Goal: Information Seeking & Learning: Learn about a topic

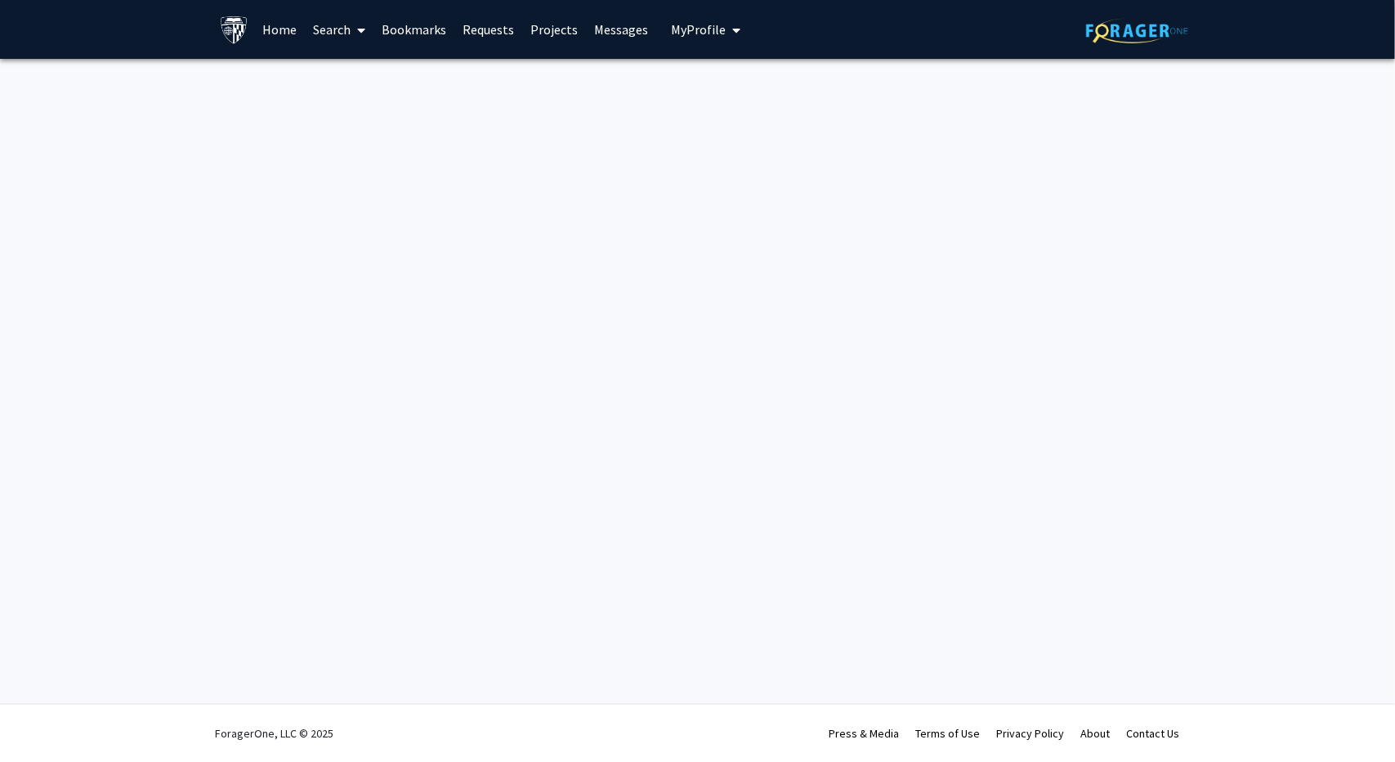
click at [283, 32] on link "Home" at bounding box center [279, 29] width 51 height 57
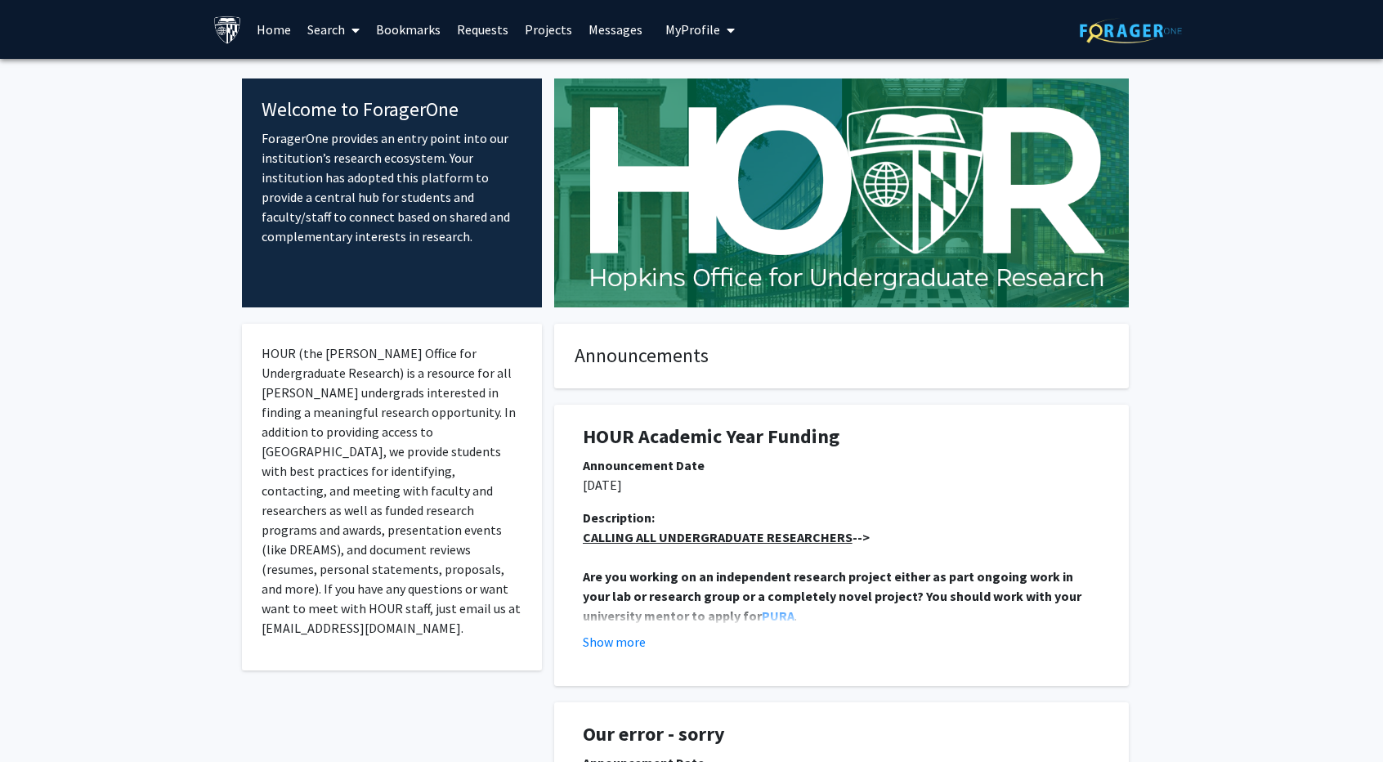
click at [324, 20] on link "Search" at bounding box center [333, 29] width 69 height 57
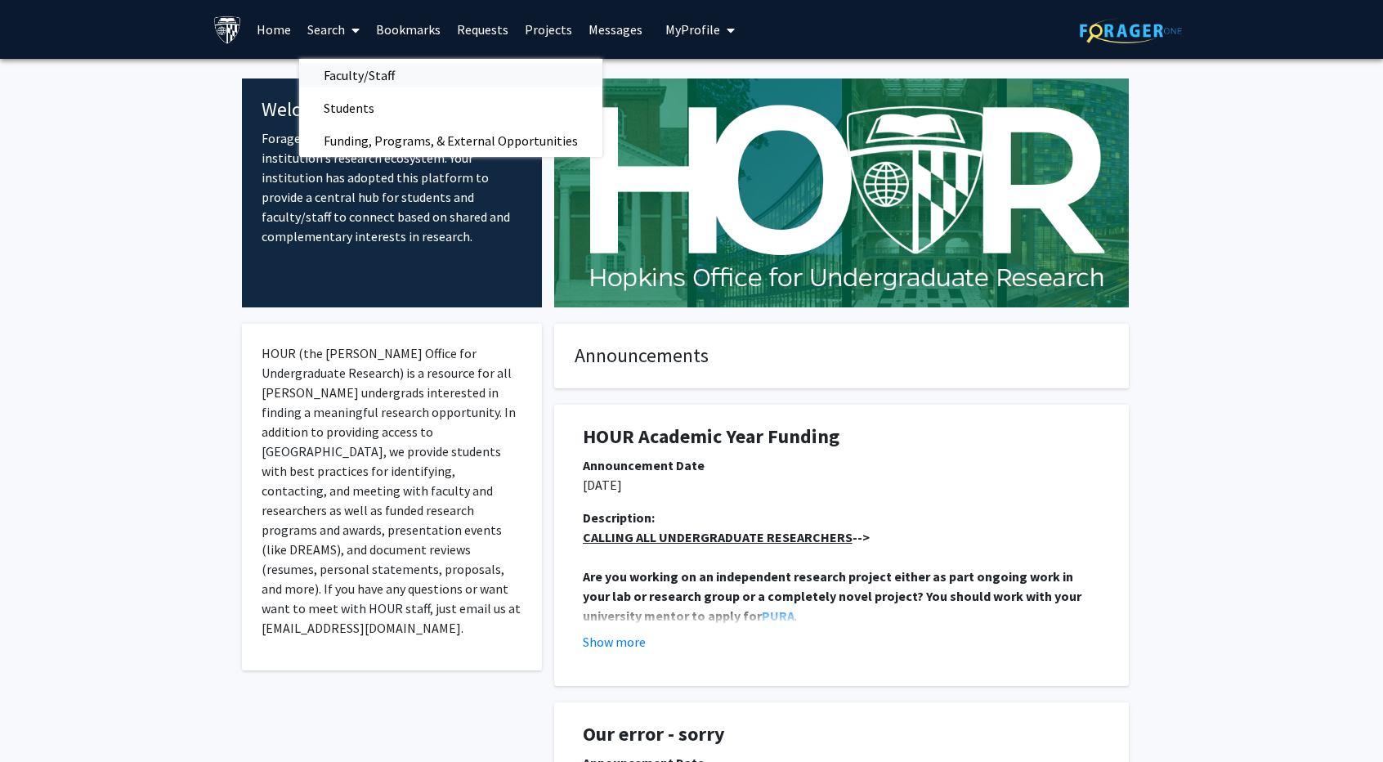
click at [383, 81] on span "Faculty/Staff" at bounding box center [359, 75] width 120 height 33
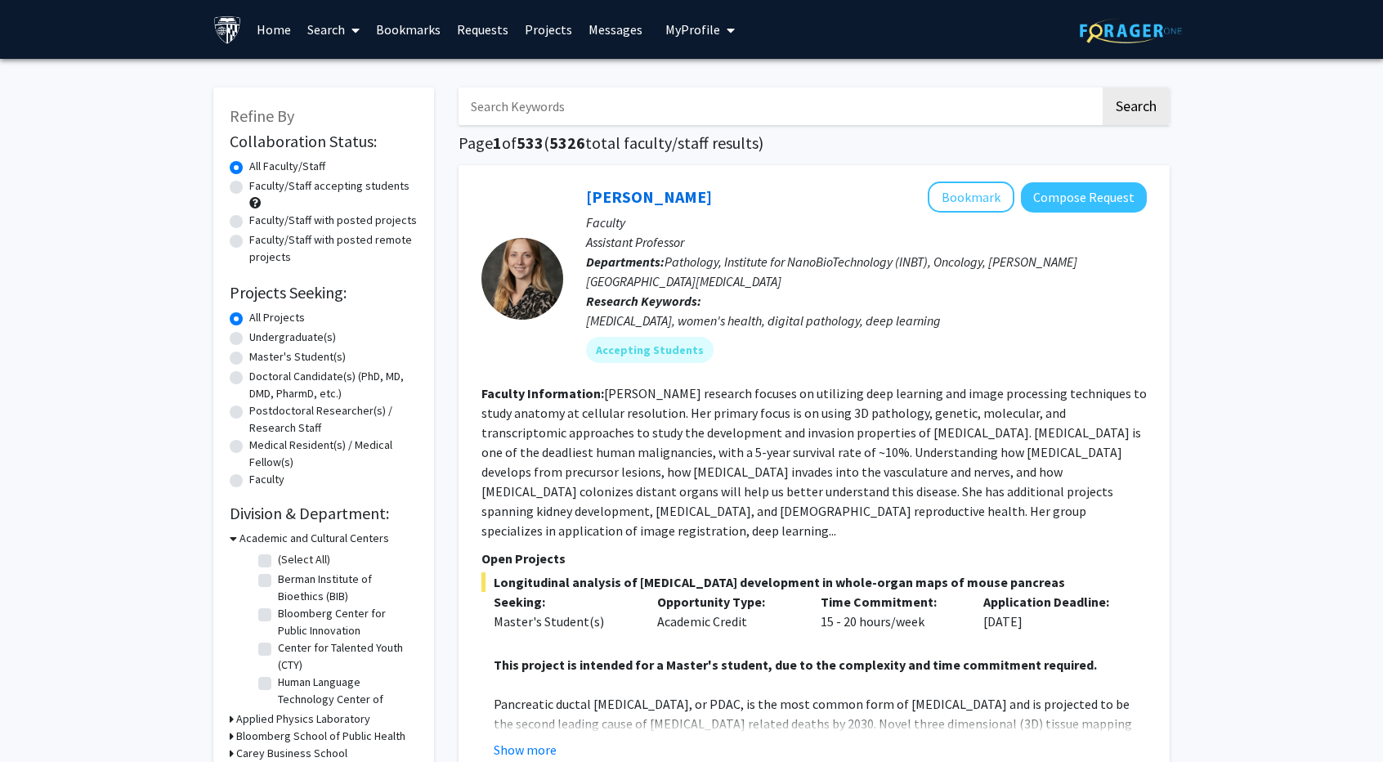
click at [312, 359] on label "Master's Student(s)" at bounding box center [297, 356] width 96 height 17
click at [260, 359] on input "Master's Student(s)" at bounding box center [254, 353] width 11 height 11
radio input "true"
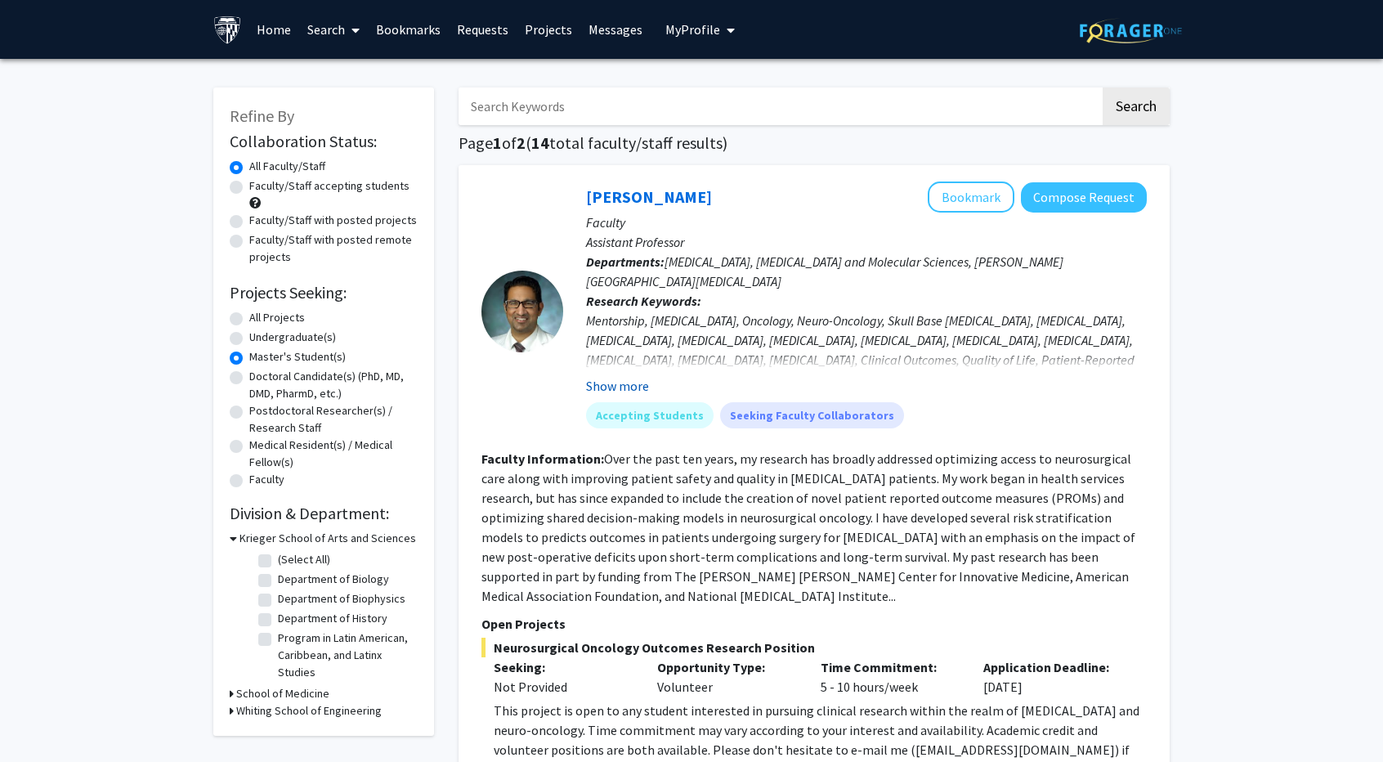
click at [636, 388] on button "Show more" at bounding box center [617, 386] width 63 height 20
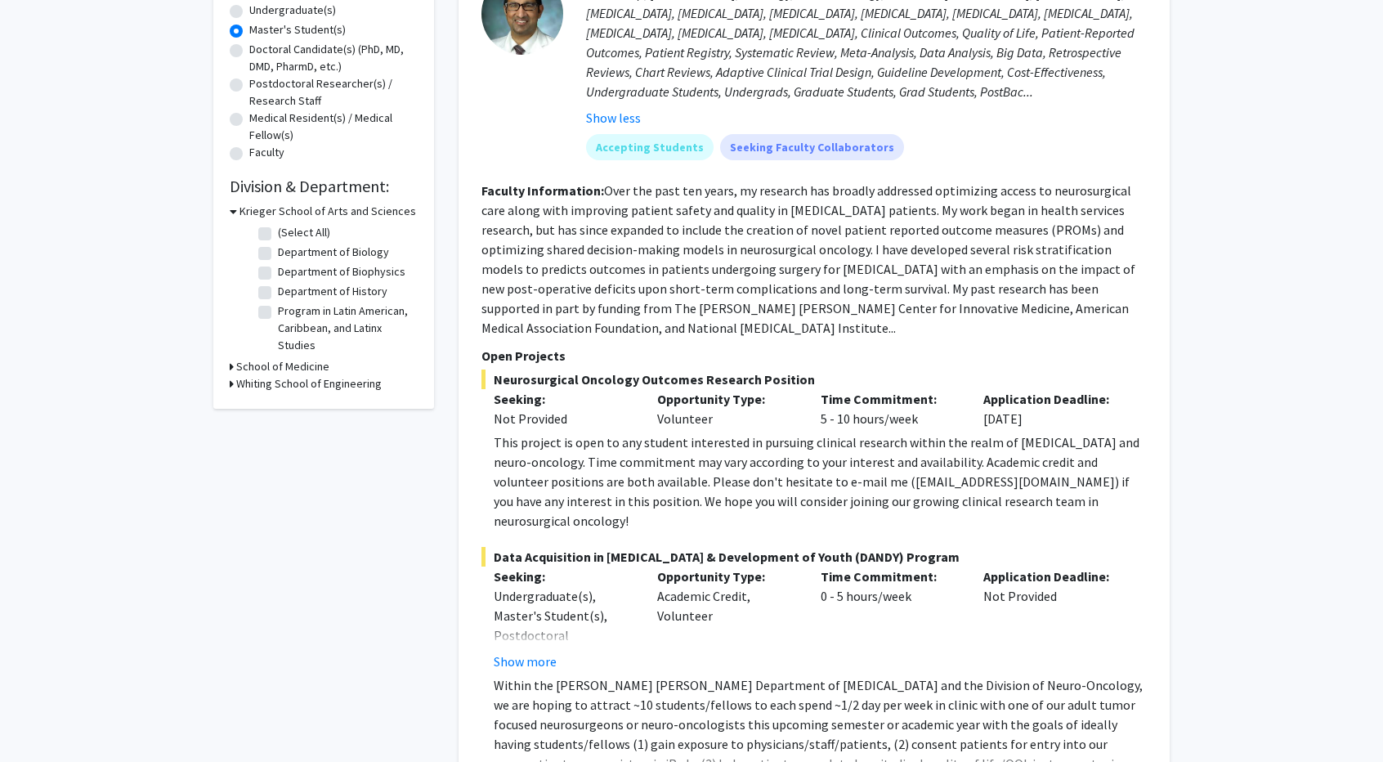
scroll to position [490, 0]
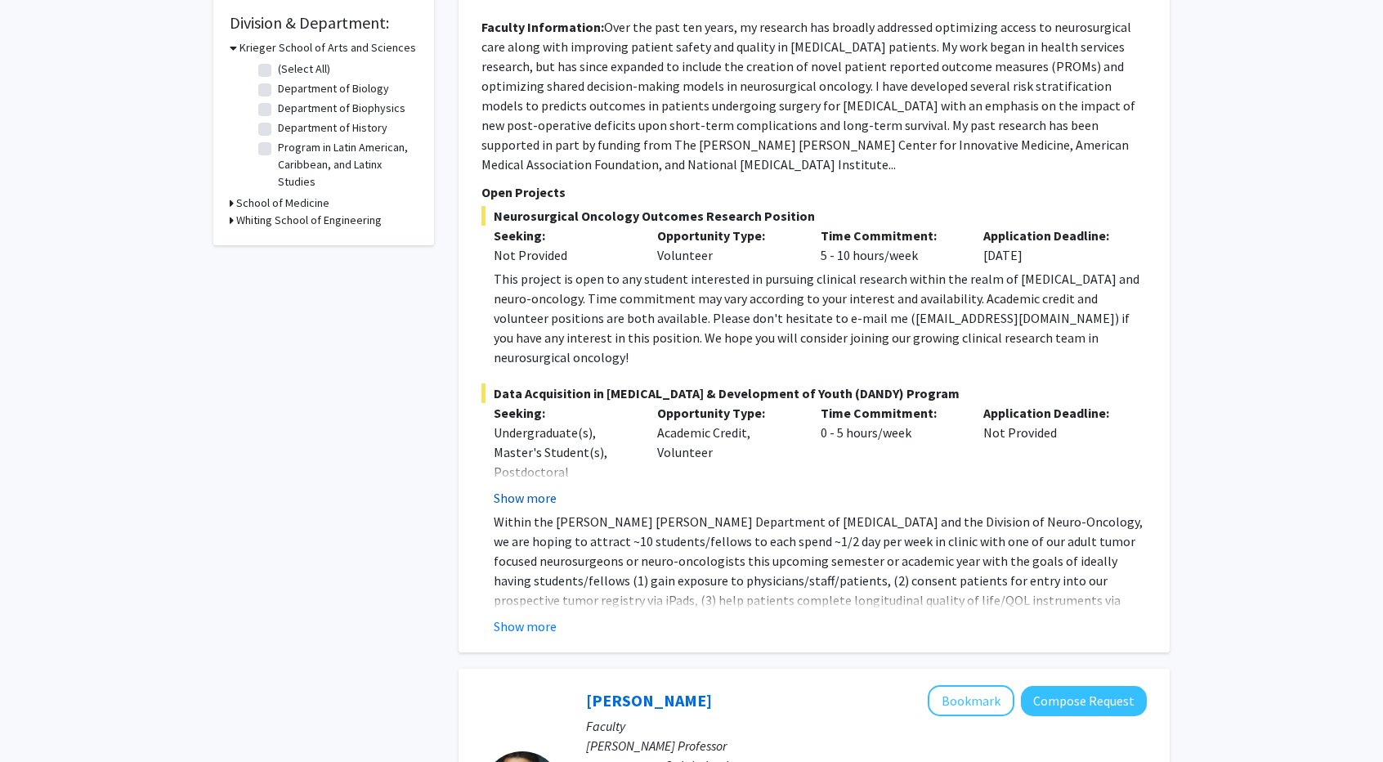
click at [535, 488] on button "Show more" at bounding box center [525, 498] width 63 height 20
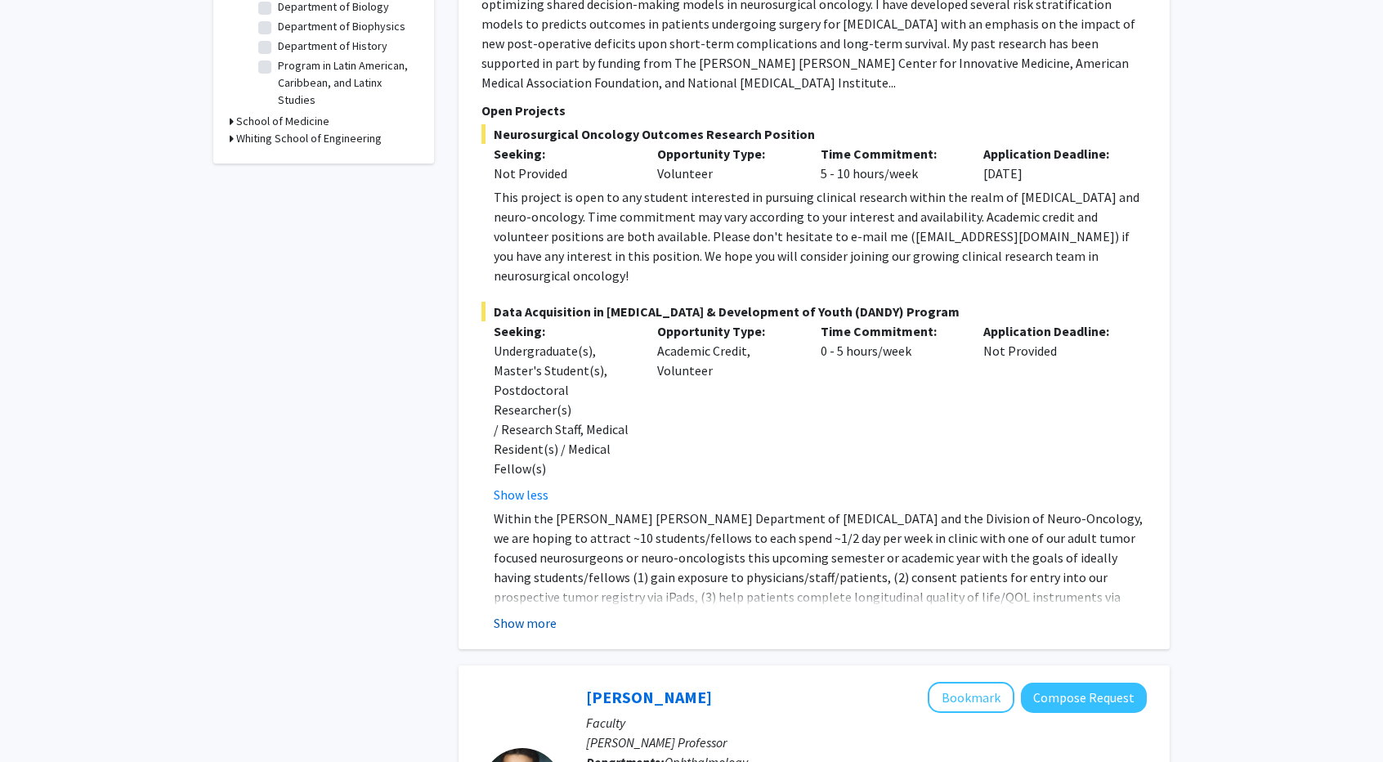
scroll to position [654, 0]
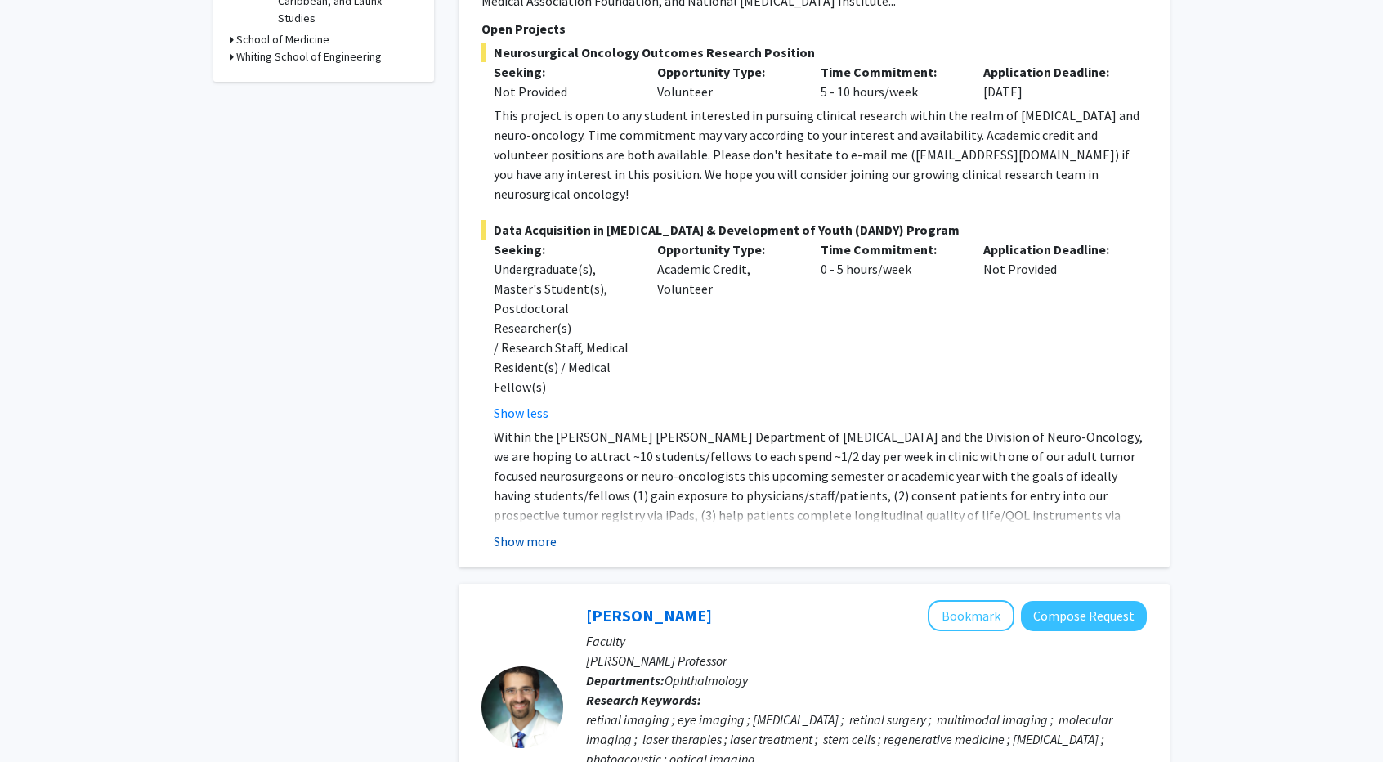
click at [537, 531] on button "Show more" at bounding box center [525, 541] width 63 height 20
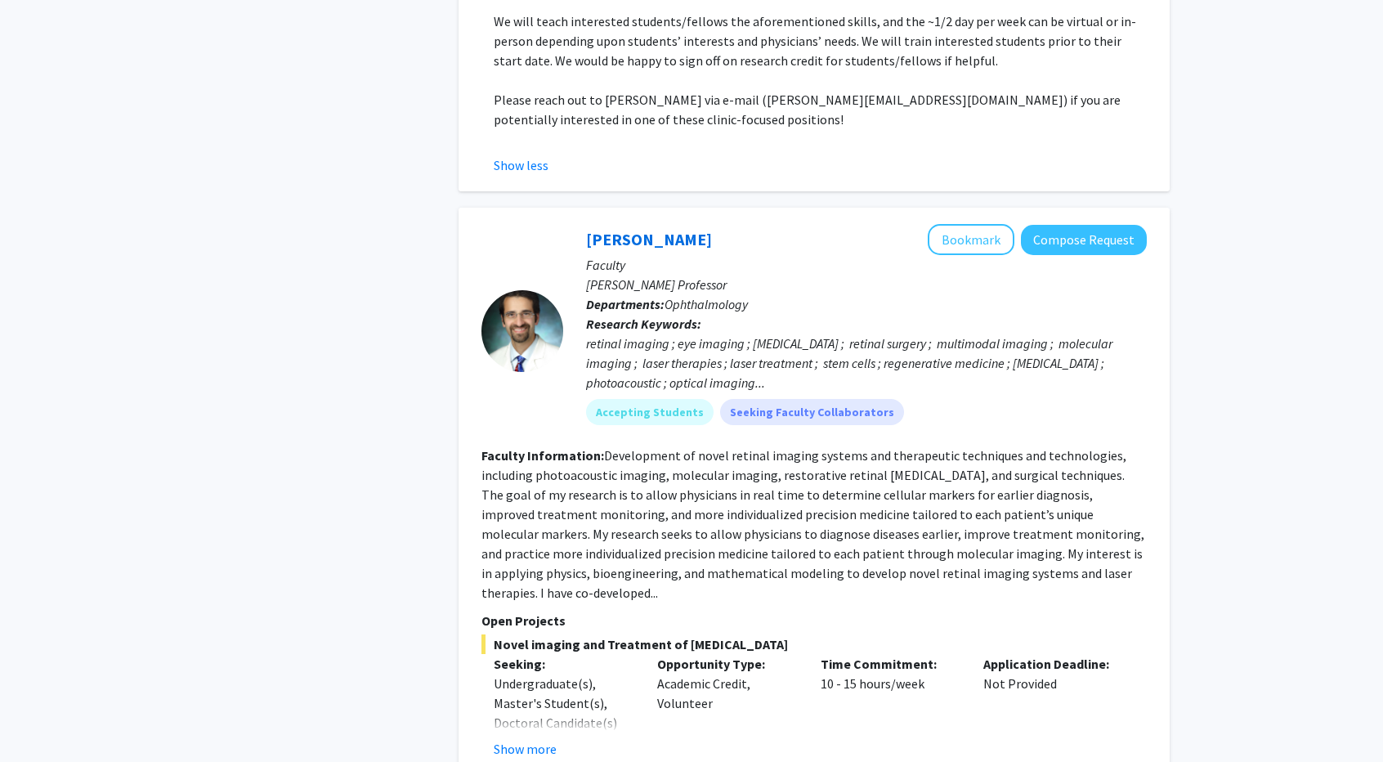
scroll to position [1390, 0]
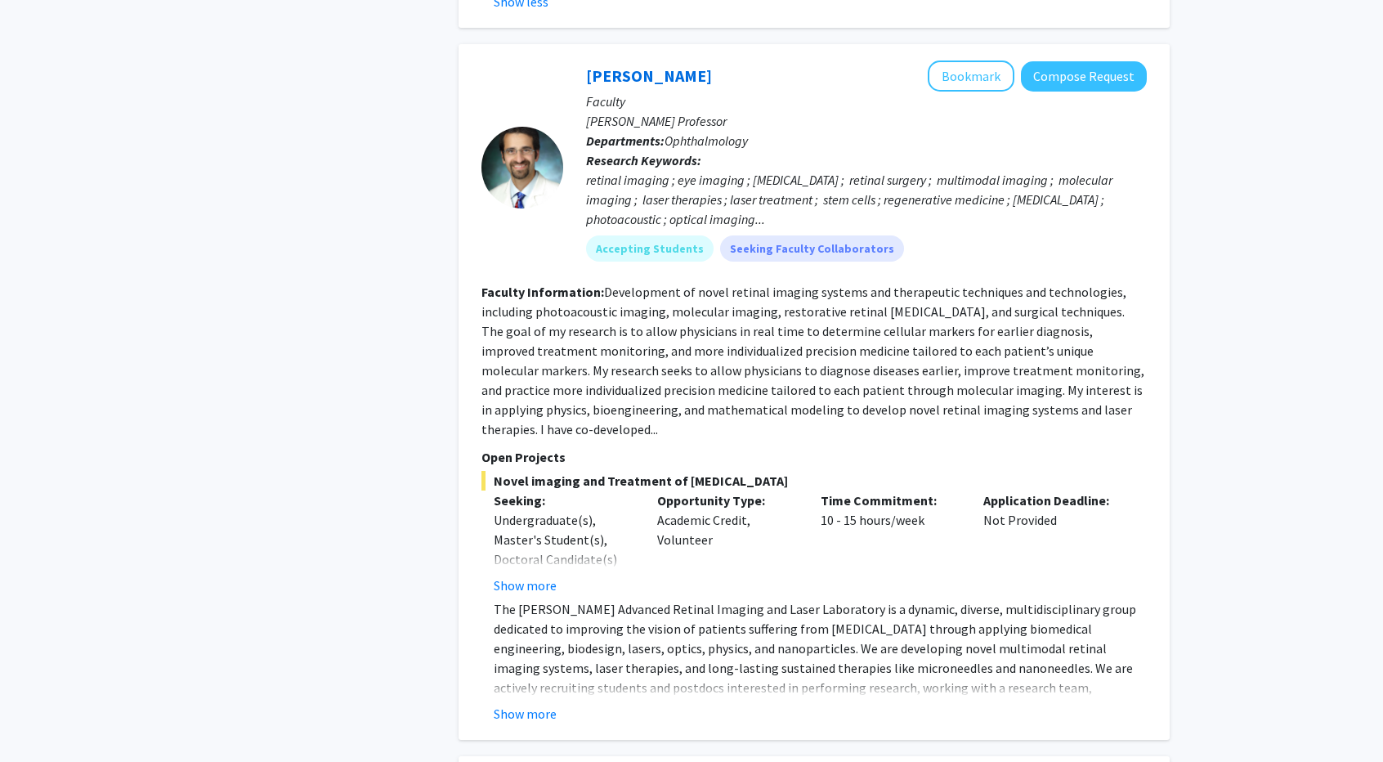
click at [559, 575] on div "Show more" at bounding box center [563, 585] width 139 height 20
click at [544, 575] on button "Show more" at bounding box center [525, 585] width 63 height 20
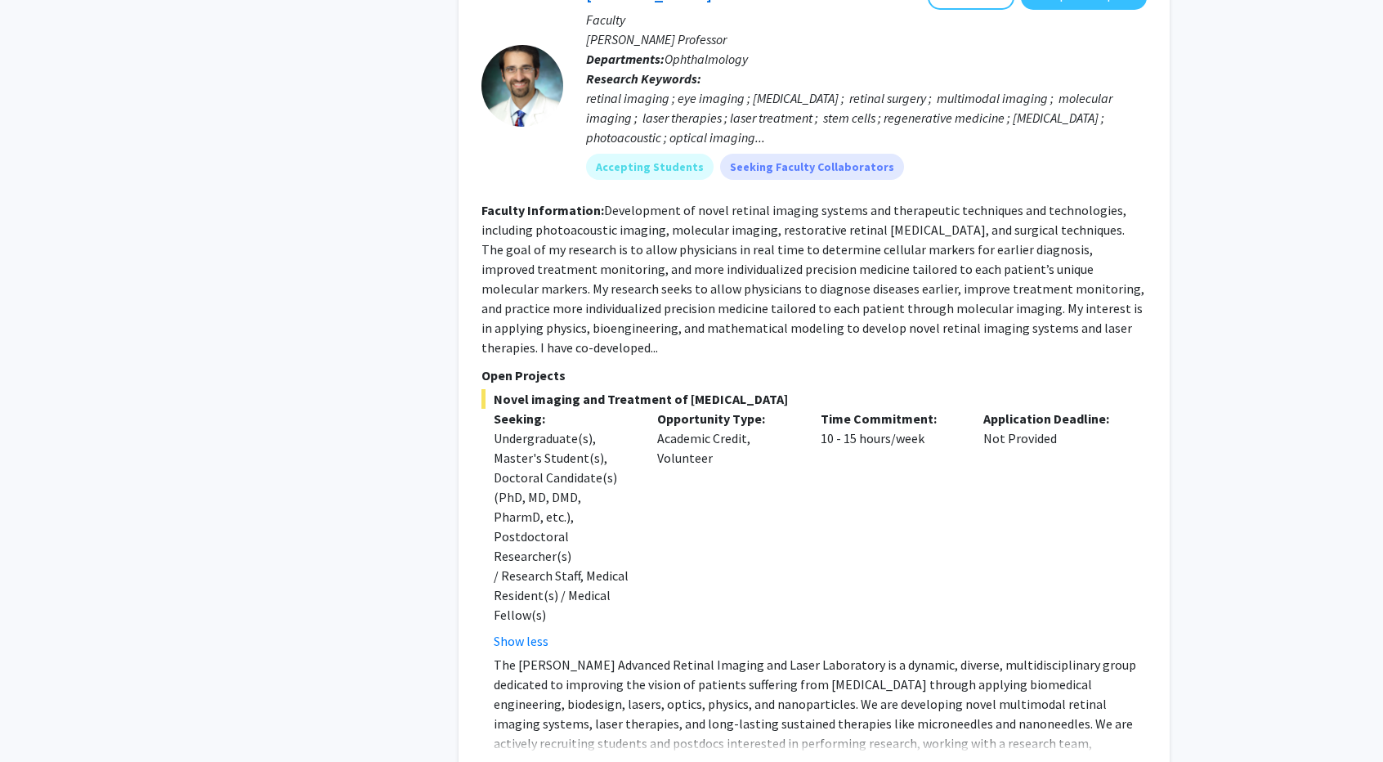
scroll to position [1553, 0]
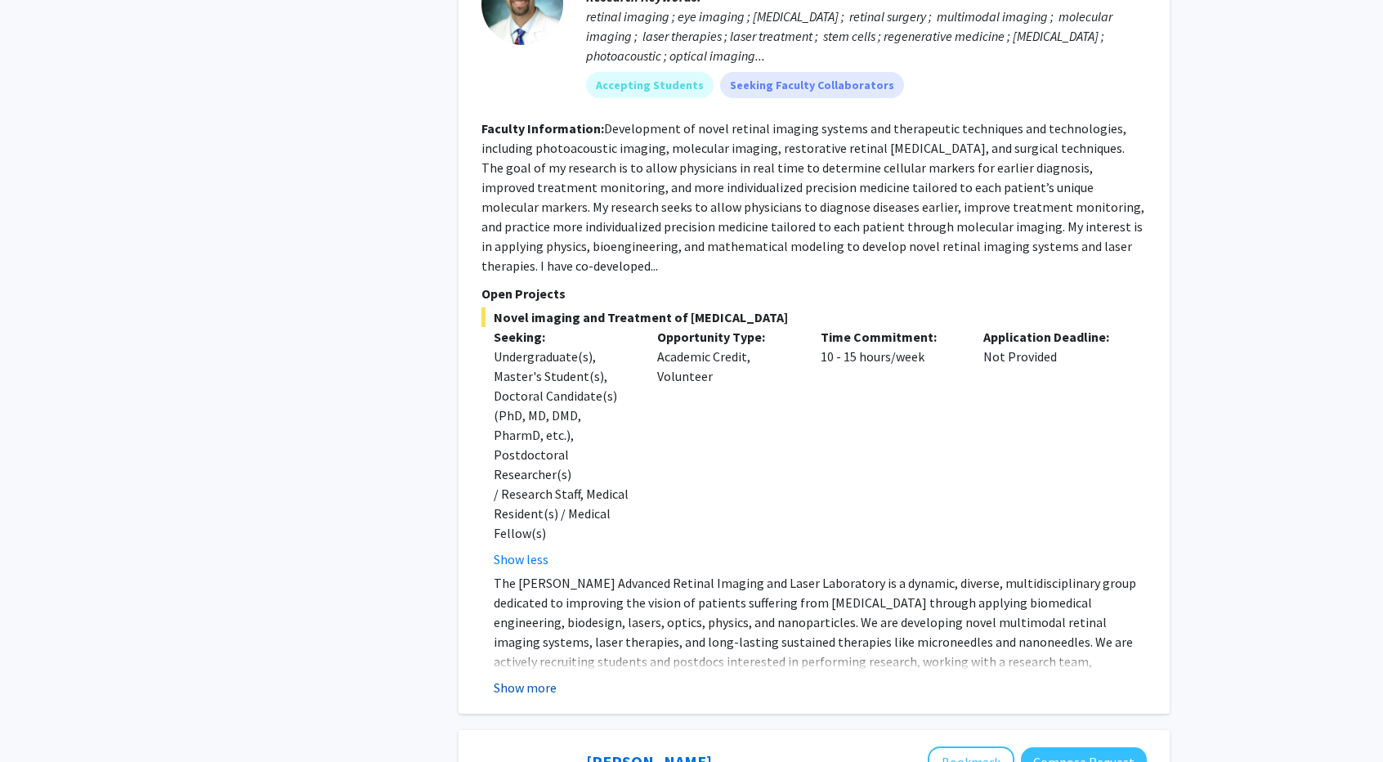
click at [536, 678] on button "Show more" at bounding box center [525, 688] width 63 height 20
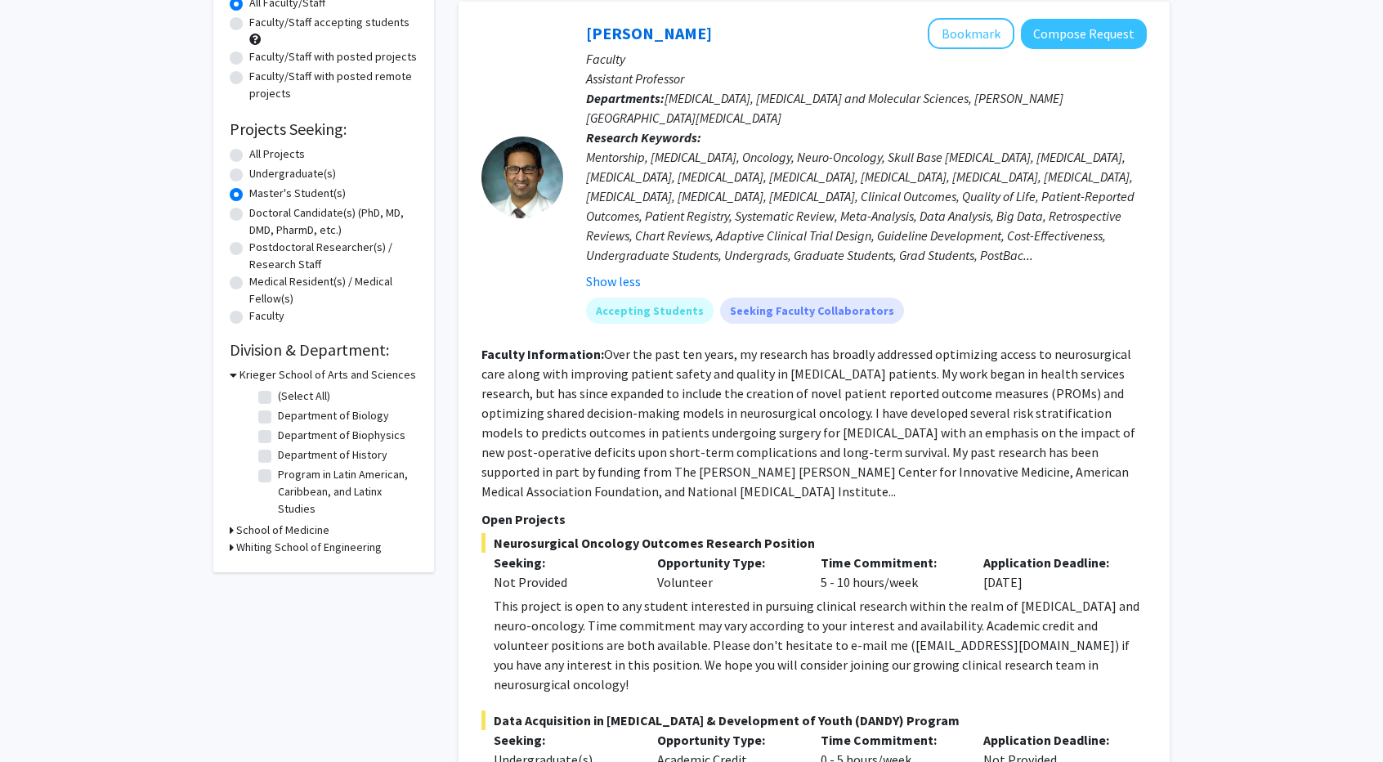
scroll to position [0, 0]
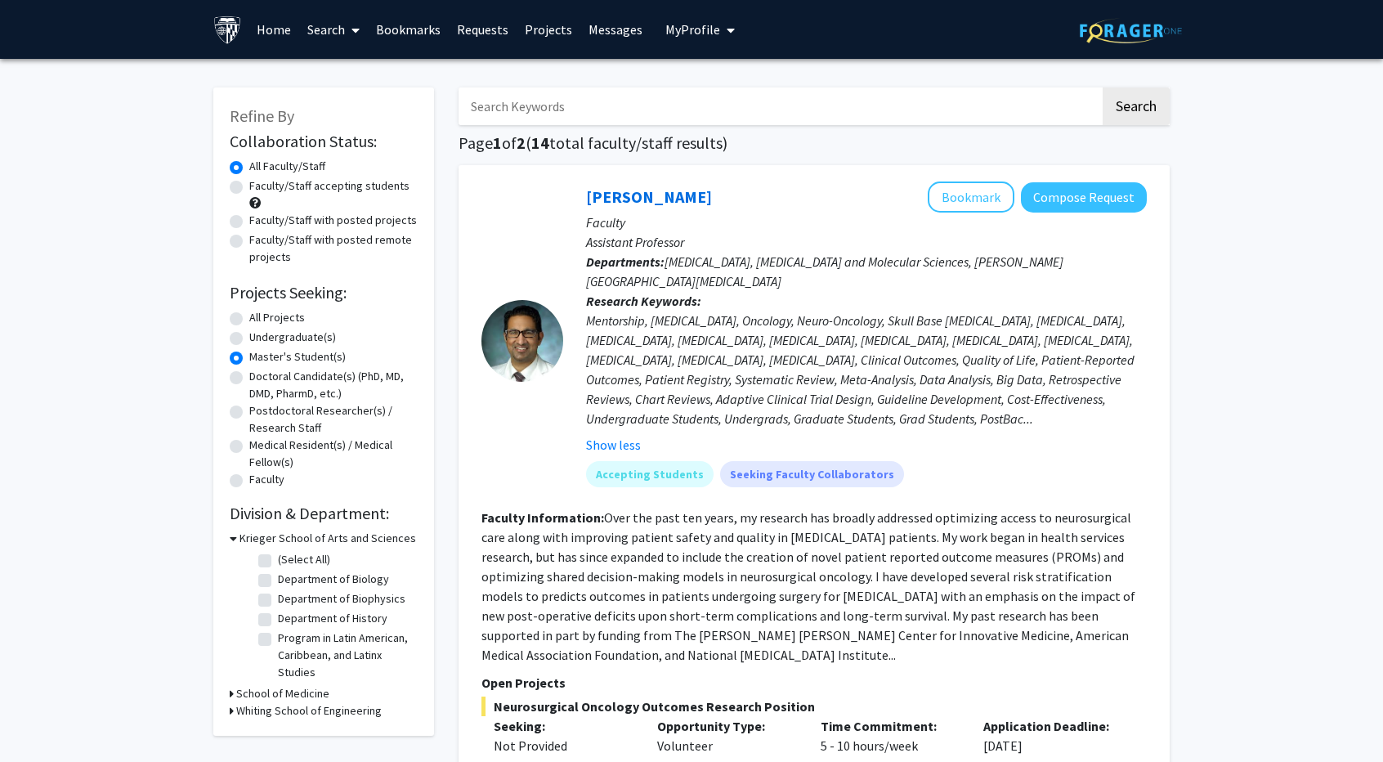
click at [283, 323] on label "All Projects" at bounding box center [277, 317] width 56 height 17
click at [260, 320] on input "All Projects" at bounding box center [254, 314] width 11 height 11
radio input "true"
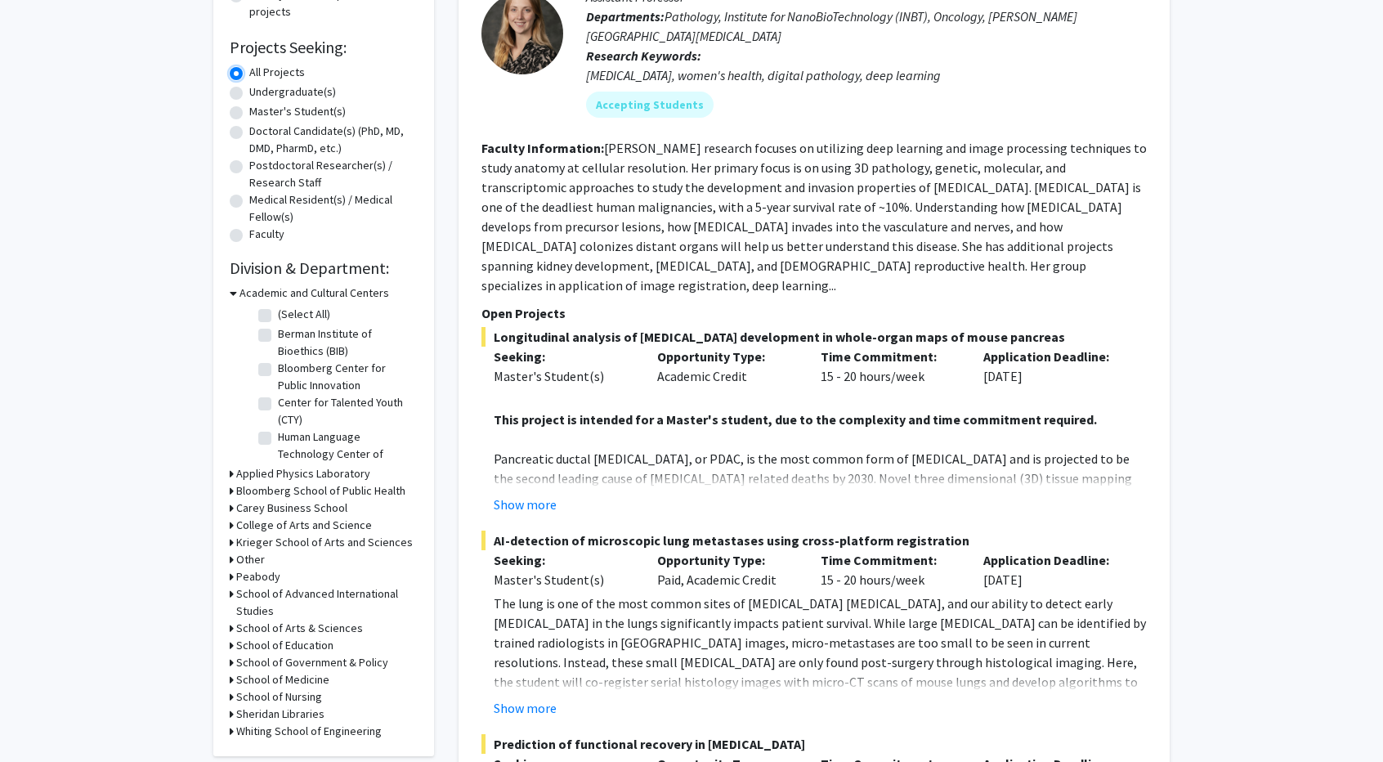
scroll to position [163, 0]
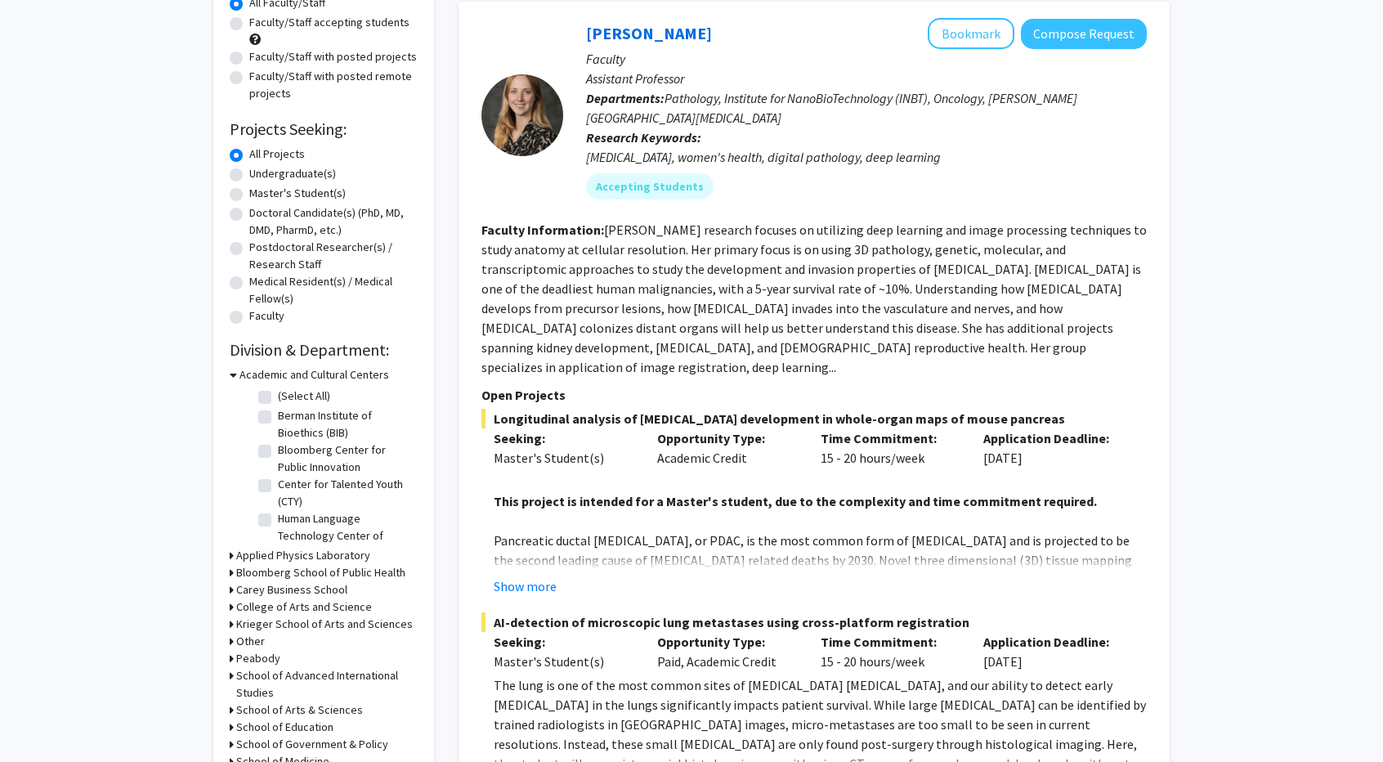
click at [233, 377] on icon at bounding box center [233, 374] width 7 height 17
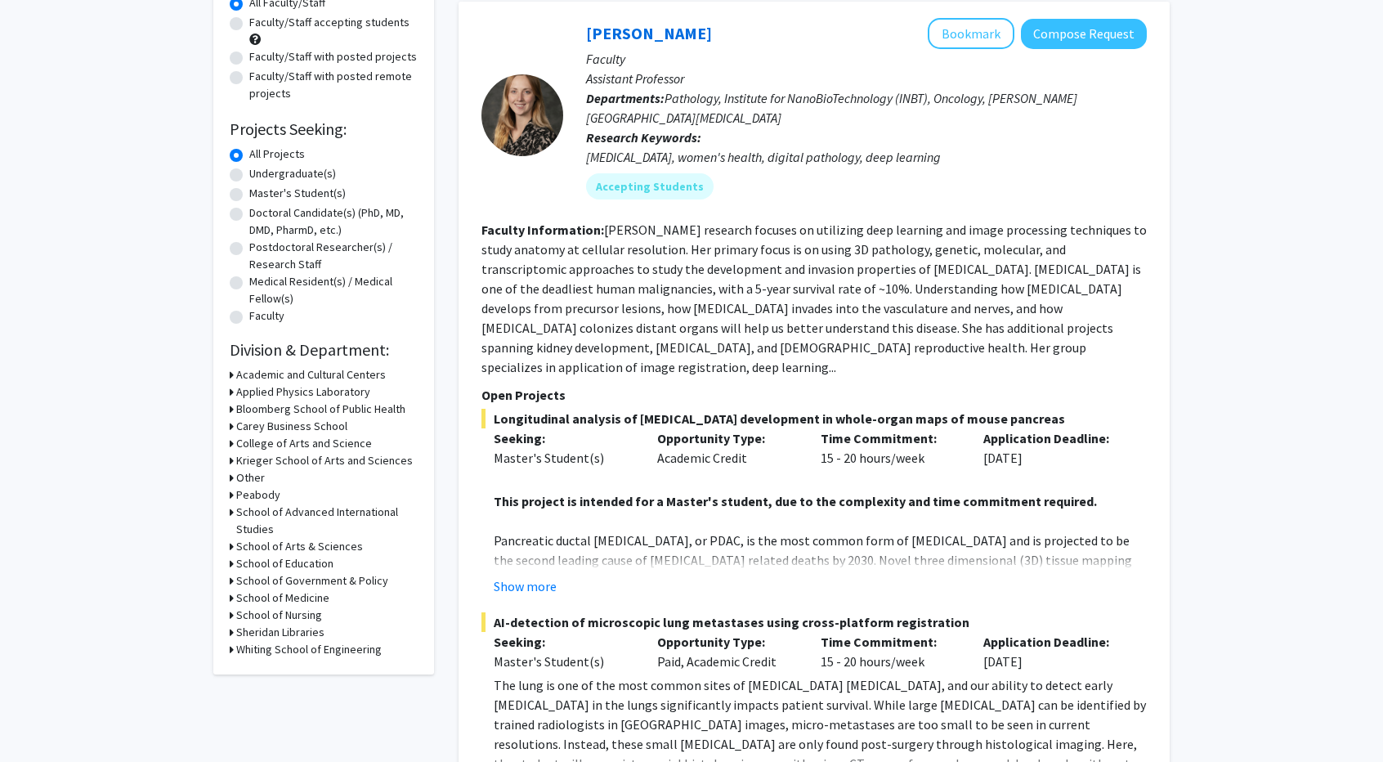
click at [236, 599] on h3 "School of Medicine" at bounding box center [282, 597] width 93 height 17
click at [278, 618] on label "(Select All)" at bounding box center [304, 619] width 52 height 17
click at [278, 618] on input "(Select All)" at bounding box center [283, 616] width 11 height 11
checkbox input "true"
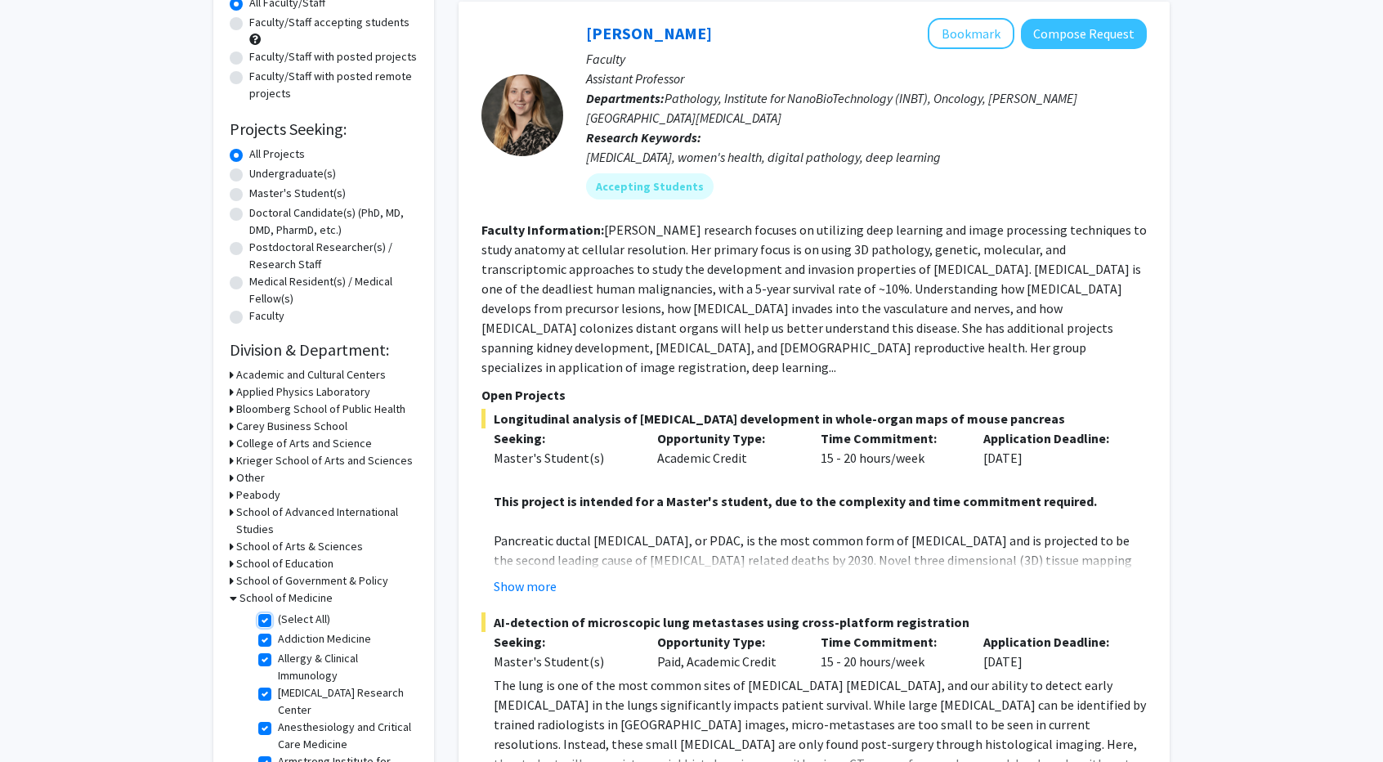
checkbox input "true"
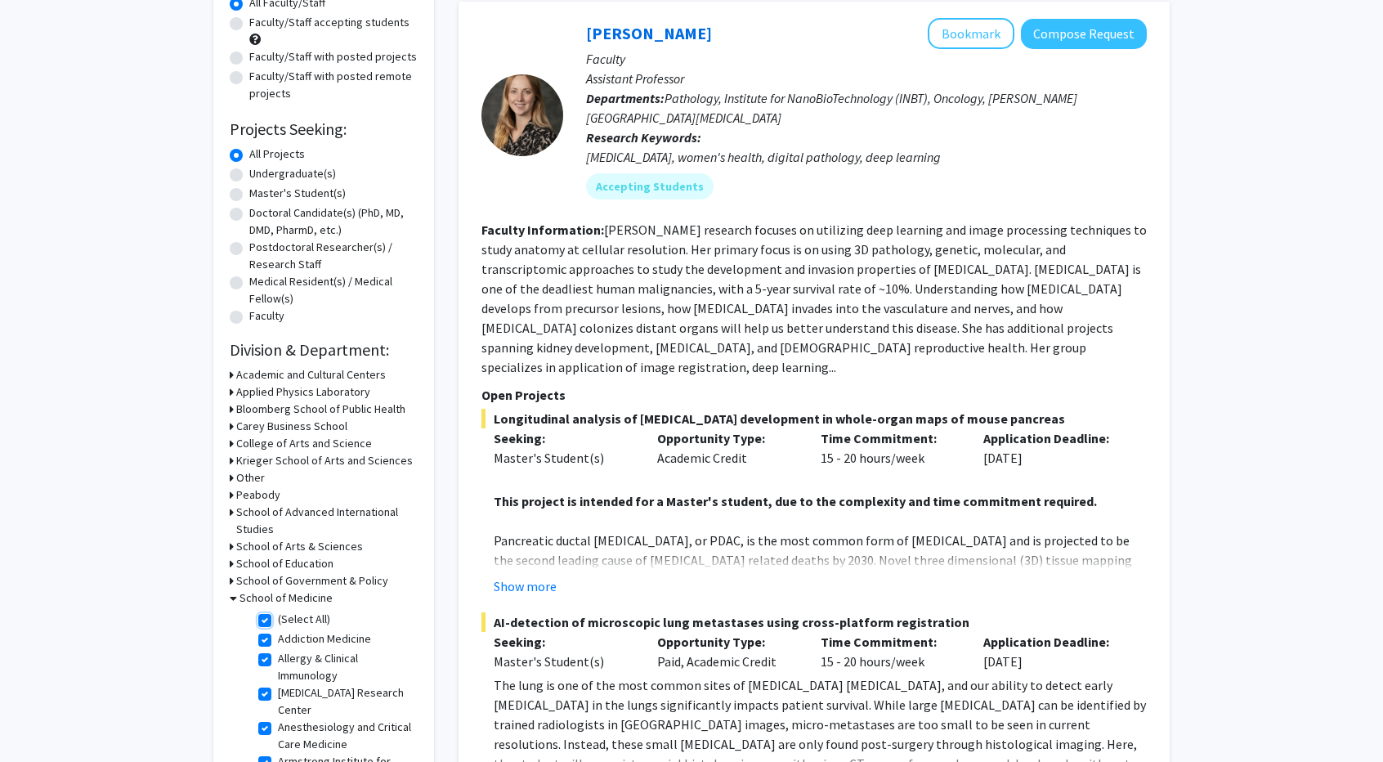
checkbox input "true"
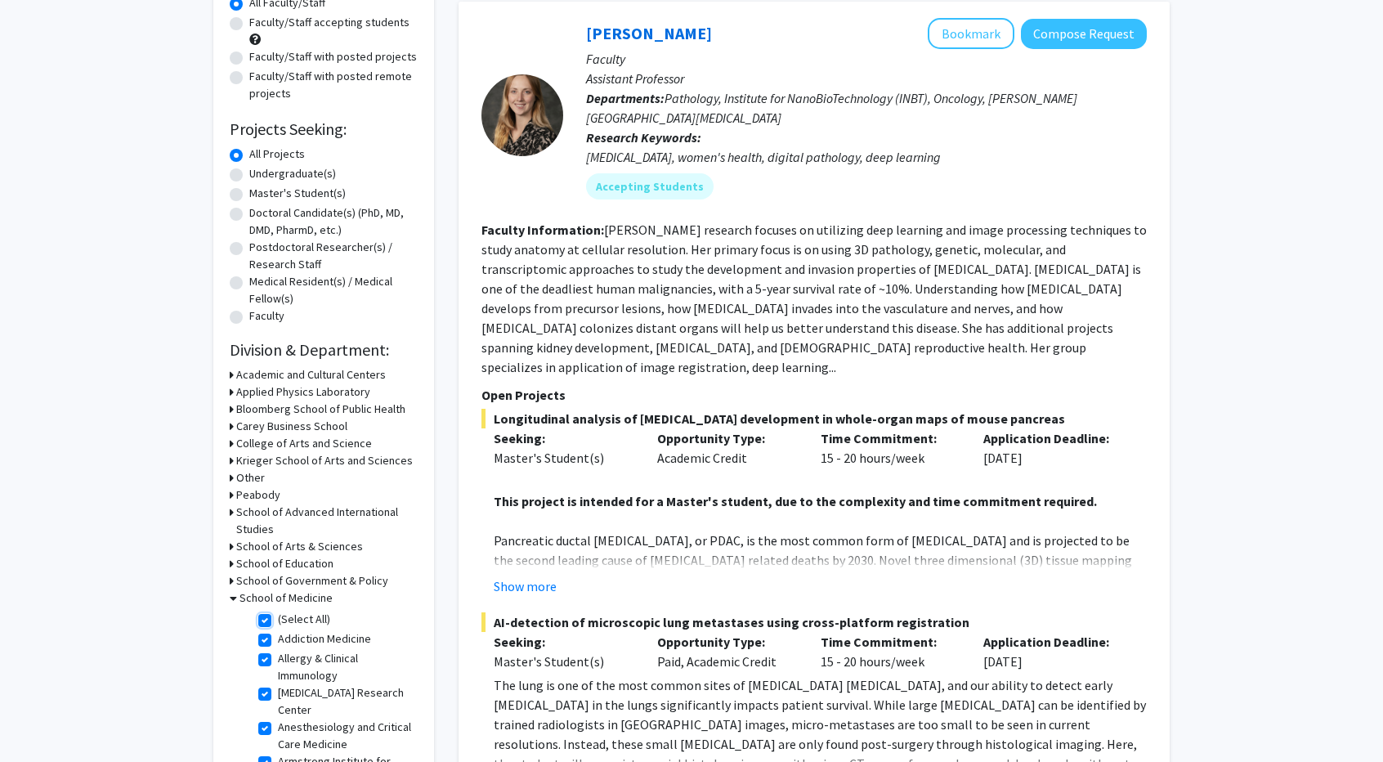
checkbox input "true"
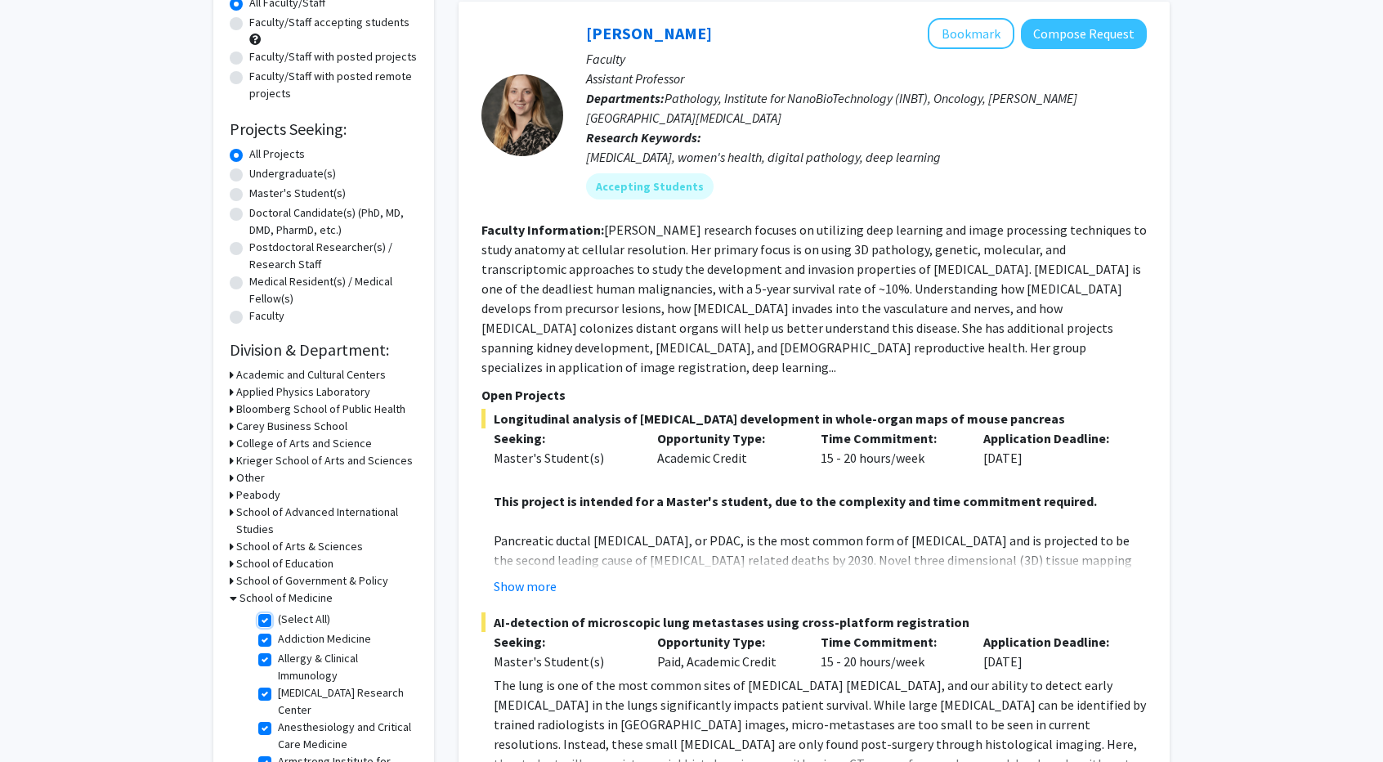
checkbox input "true"
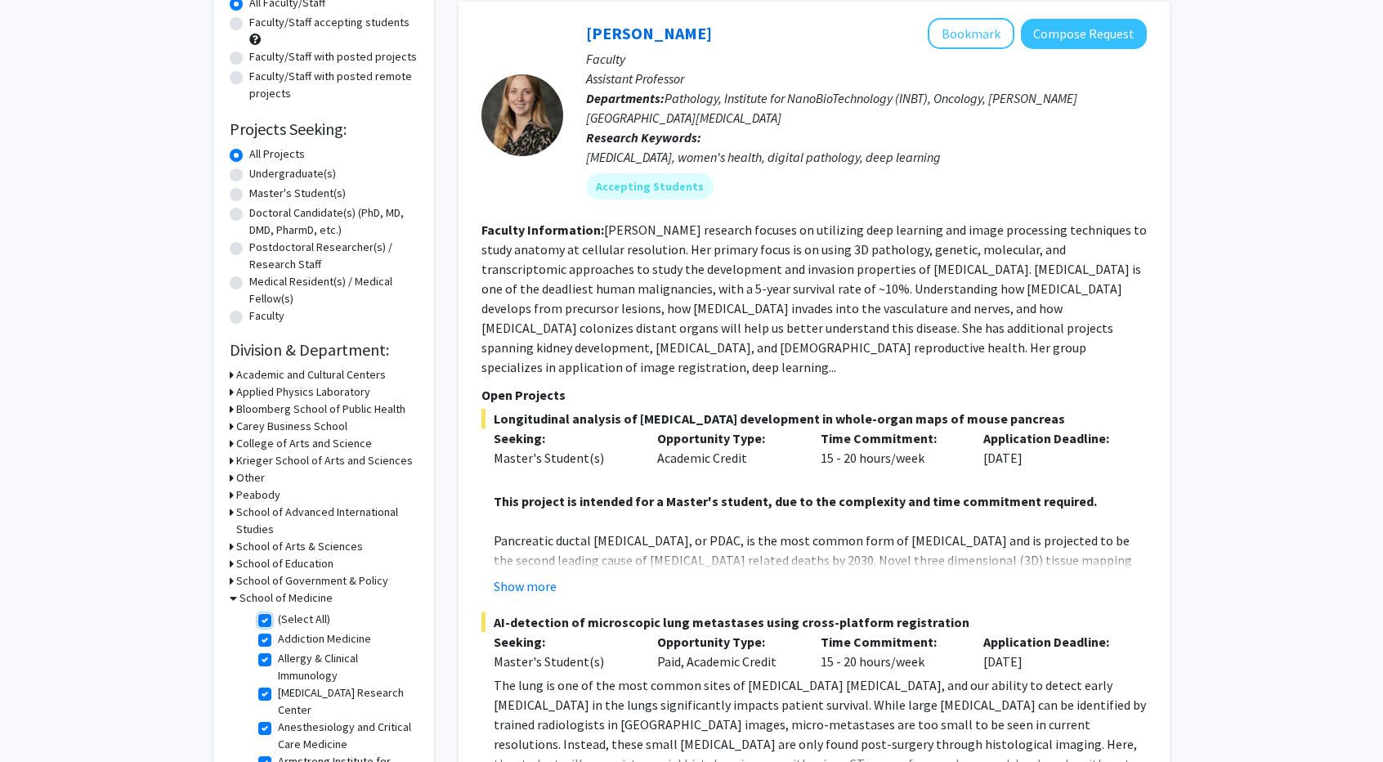
checkbox input "true"
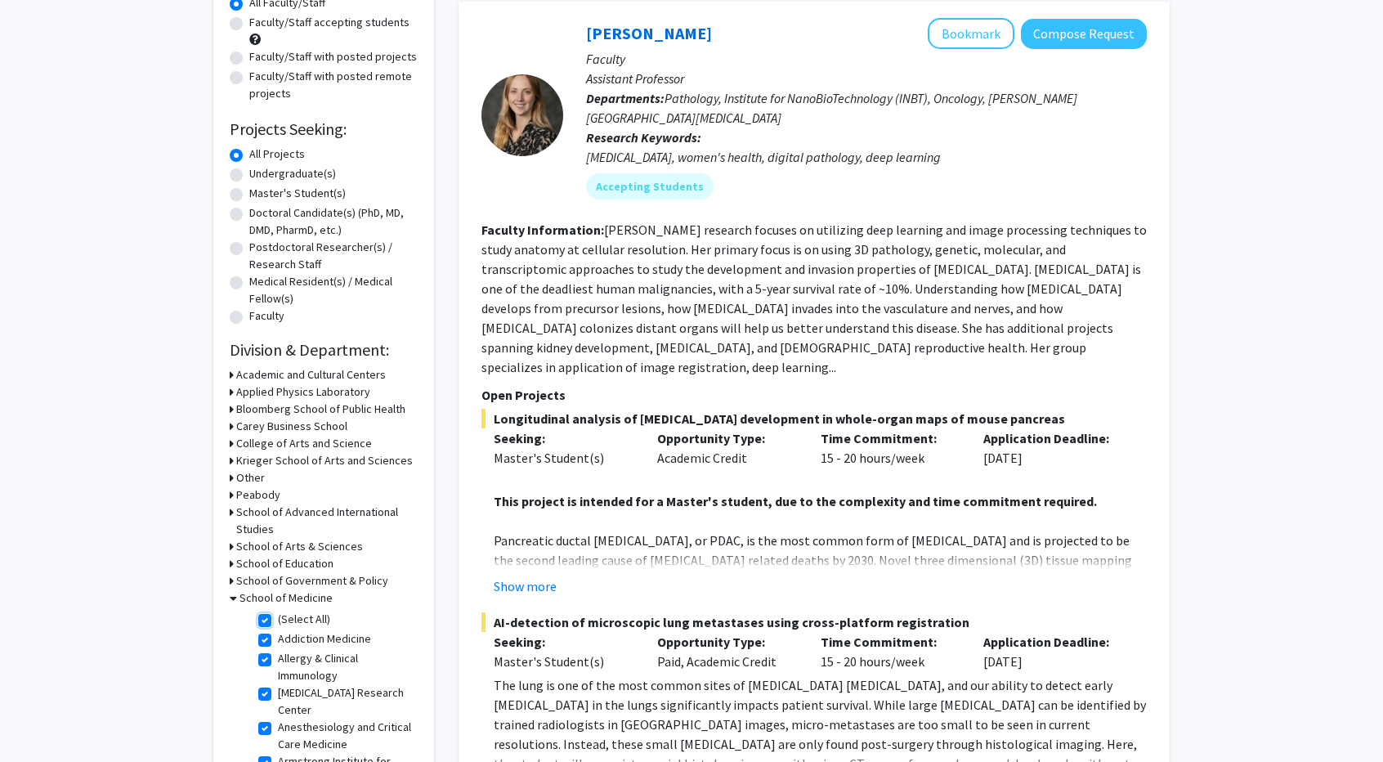
checkbox input "true"
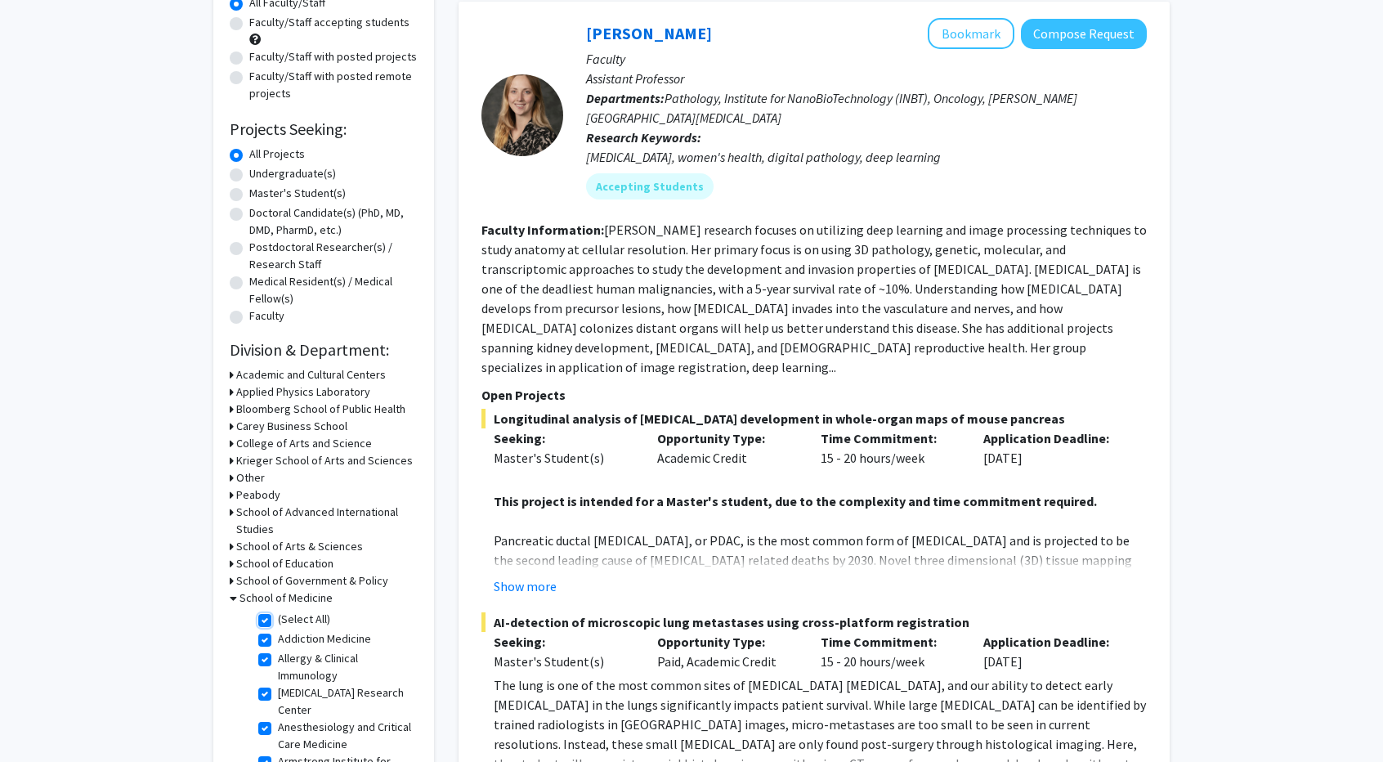
checkbox input "true"
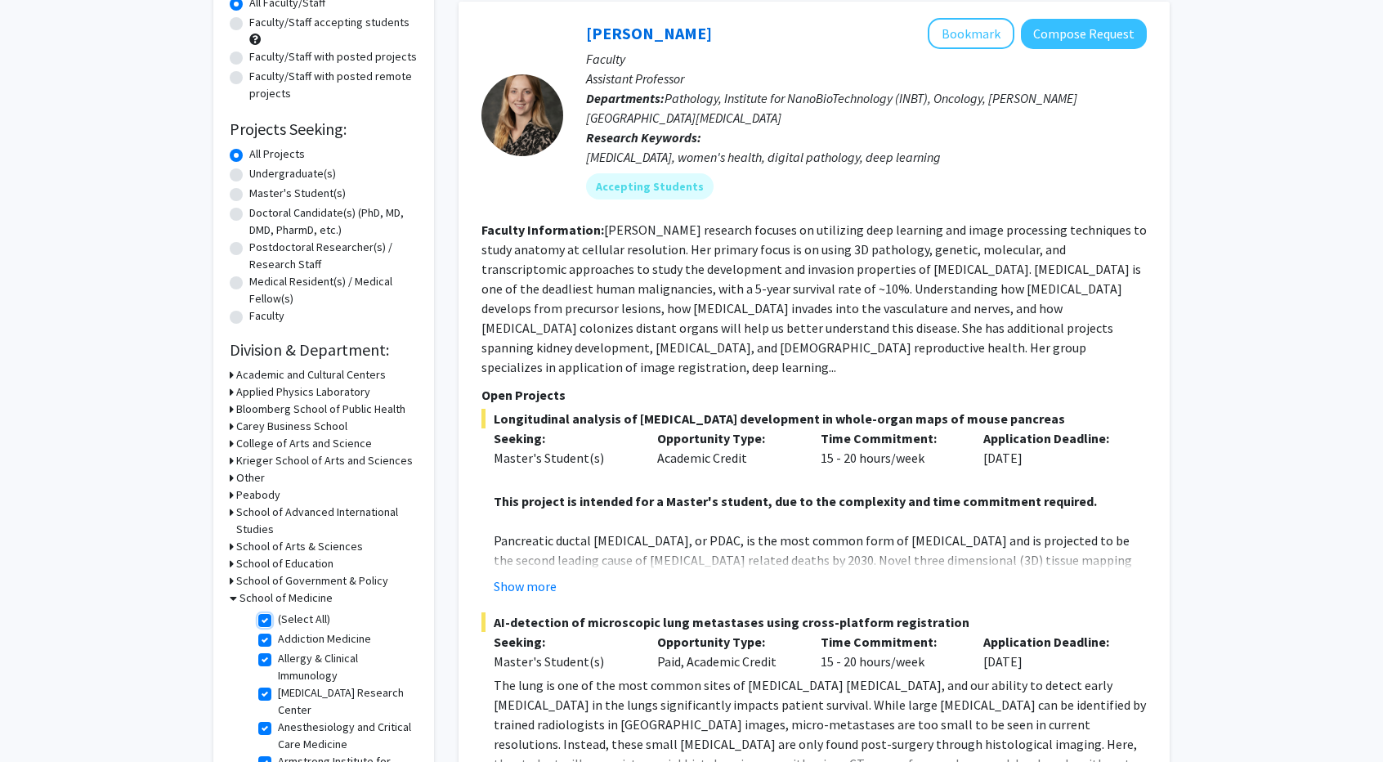
checkbox input "true"
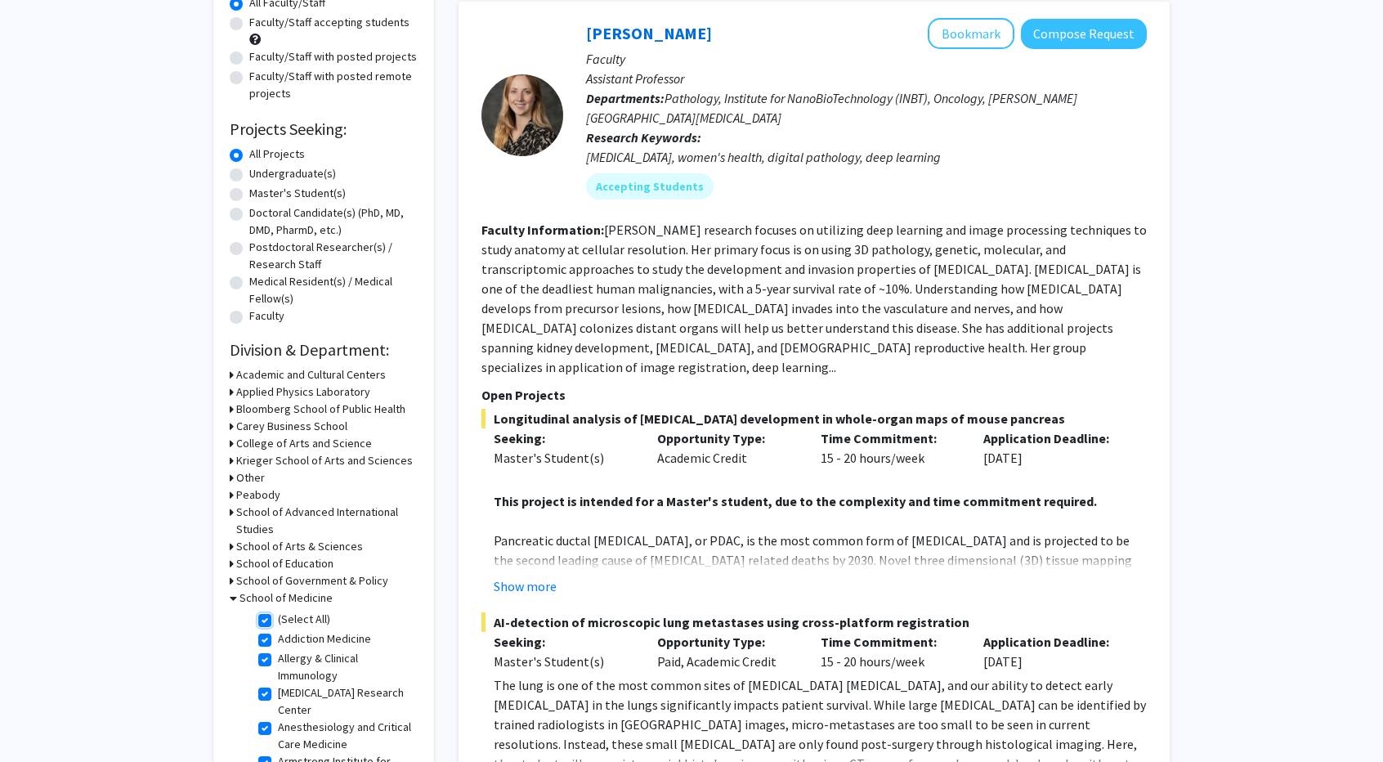
checkbox input "true"
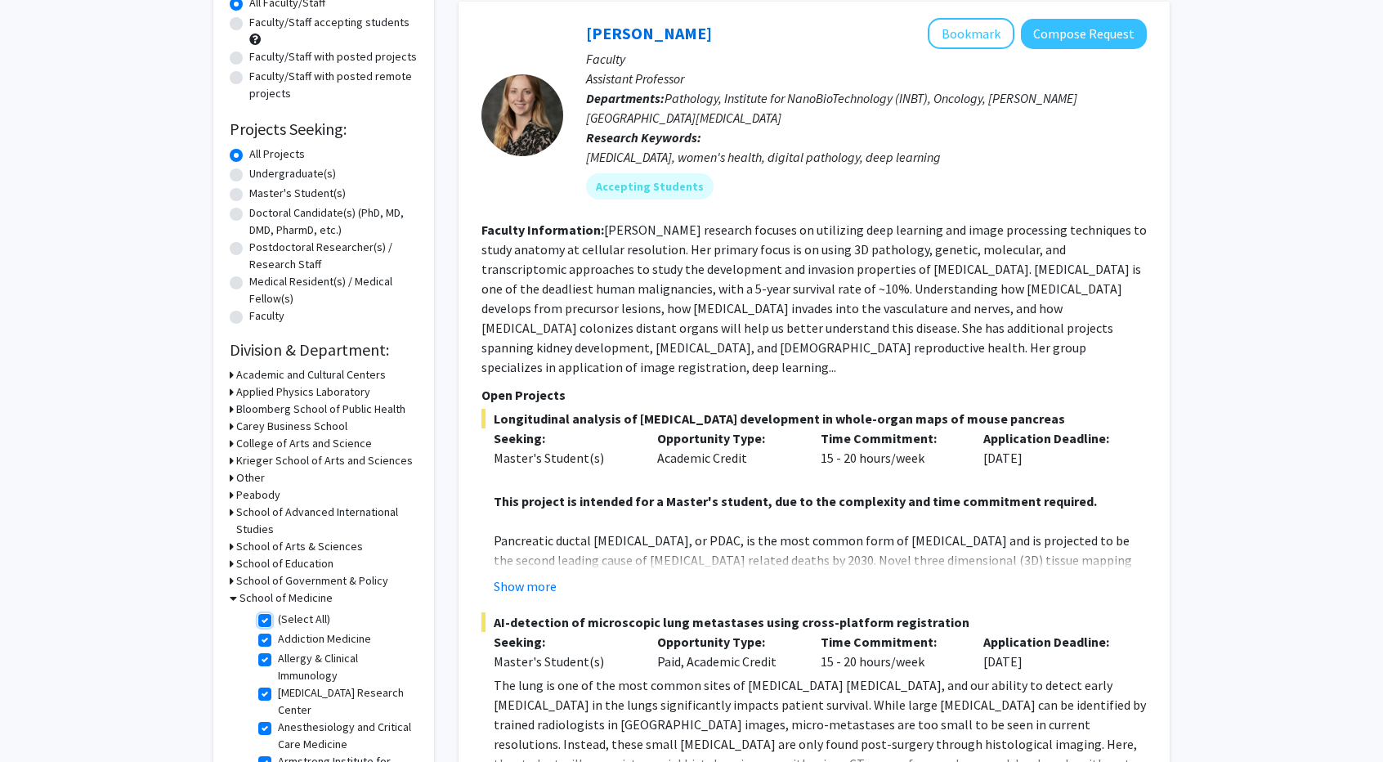
checkbox input "true"
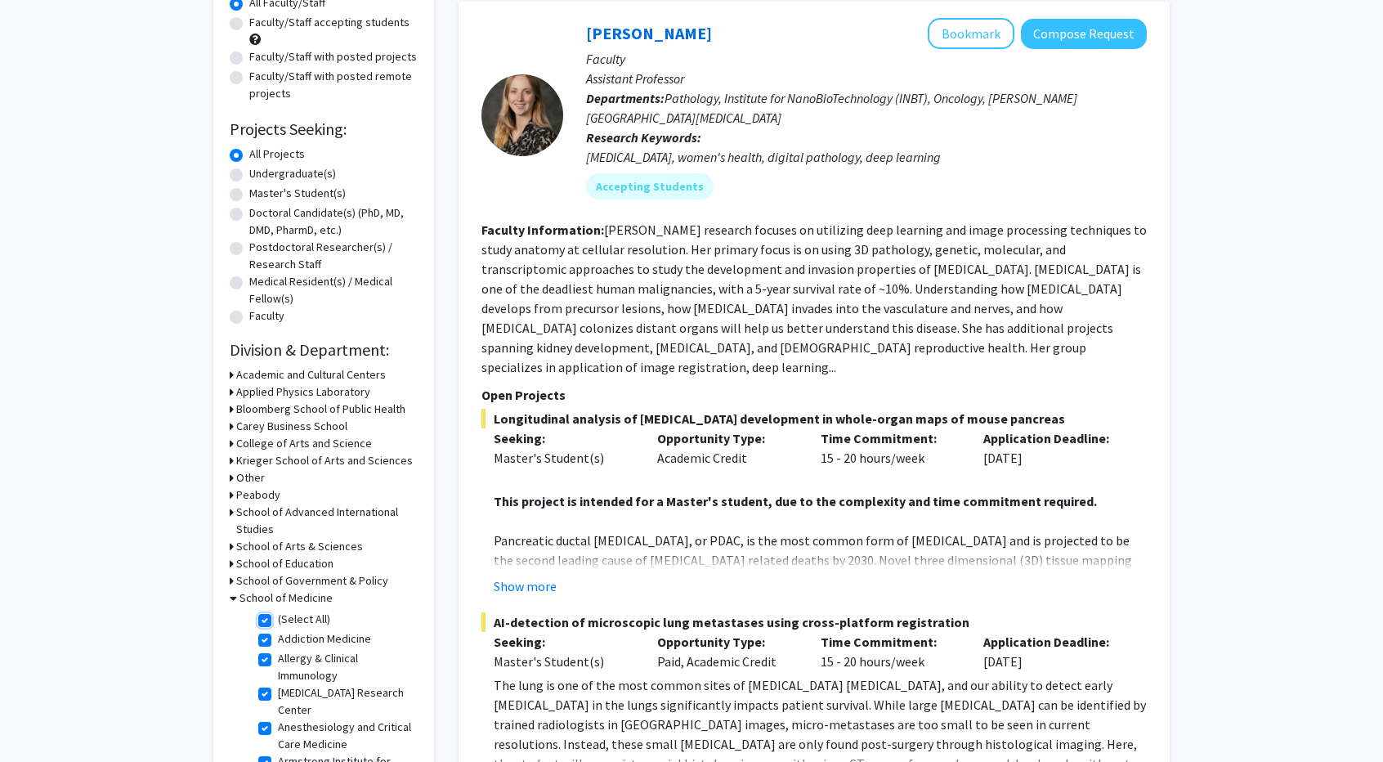
checkbox input "true"
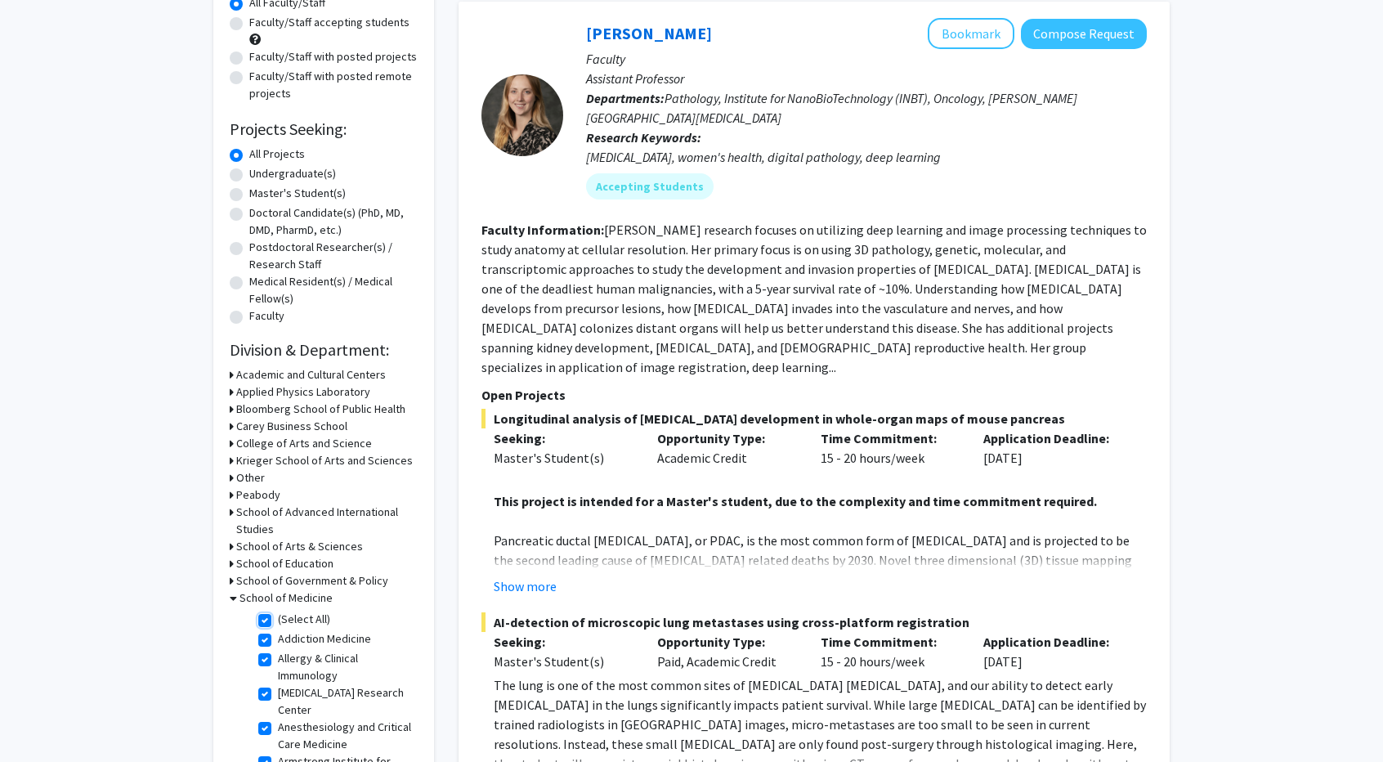
checkbox input "true"
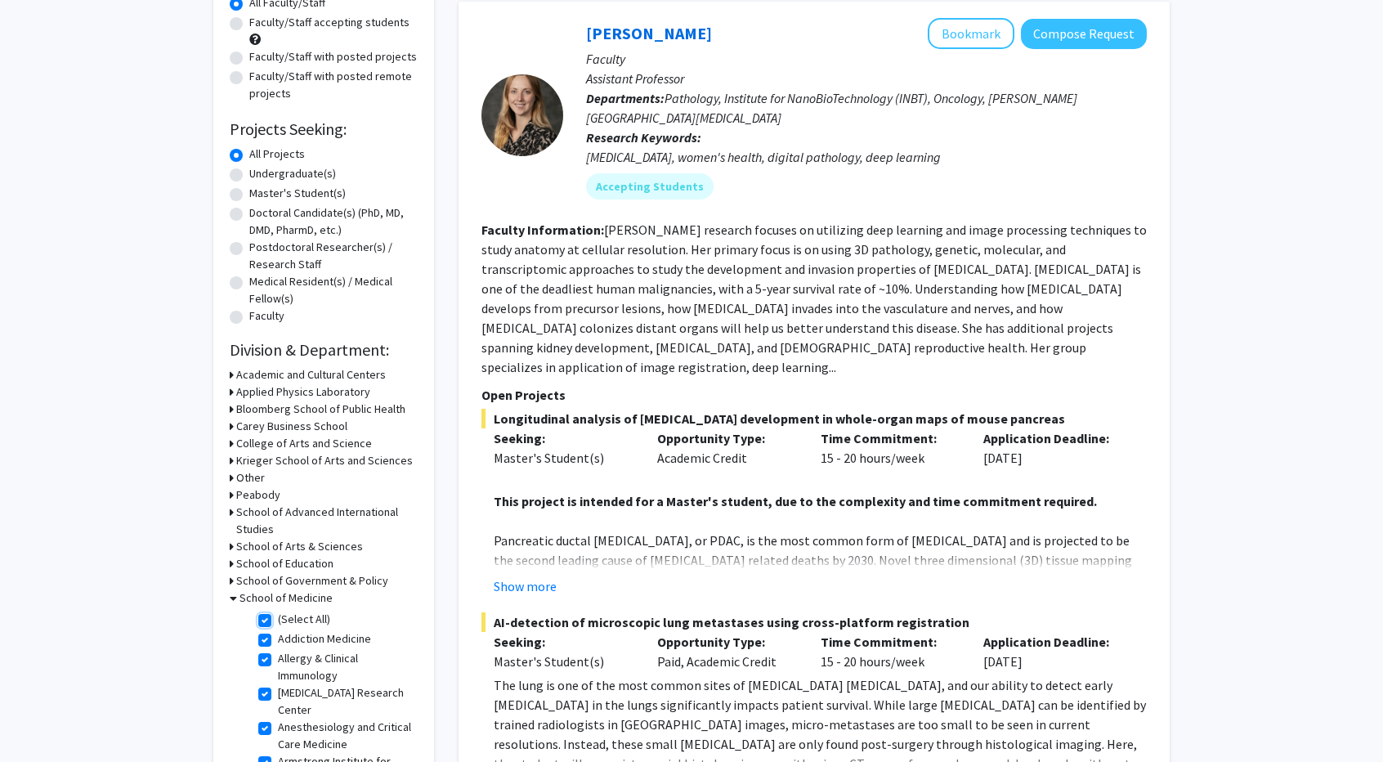
checkbox input "true"
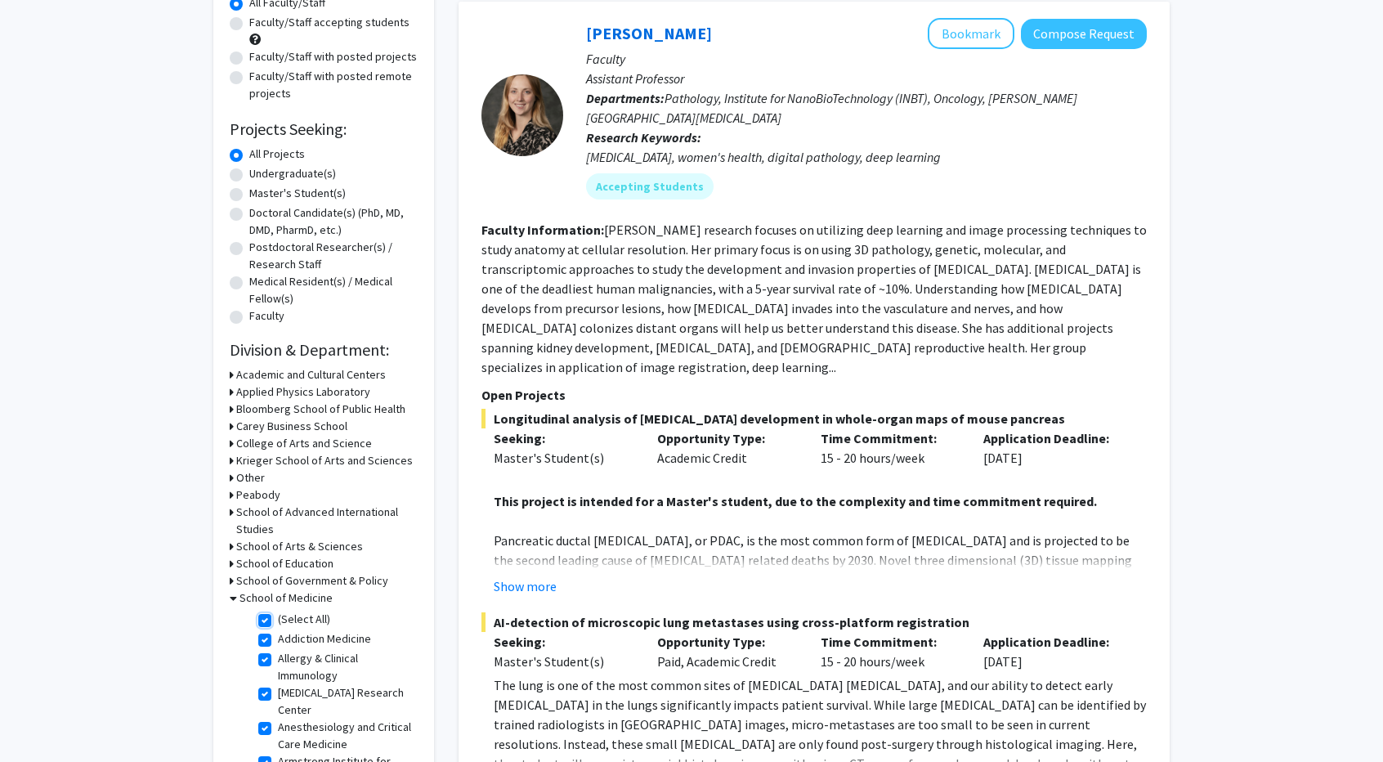
checkbox input "true"
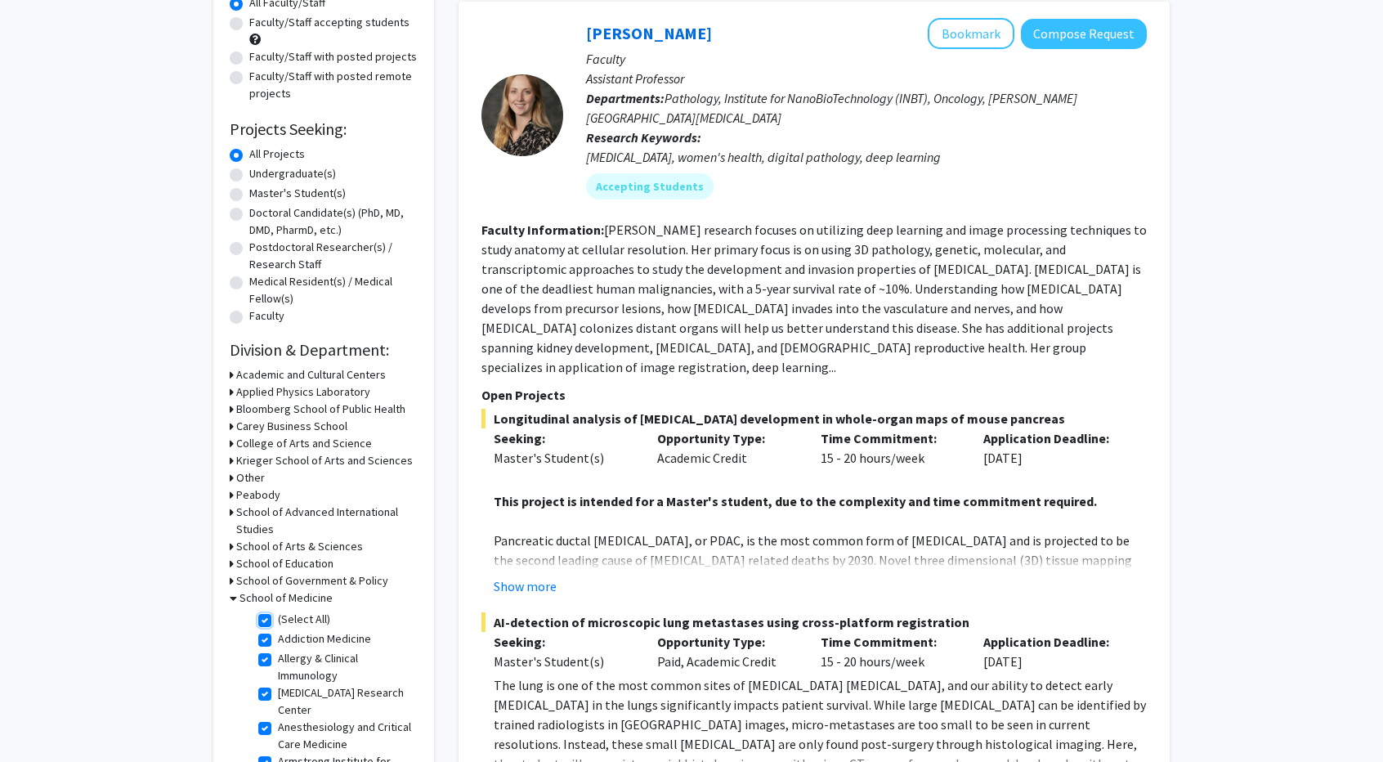
checkbox input "true"
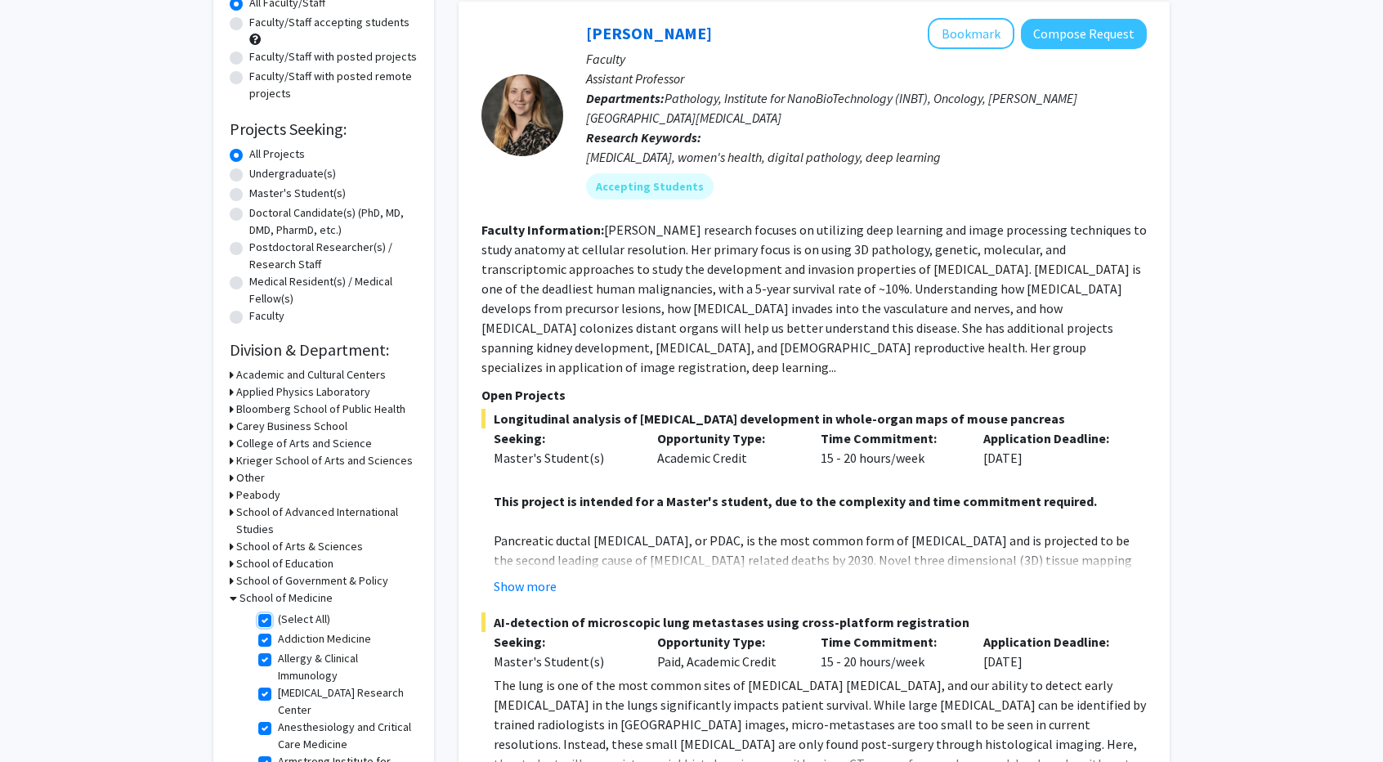
checkbox input "true"
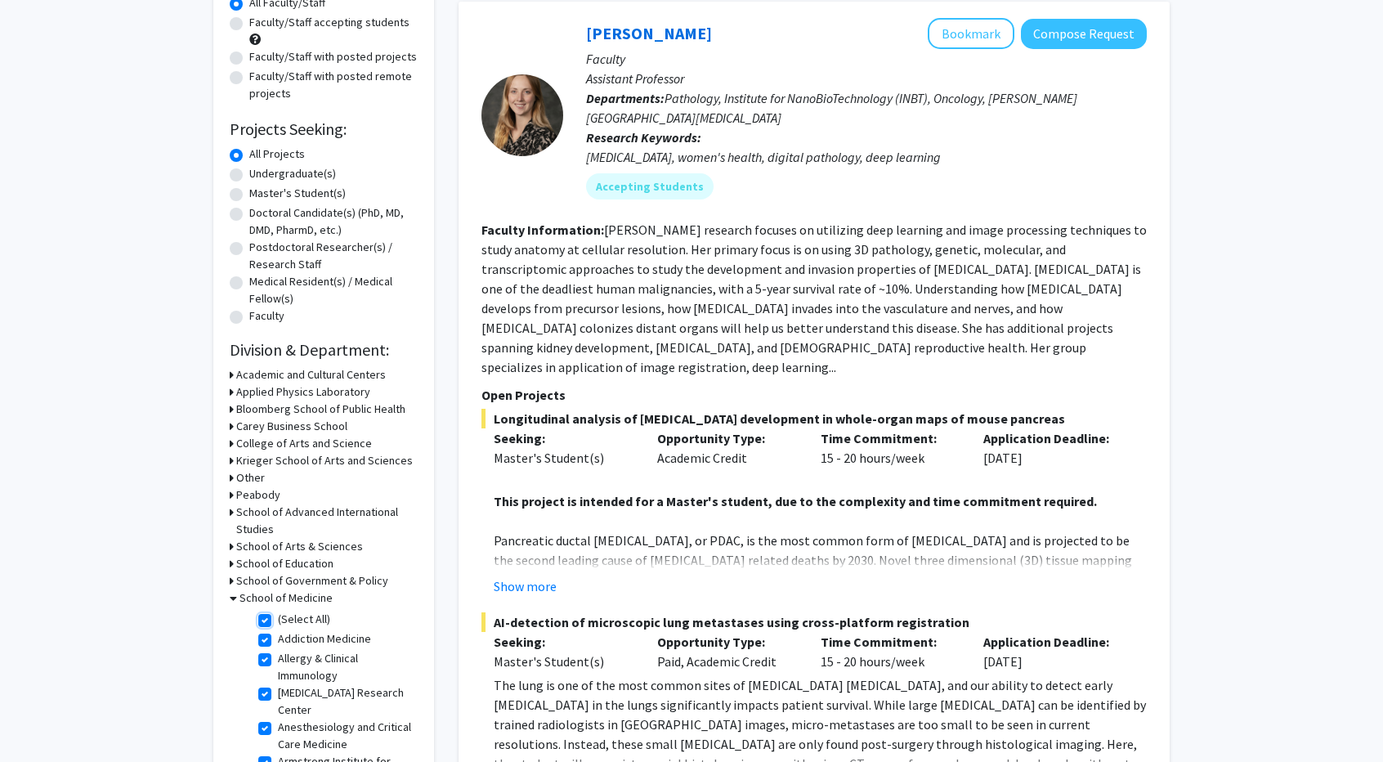
checkbox input "true"
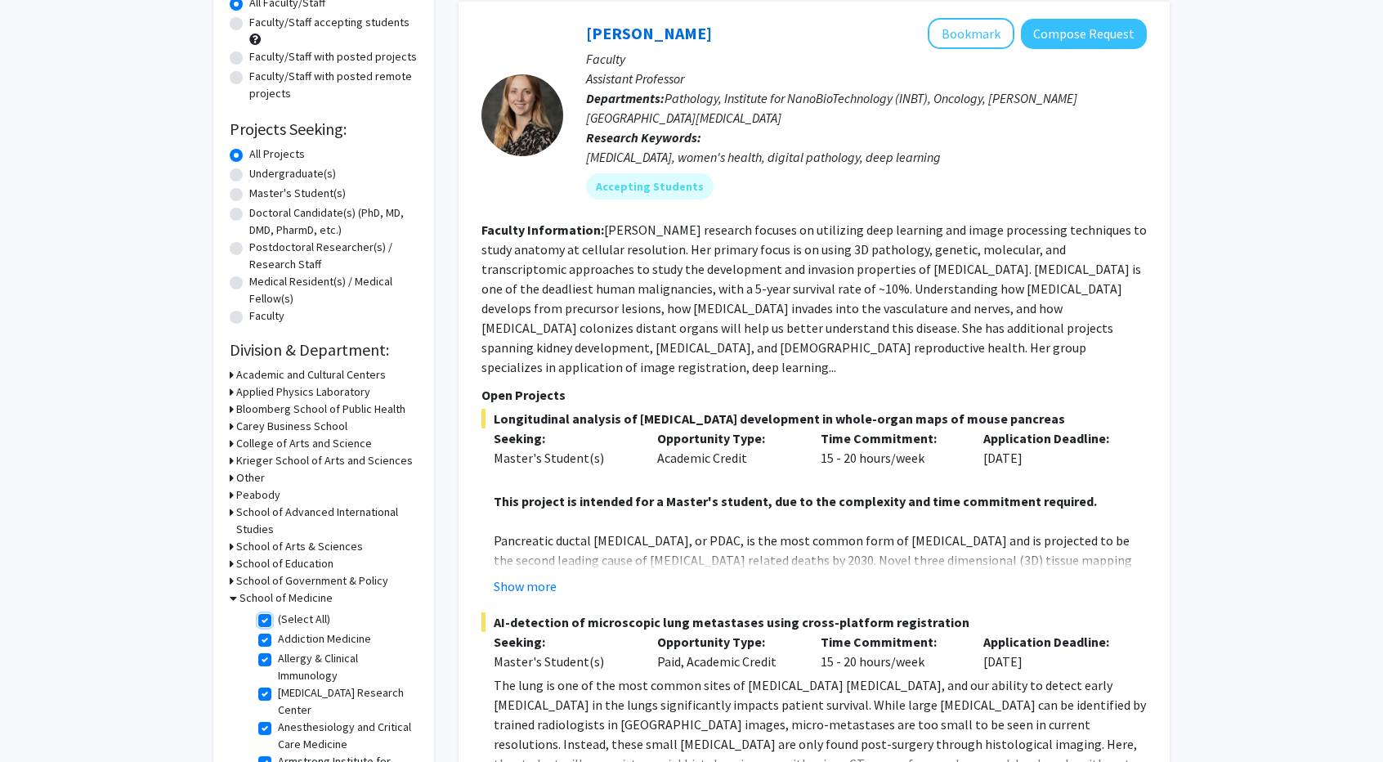
checkbox input "true"
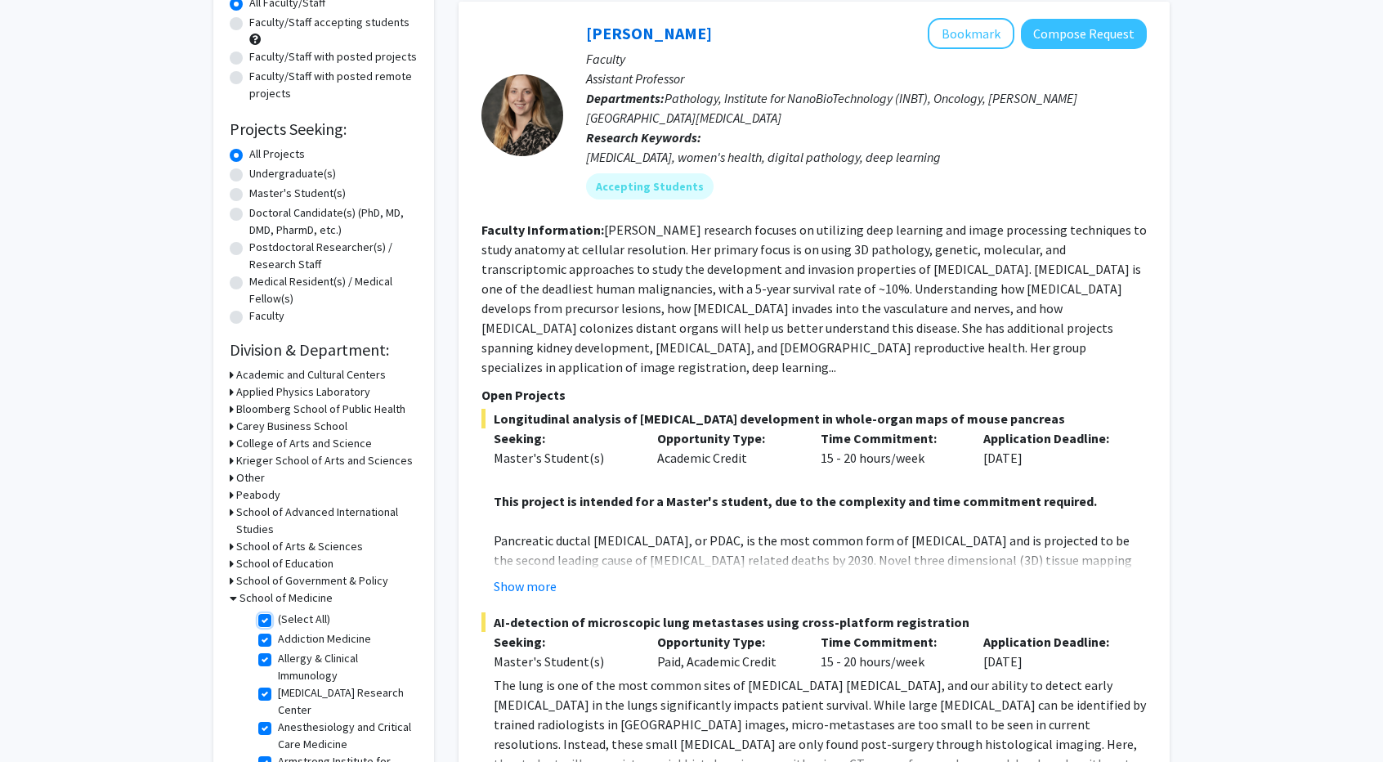
checkbox input "true"
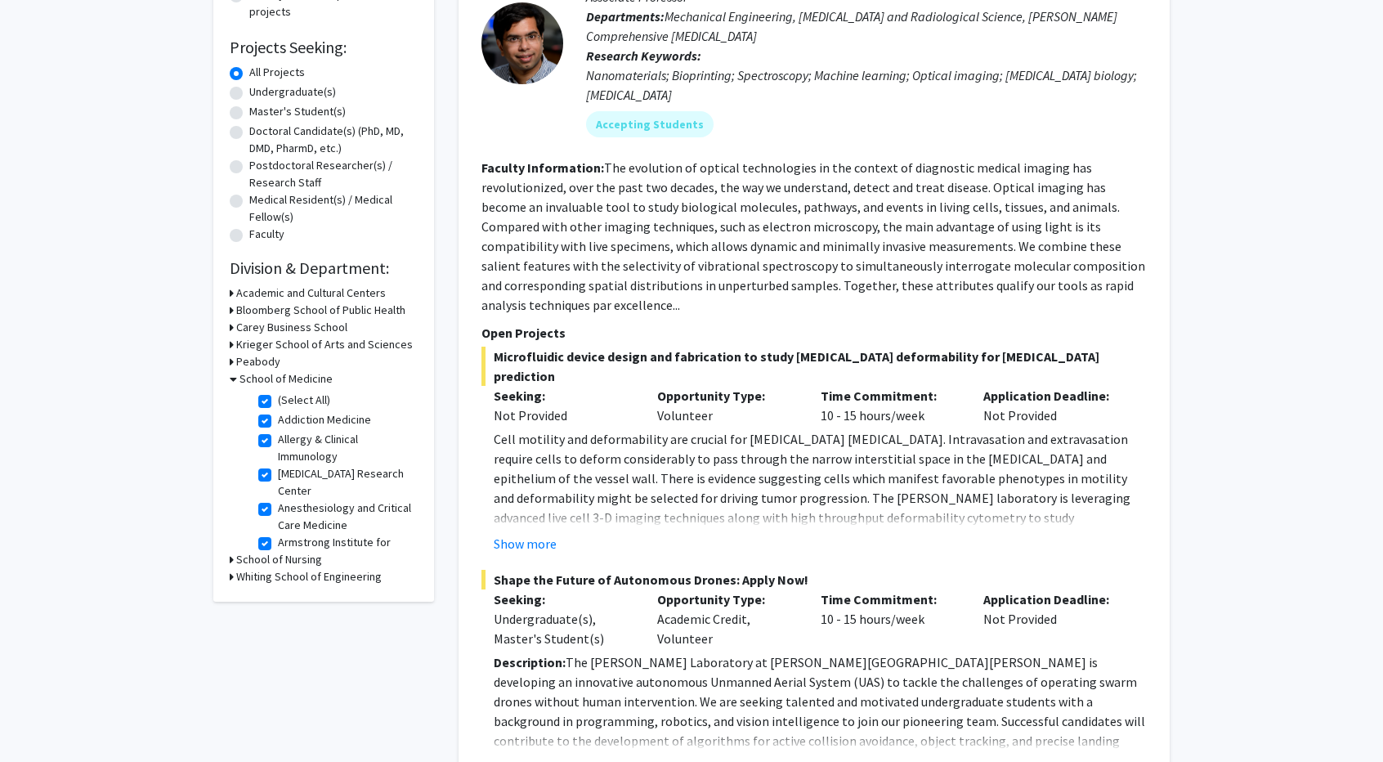
scroll to position [409, 0]
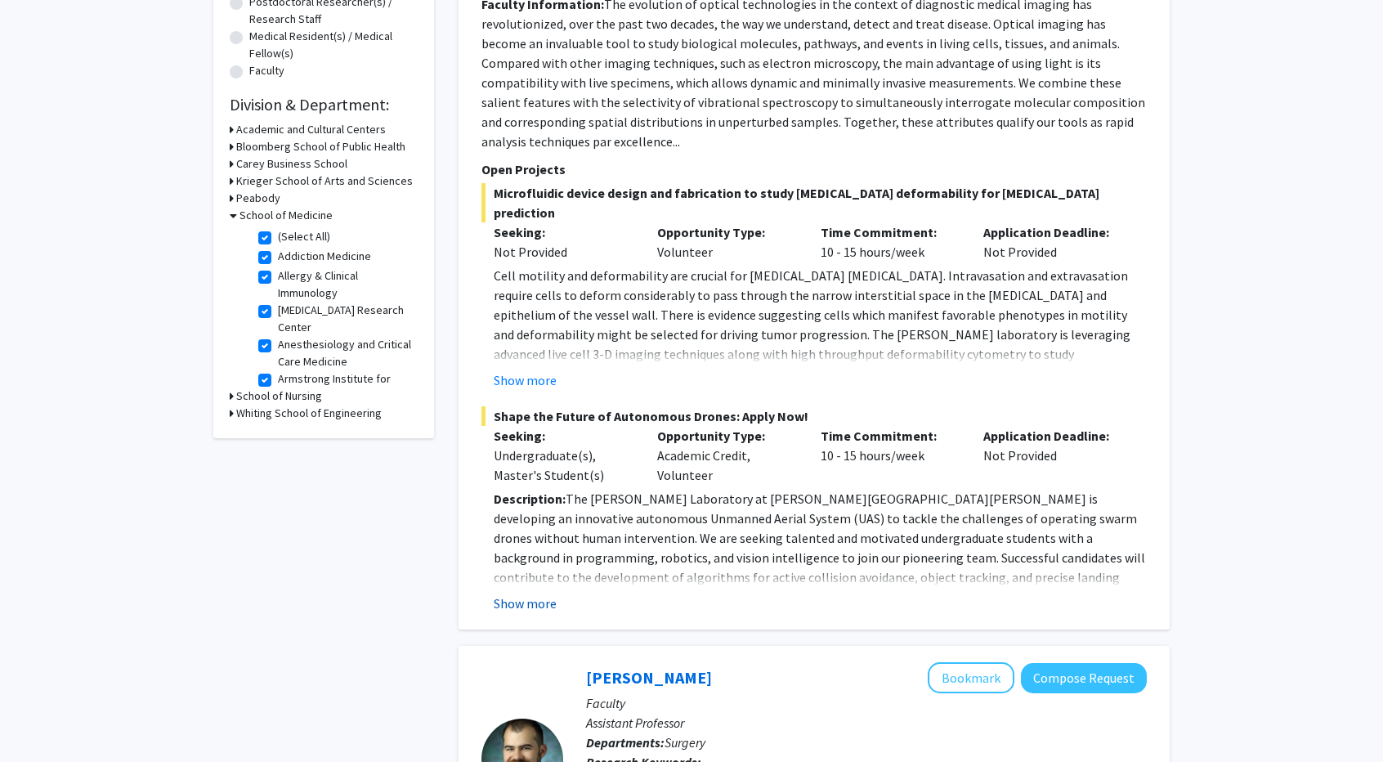
click at [537, 593] on button "Show more" at bounding box center [525, 603] width 63 height 20
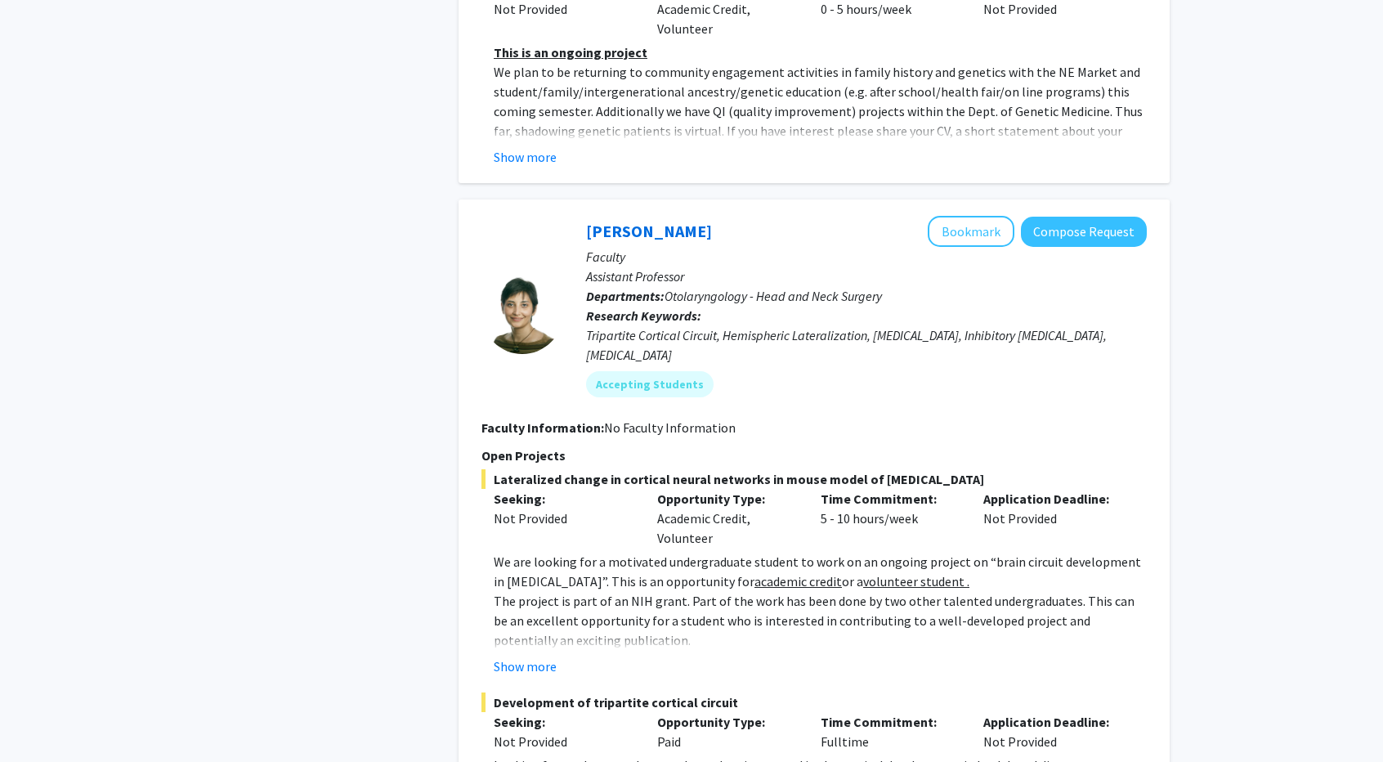
scroll to position [3433, 0]
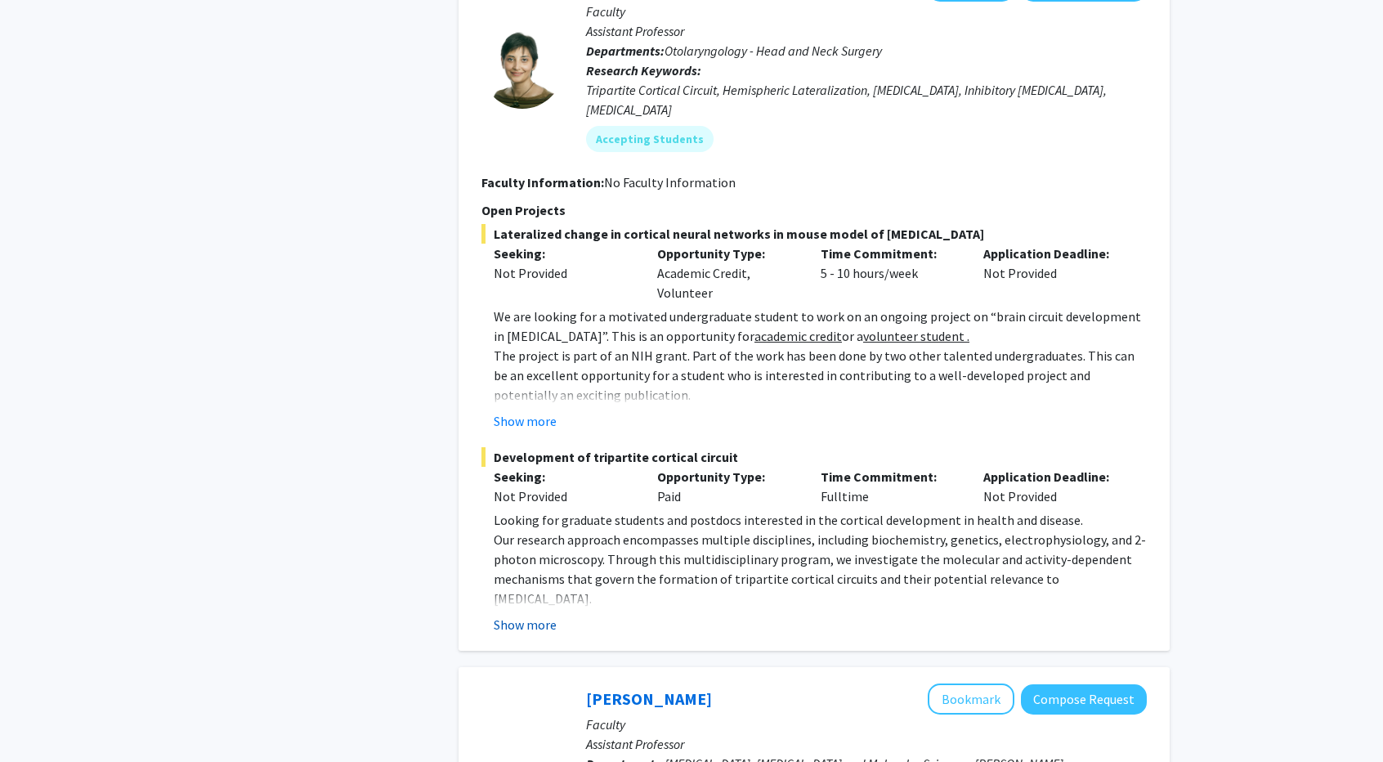
click at [539, 615] on button "Show more" at bounding box center [525, 625] width 63 height 20
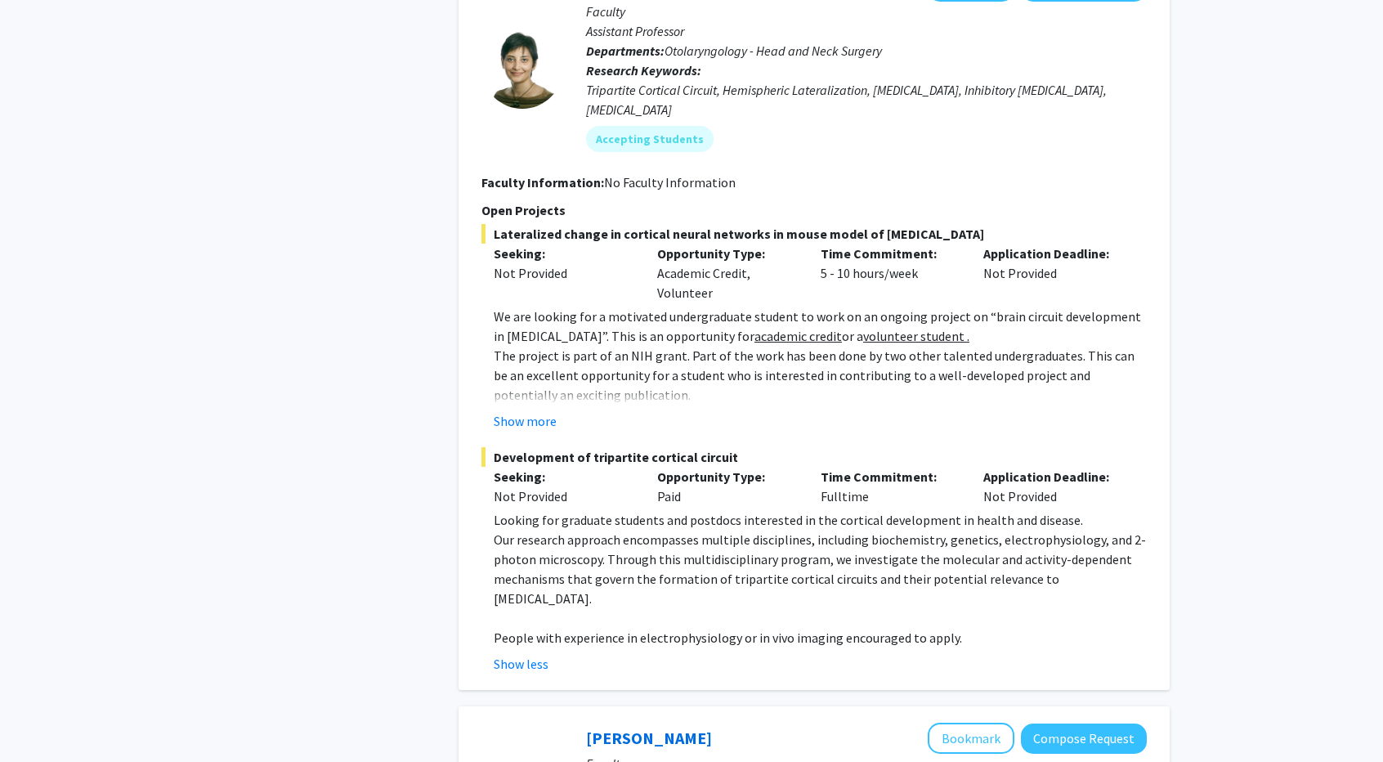
scroll to position [3351, 0]
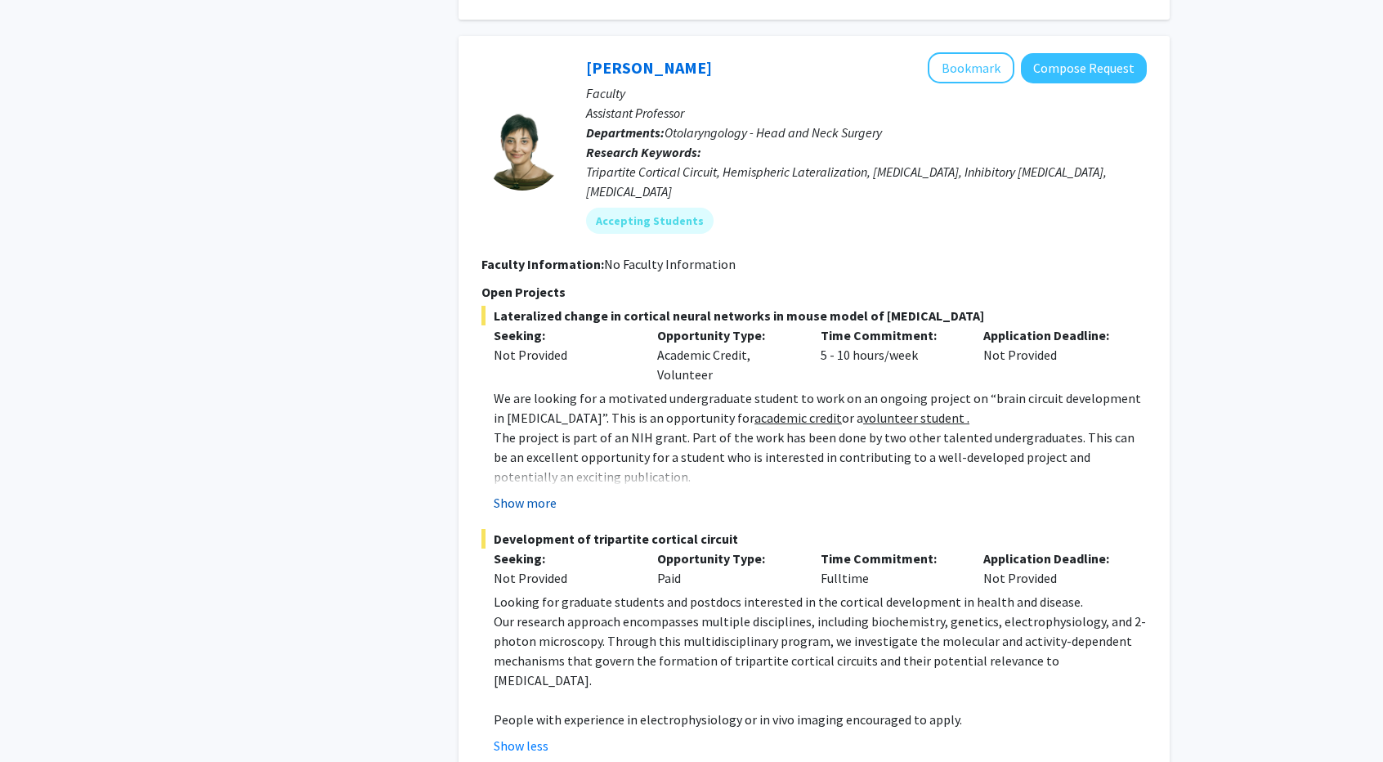
click at [524, 493] on button "Show more" at bounding box center [525, 503] width 63 height 20
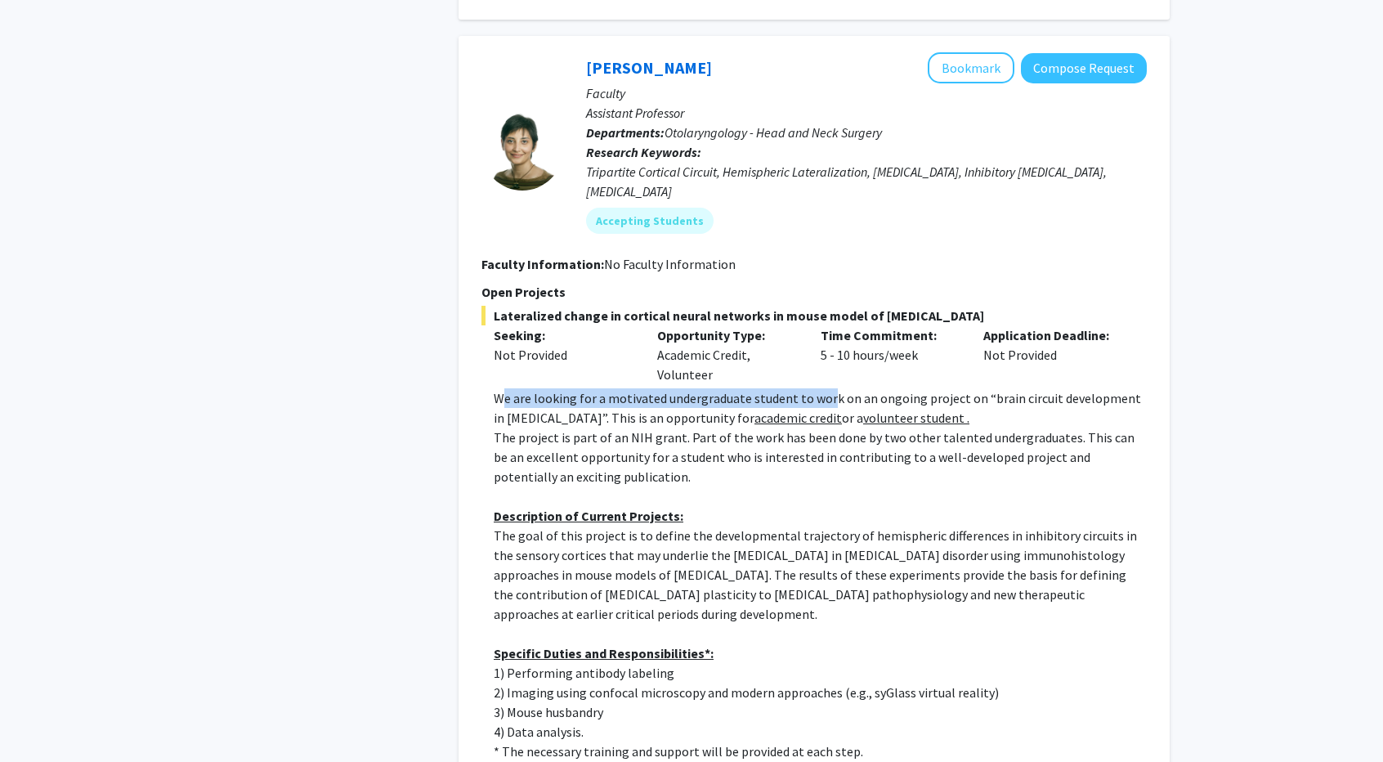
drag, startPoint x: 506, startPoint y: 336, endPoint x: 827, endPoint y: 334, distance: 321.2
click at [827, 388] on p "We are looking for a motivated undergraduate student to work on an ongoing proj…" at bounding box center [820, 407] width 653 height 39
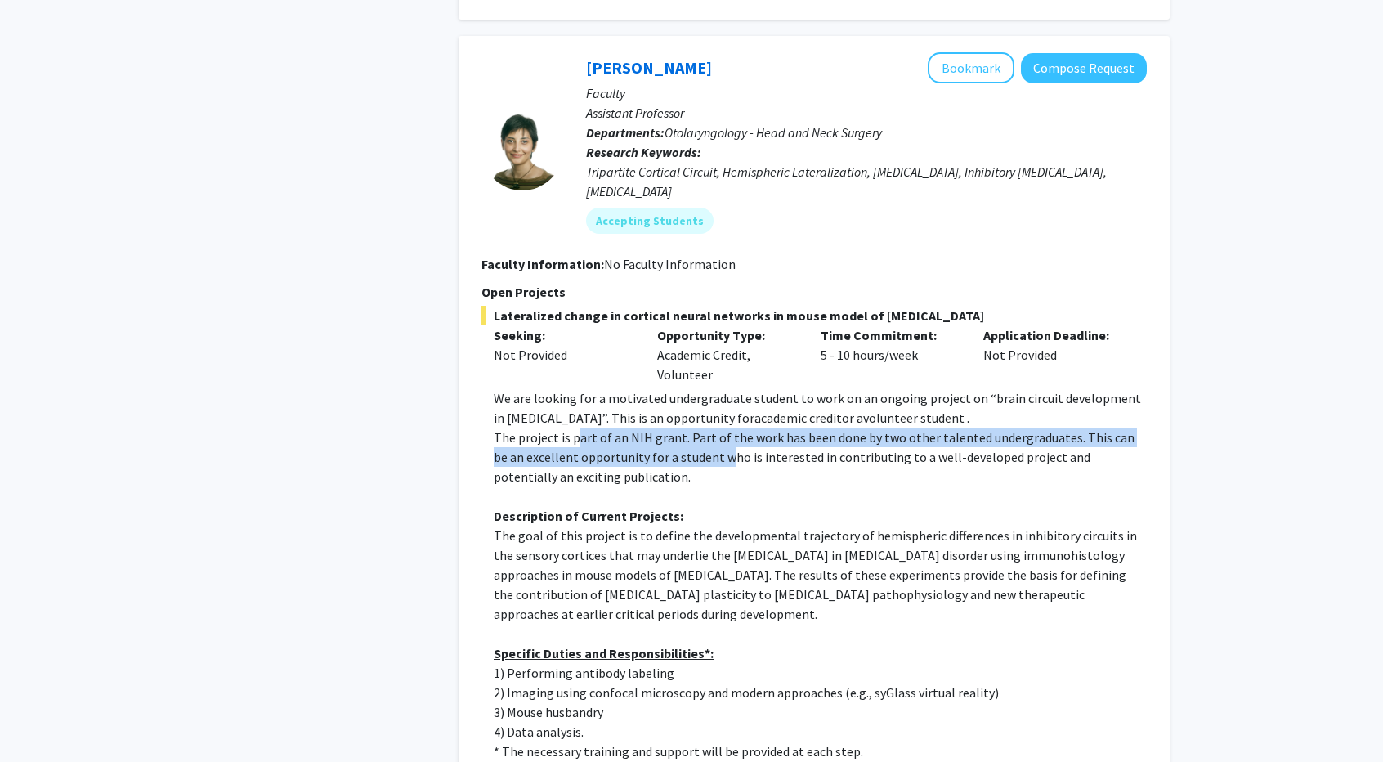
drag, startPoint x: 575, startPoint y: 383, endPoint x: 696, endPoint y: 388, distance: 121.9
click at [696, 427] on p "The project is part of an NIH grant. Part of the work has been done by two othe…" at bounding box center [820, 456] width 653 height 59
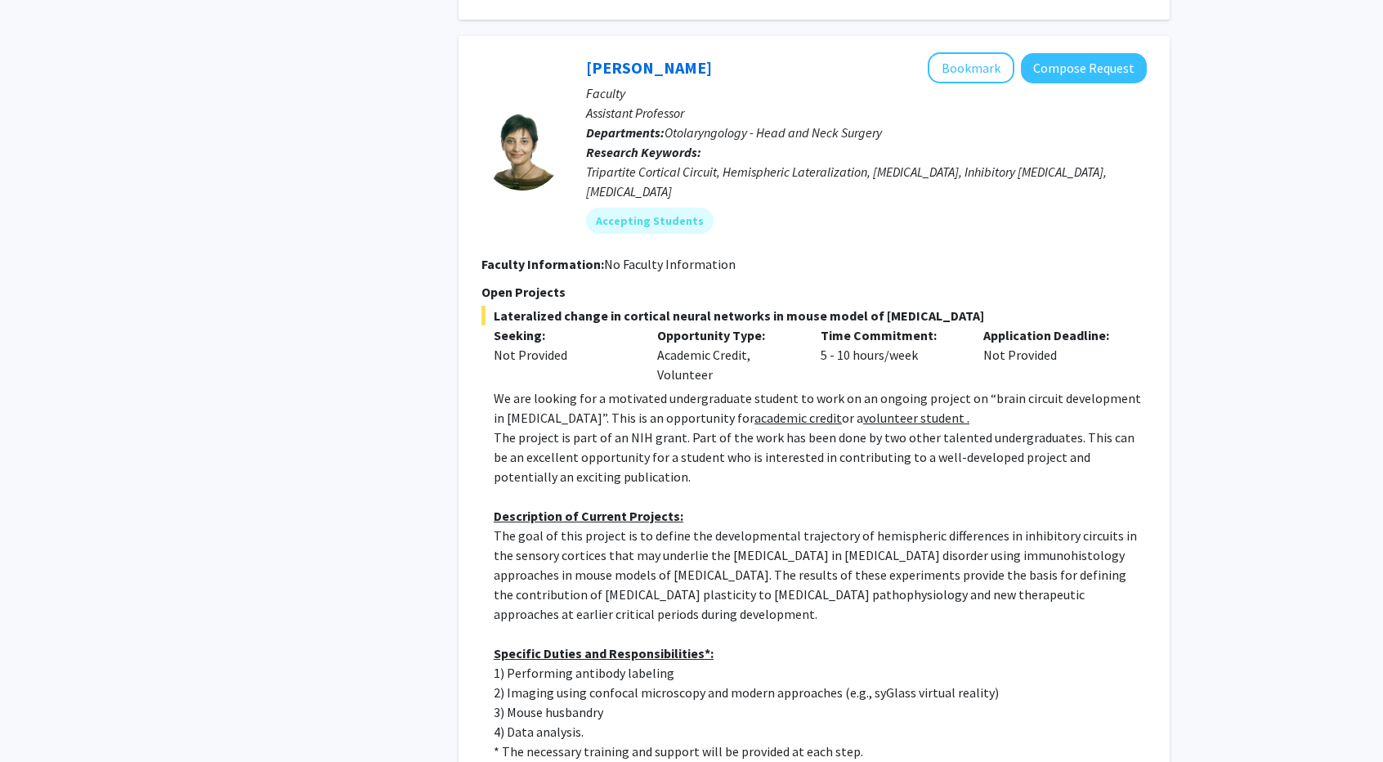
click at [634, 427] on p "The project is part of an NIH grant. Part of the work has been done by two othe…" at bounding box center [820, 456] width 653 height 59
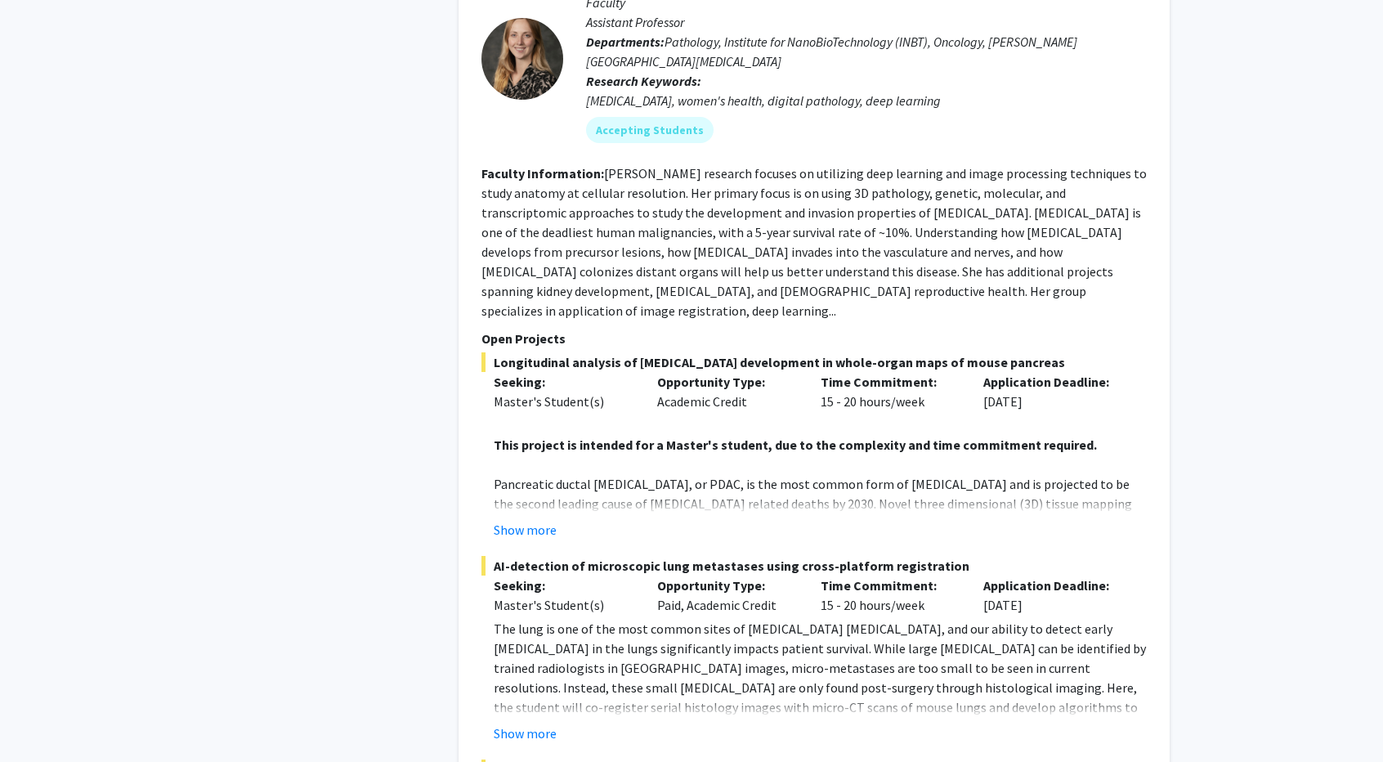
scroll to position [6539, 0]
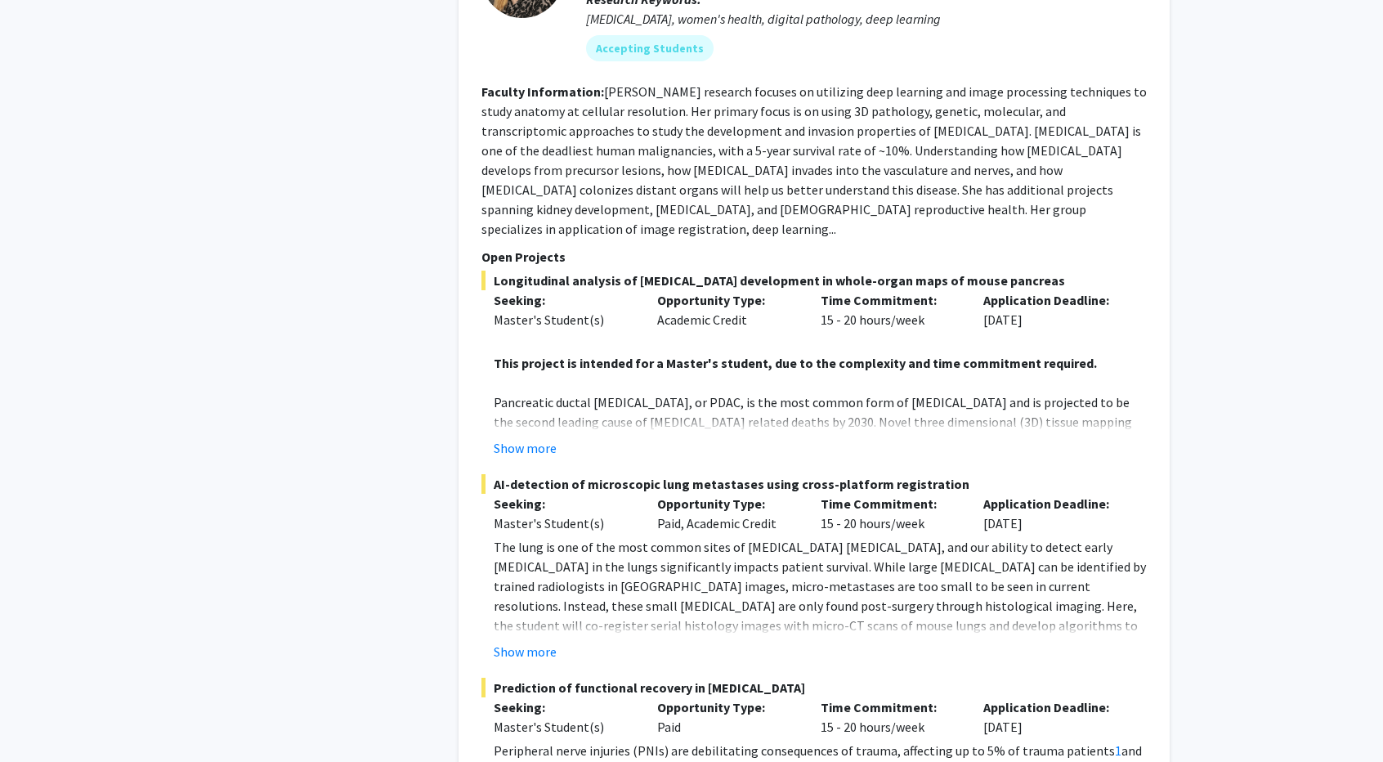
click at [535, 642] on button "Show more" at bounding box center [525, 652] width 63 height 20
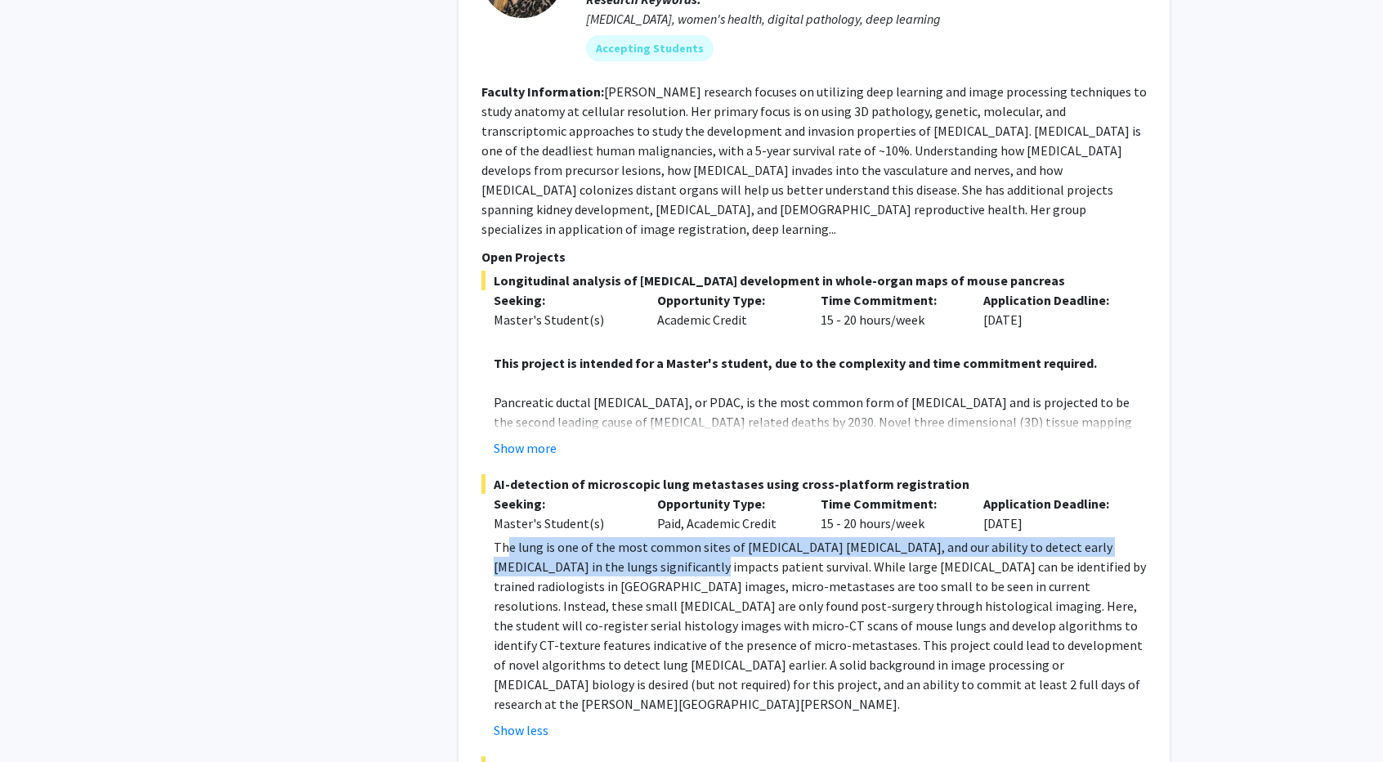
drag, startPoint x: 508, startPoint y: 413, endPoint x: 669, endPoint y: 429, distance: 162.7
click at [669, 537] on p "The lung is one of the most common sites of [MEDICAL_DATA] [MEDICAL_DATA], and …" at bounding box center [820, 625] width 653 height 177
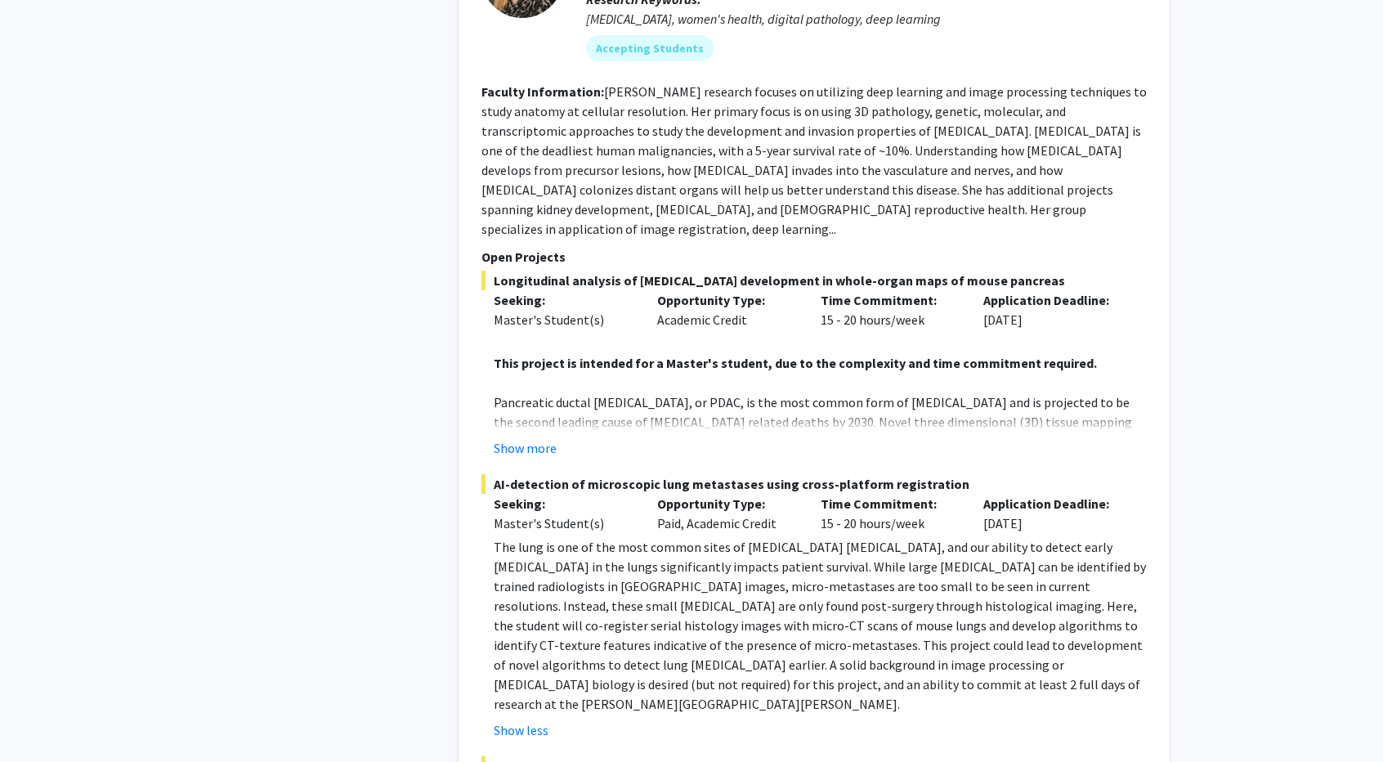
click at [793, 537] on p "The lung is one of the most common sites of [MEDICAL_DATA] [MEDICAL_DATA], and …" at bounding box center [820, 625] width 653 height 177
drag, startPoint x: 547, startPoint y: 432, endPoint x: 665, endPoint y: 436, distance: 118.6
click at [649, 537] on p "The lung is one of the most common sites of [MEDICAL_DATA] [MEDICAL_DATA], and …" at bounding box center [820, 625] width 653 height 177
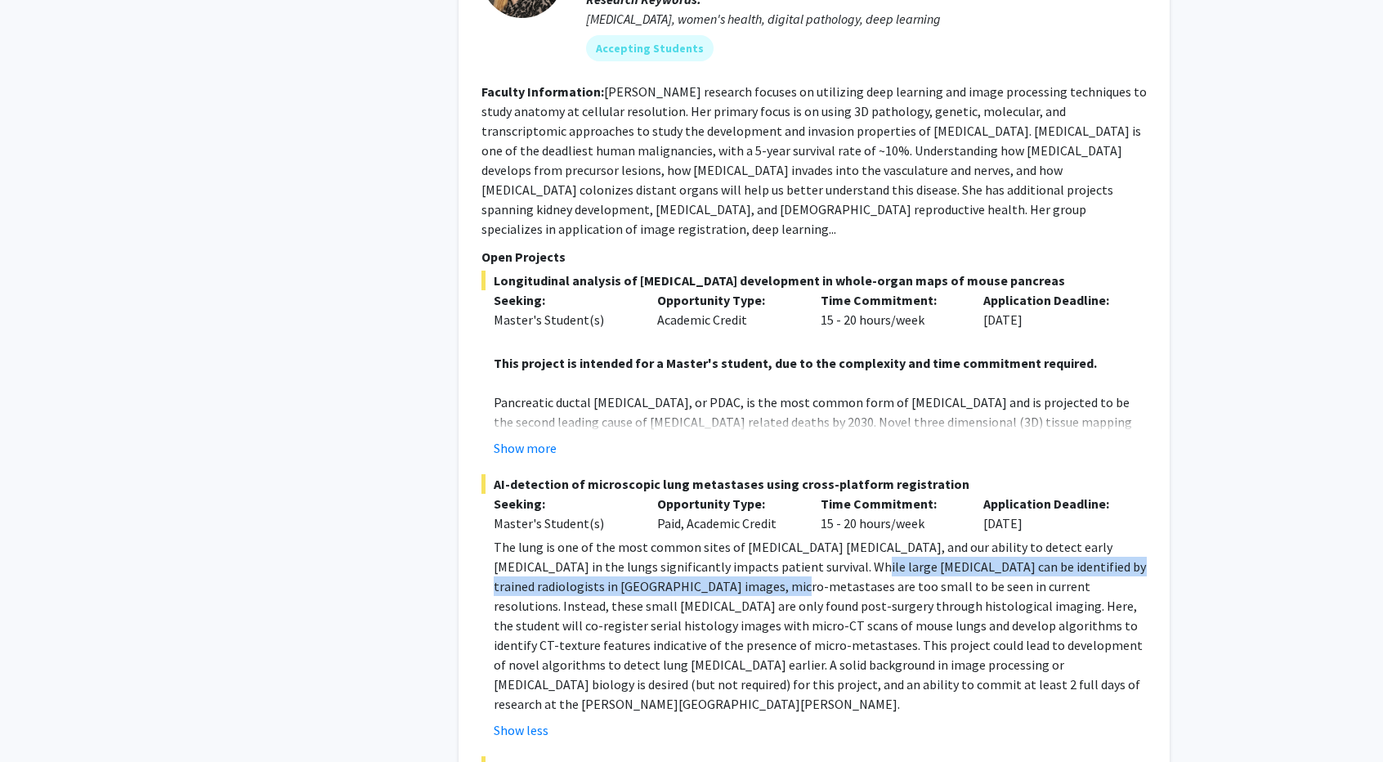
drag, startPoint x: 709, startPoint y: 441, endPoint x: 820, endPoint y: 432, distance: 110.6
click at [820, 537] on p "The lung is one of the most common sites of [MEDICAL_DATA] [MEDICAL_DATA], and …" at bounding box center [820, 625] width 653 height 177
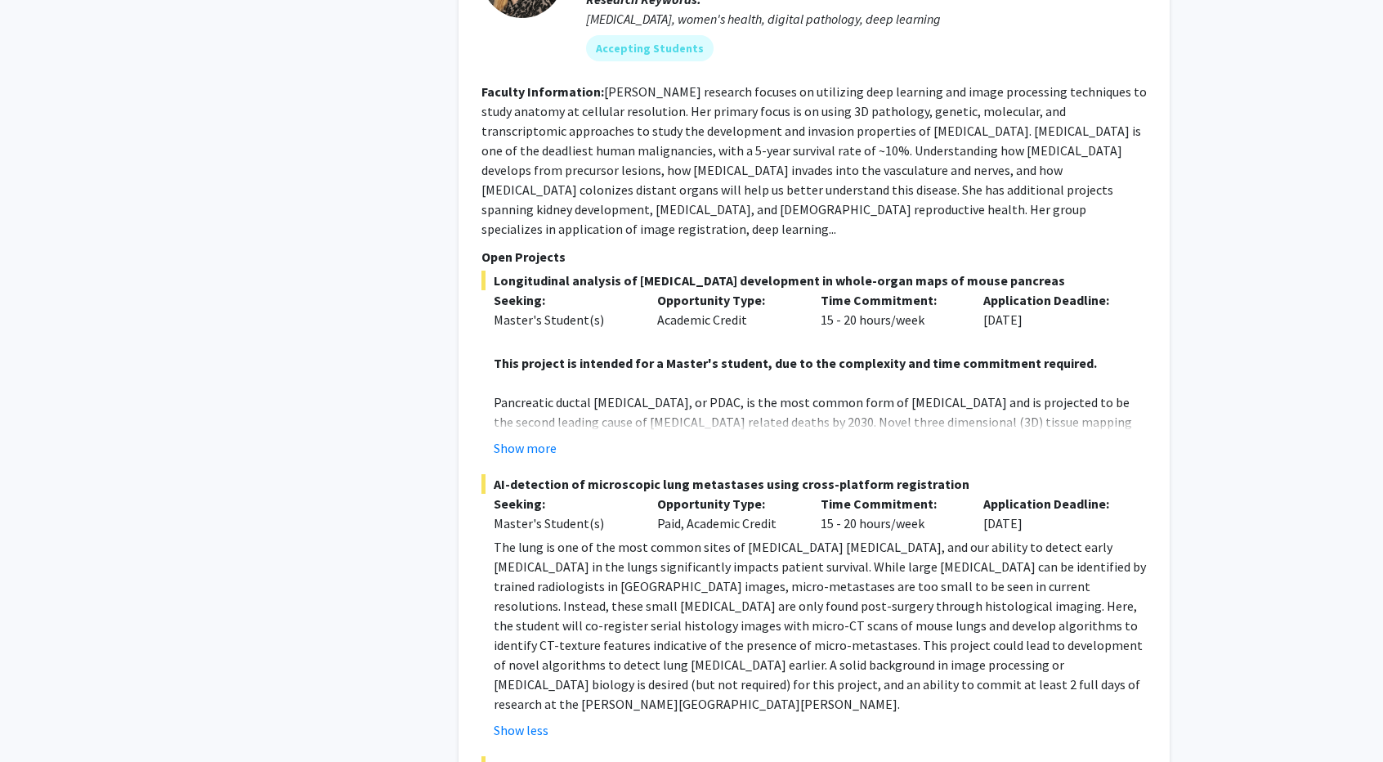
click at [744, 537] on p "The lung is one of the most common sites of [MEDICAL_DATA] [MEDICAL_DATA], and …" at bounding box center [820, 625] width 653 height 177
drag, startPoint x: 686, startPoint y: 471, endPoint x: 734, endPoint y: 473, distance: 48.3
click at [719, 537] on p "The lung is one of the most common sites of [MEDICAL_DATA] [MEDICAL_DATA], and …" at bounding box center [820, 625] width 653 height 177
click at [776, 537] on p "The lung is one of the most common sites of [MEDICAL_DATA] [MEDICAL_DATA], and …" at bounding box center [820, 625] width 653 height 177
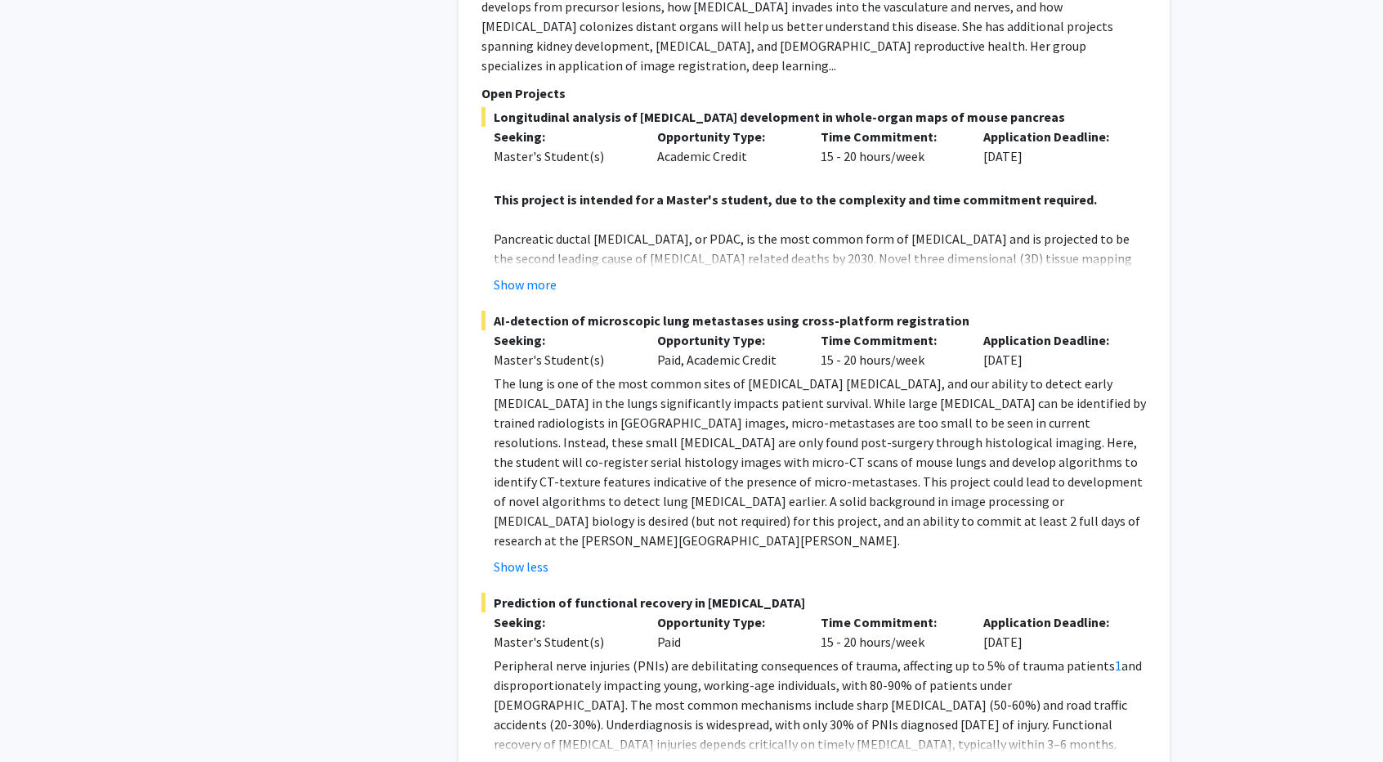
click at [534, 760] on button "Show more" at bounding box center [525, 770] width 63 height 20
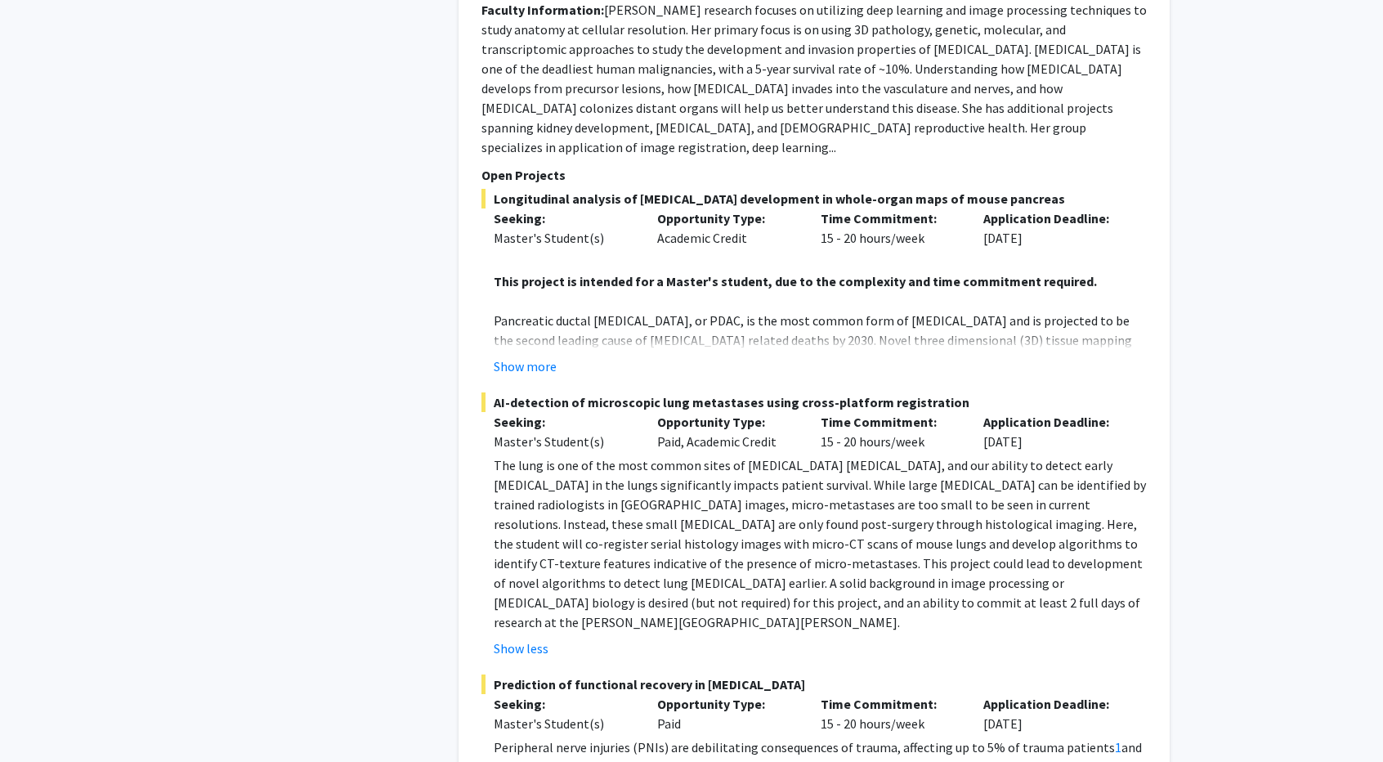
scroll to position [6539, 0]
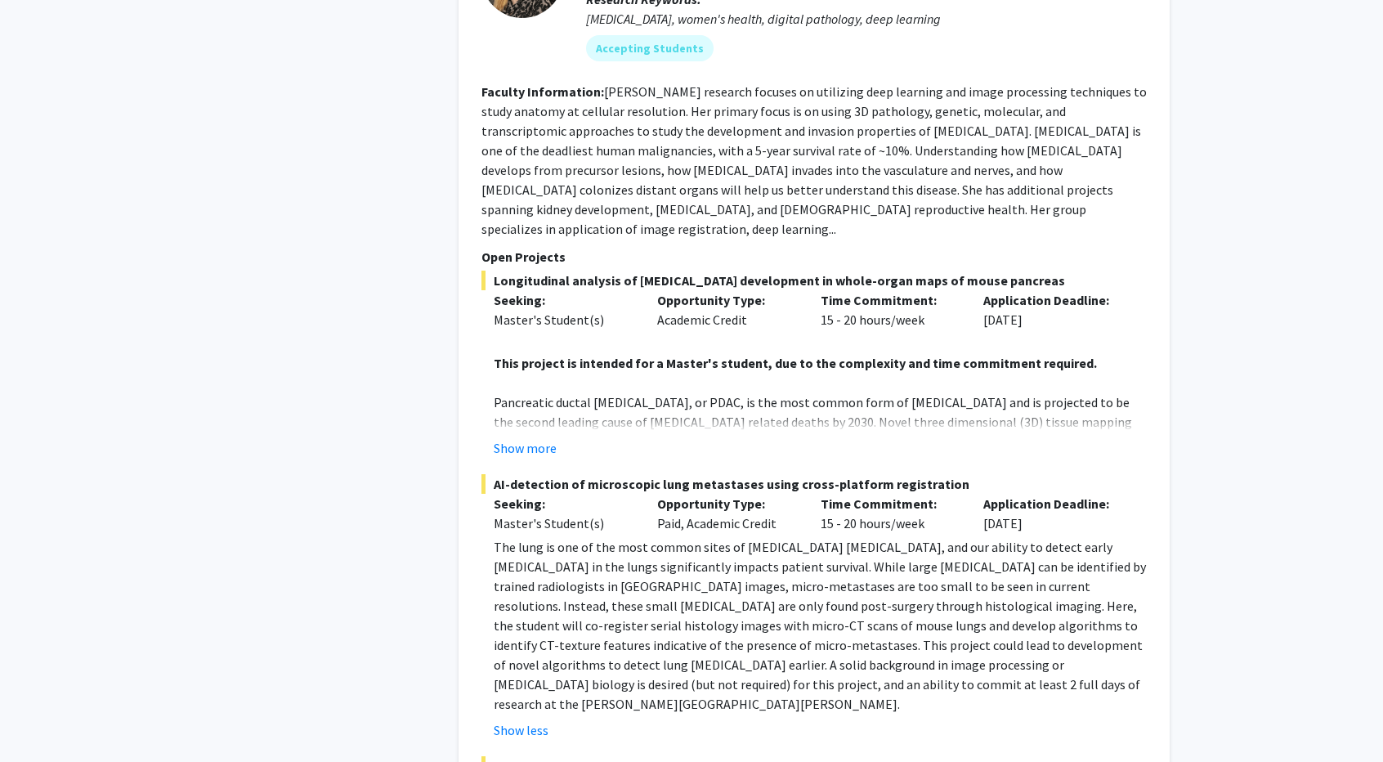
click at [526, 325] on fg-project-list "Longitudinal analysis of [MEDICAL_DATA] development in whole-organ maps of mous…" at bounding box center [813, 715] width 665 height 888
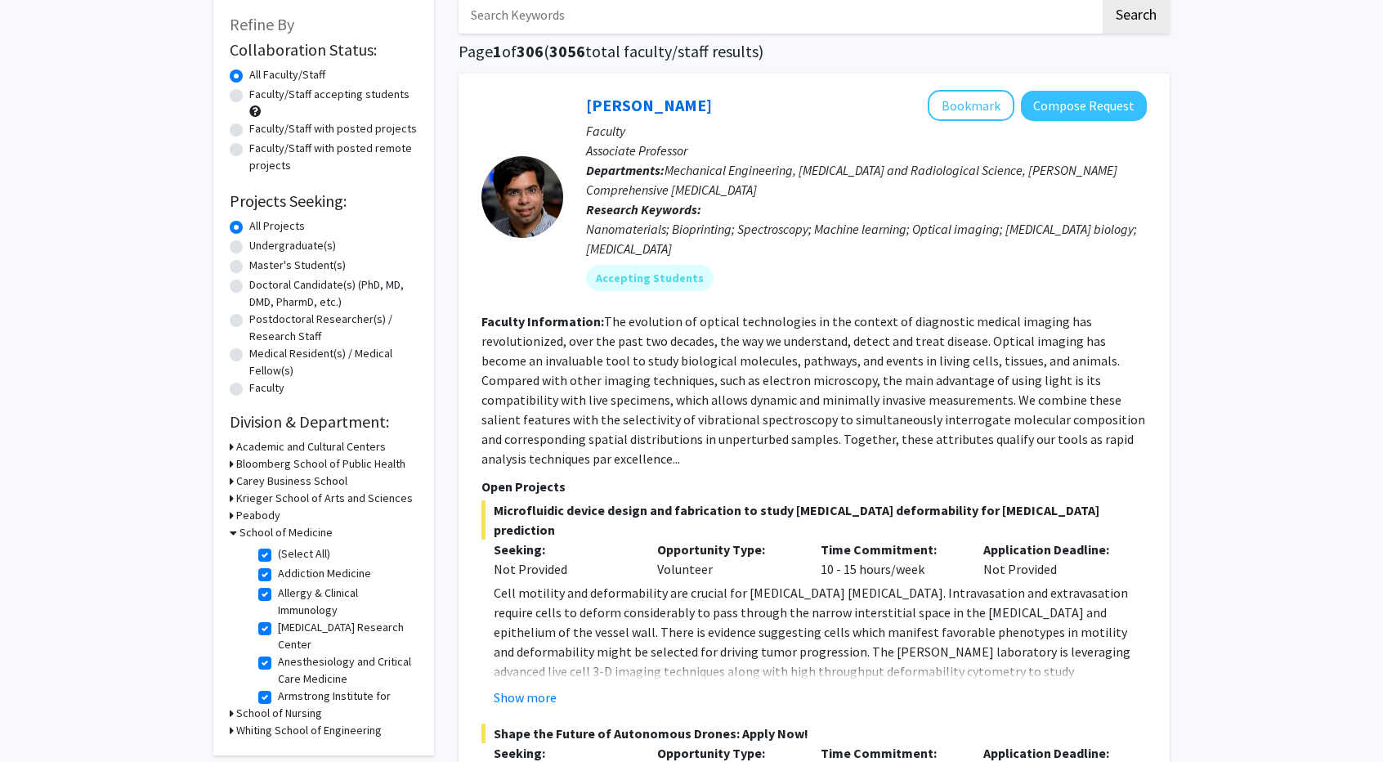
scroll to position [0, 0]
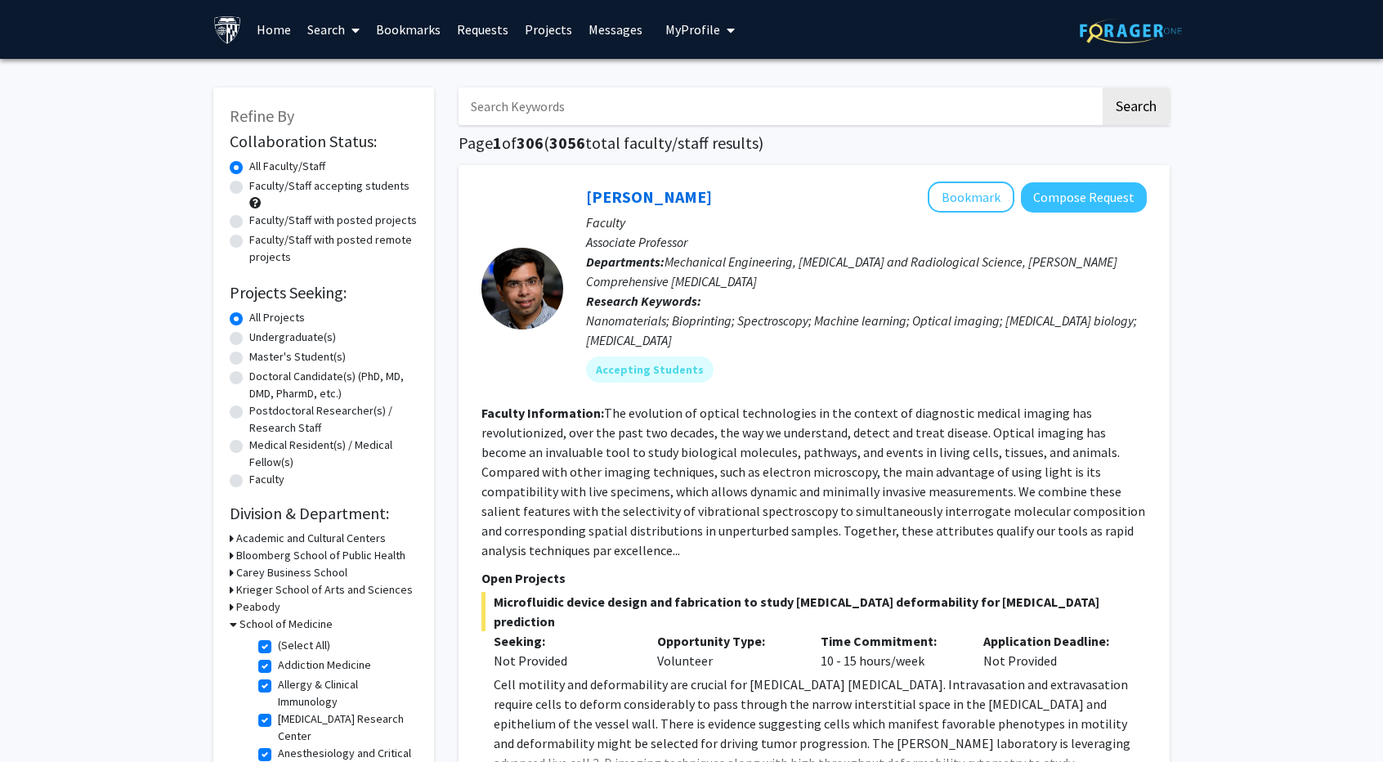
click at [628, 106] on input "Search Keywords" at bounding box center [780, 106] width 642 height 38
type input "paid"
click at [1103, 87] on button "Search" at bounding box center [1136, 106] width 67 height 38
checkbox input "false"
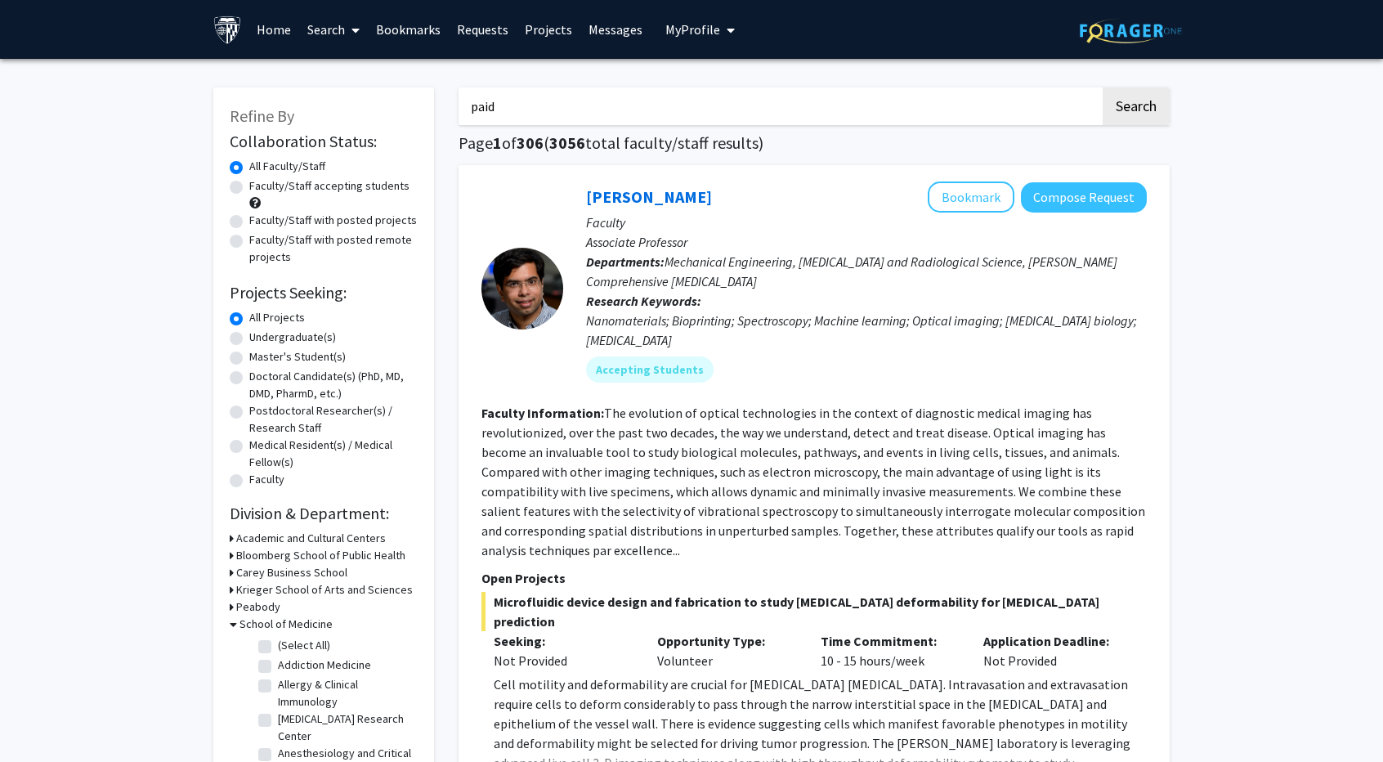
checkbox input "false"
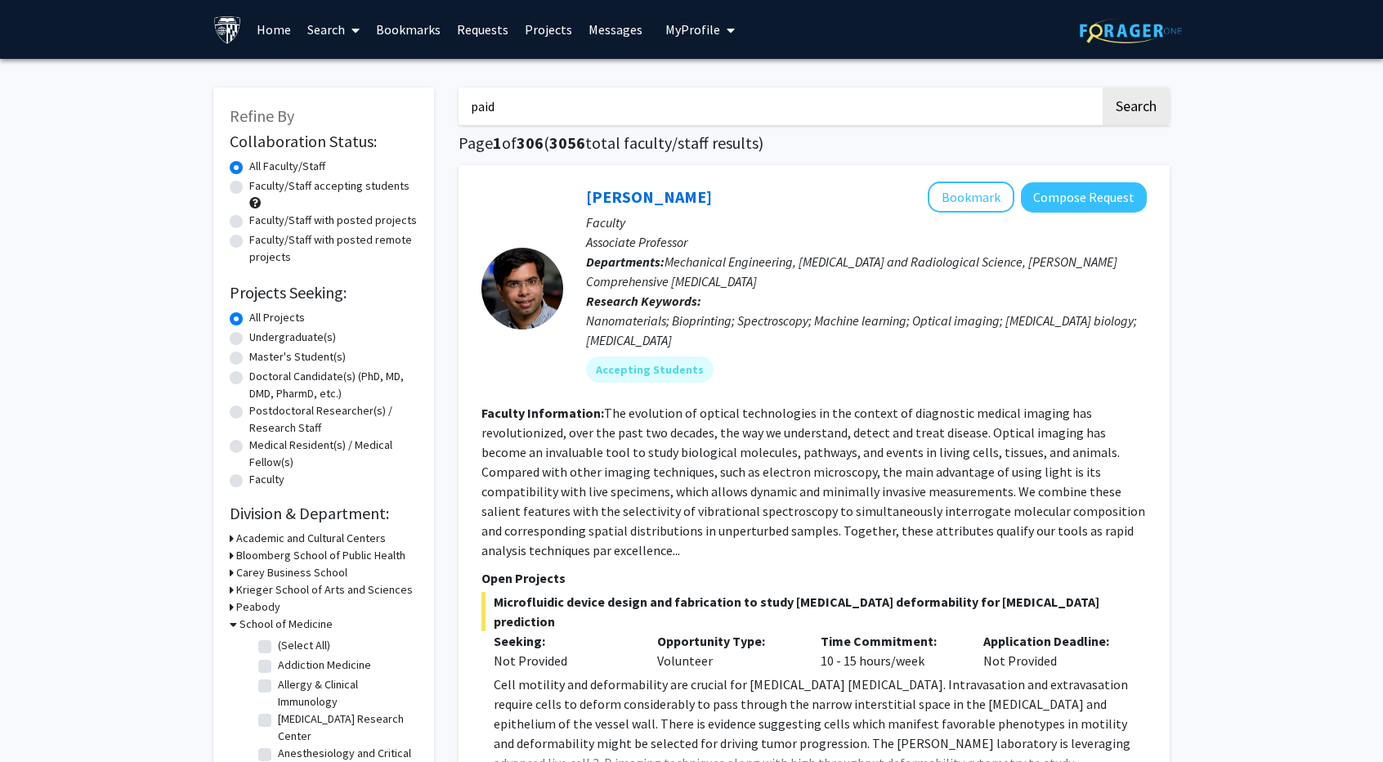
checkbox input "false"
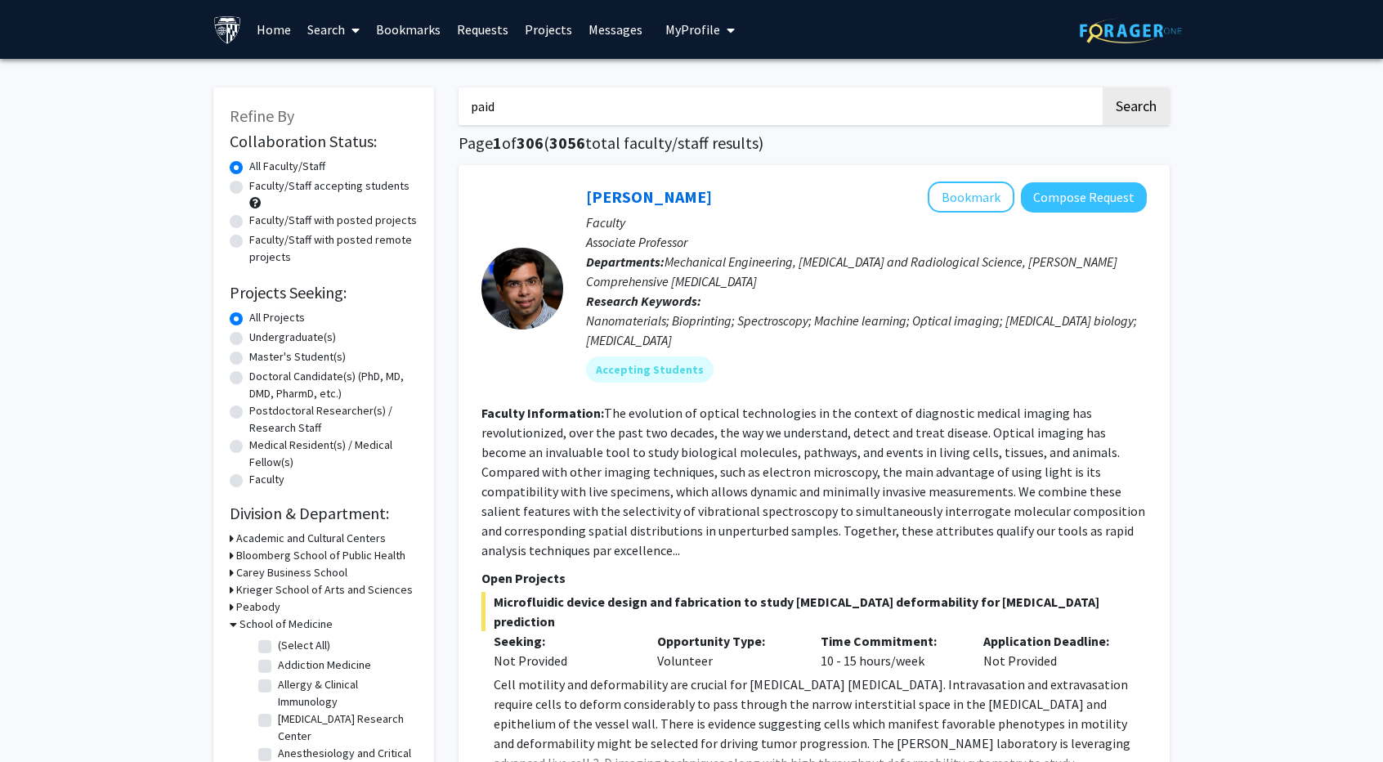
checkbox input "false"
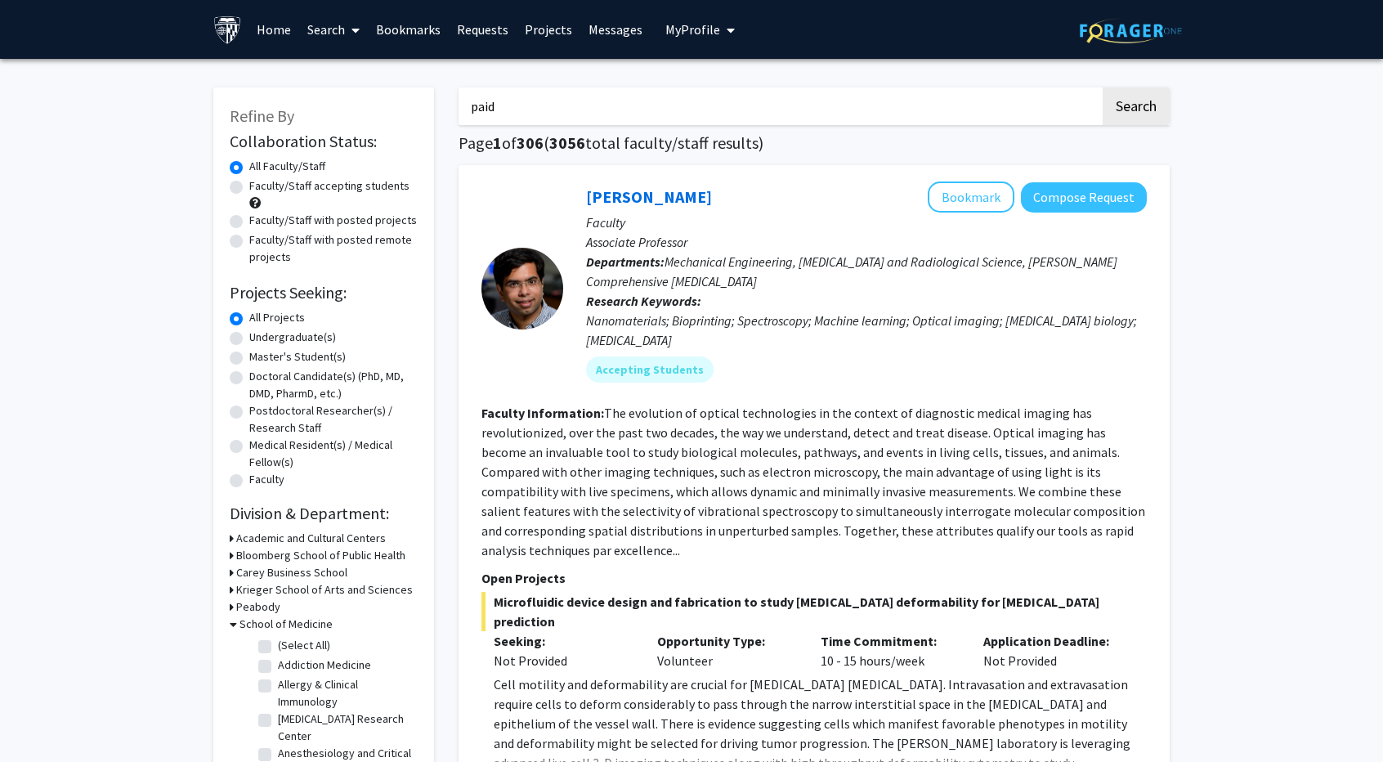
checkbox input "false"
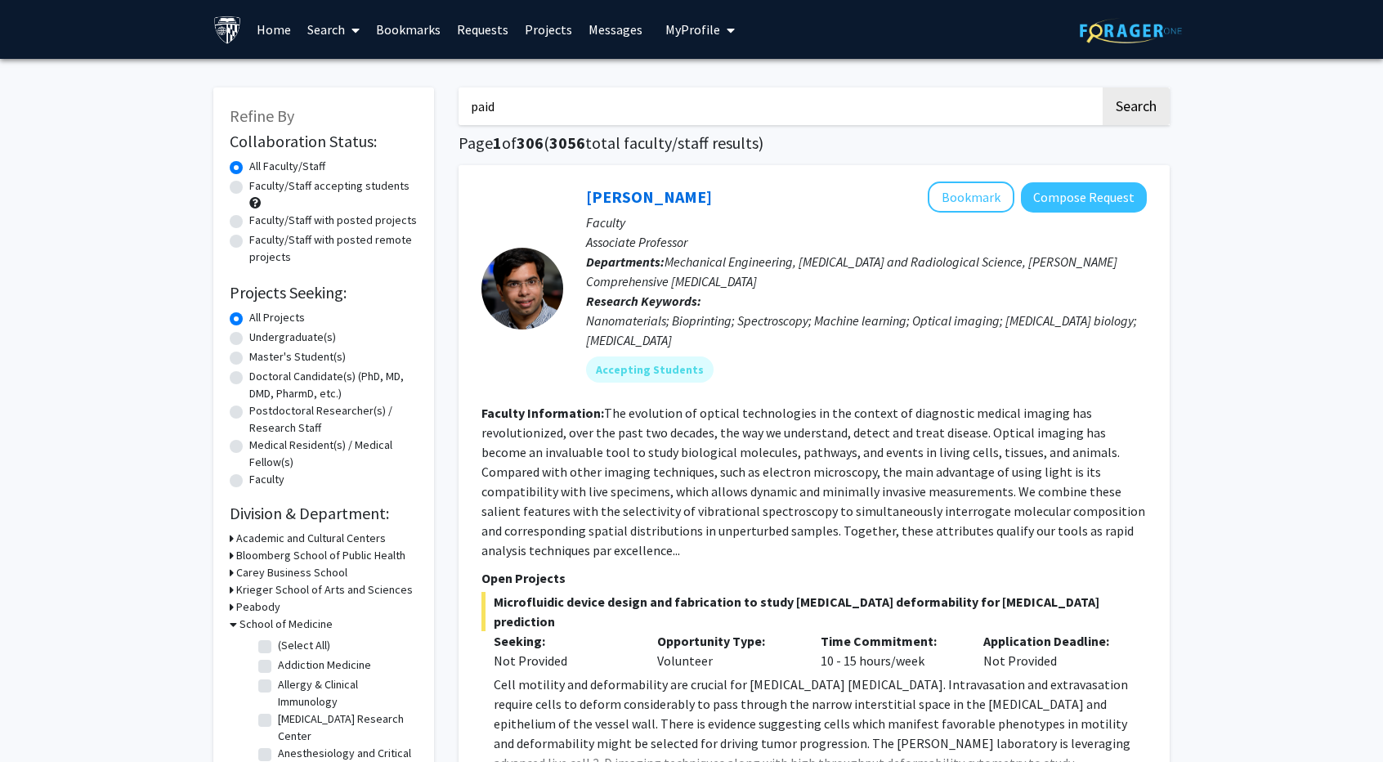
checkbox input "false"
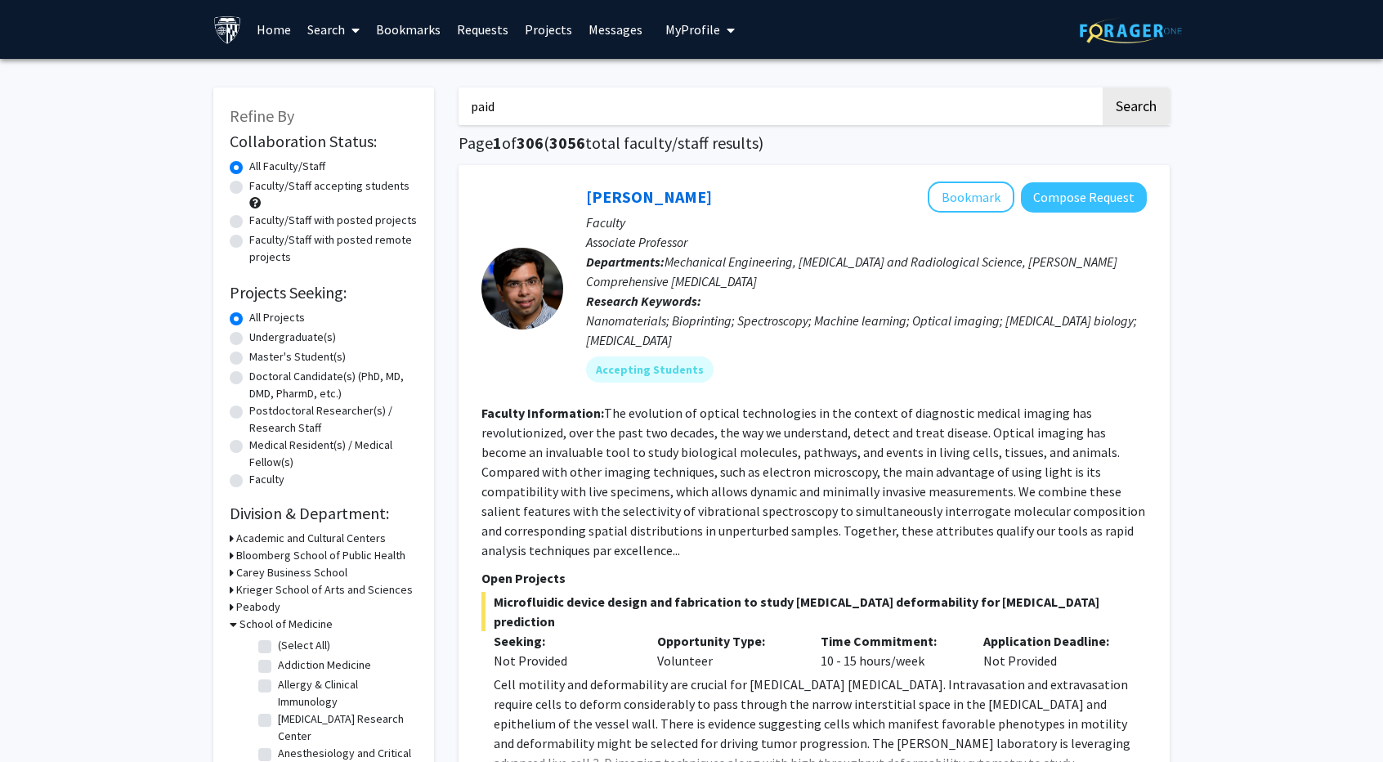
checkbox input "false"
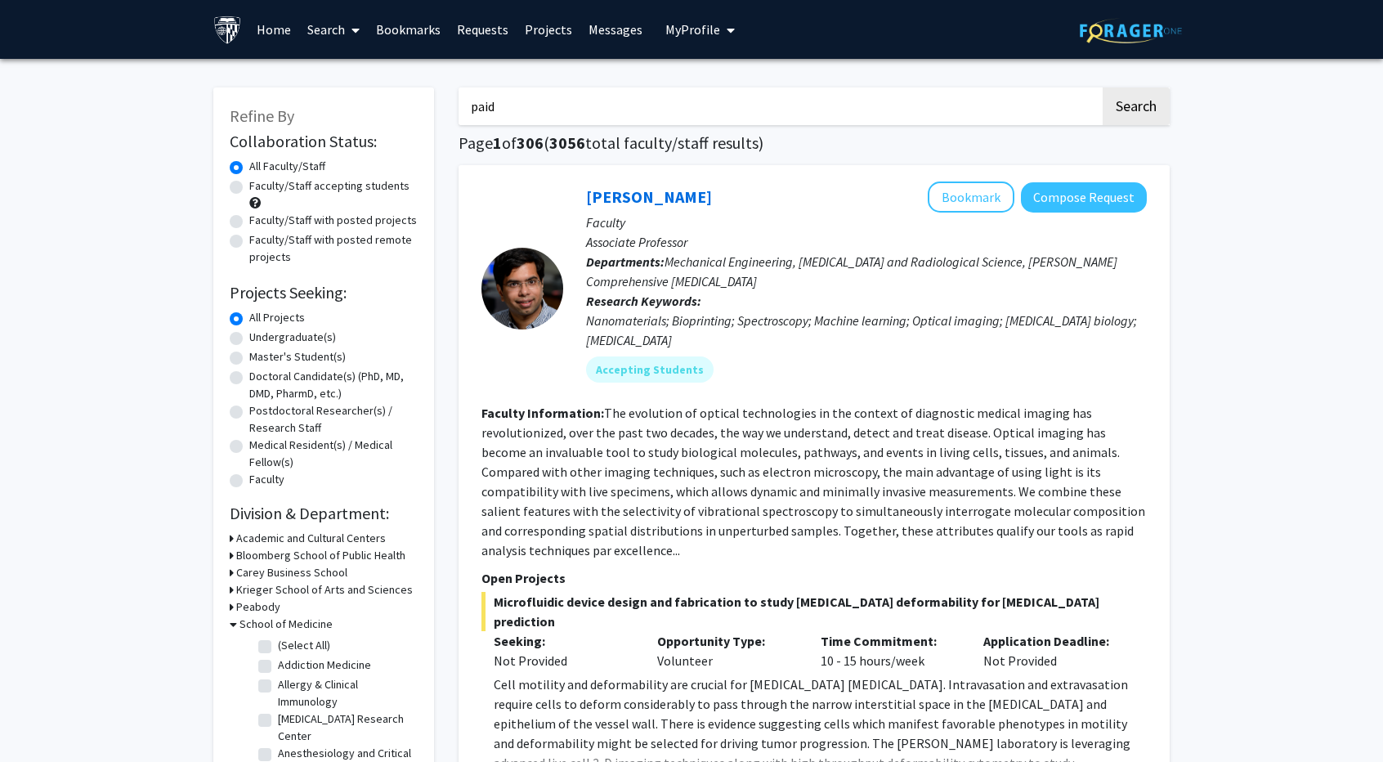
checkbox input "false"
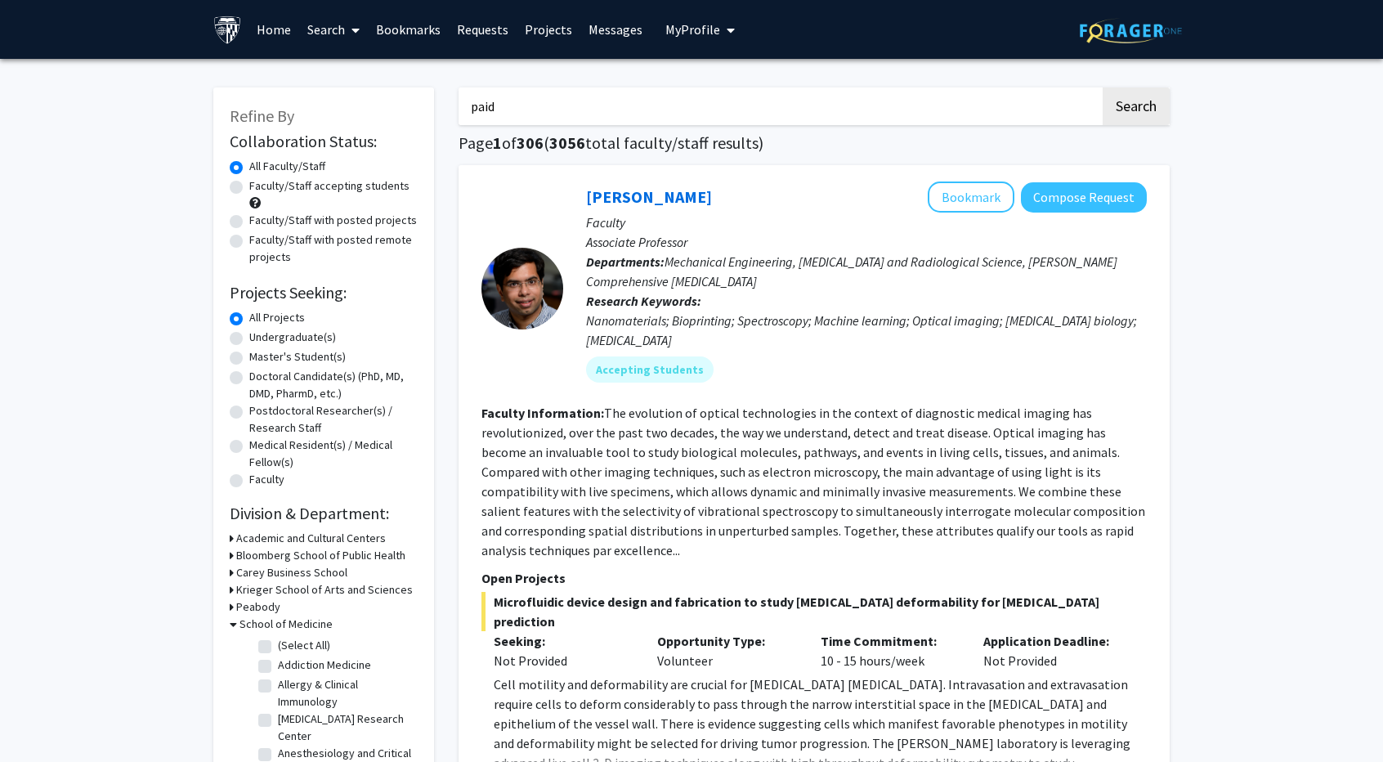
checkbox input "false"
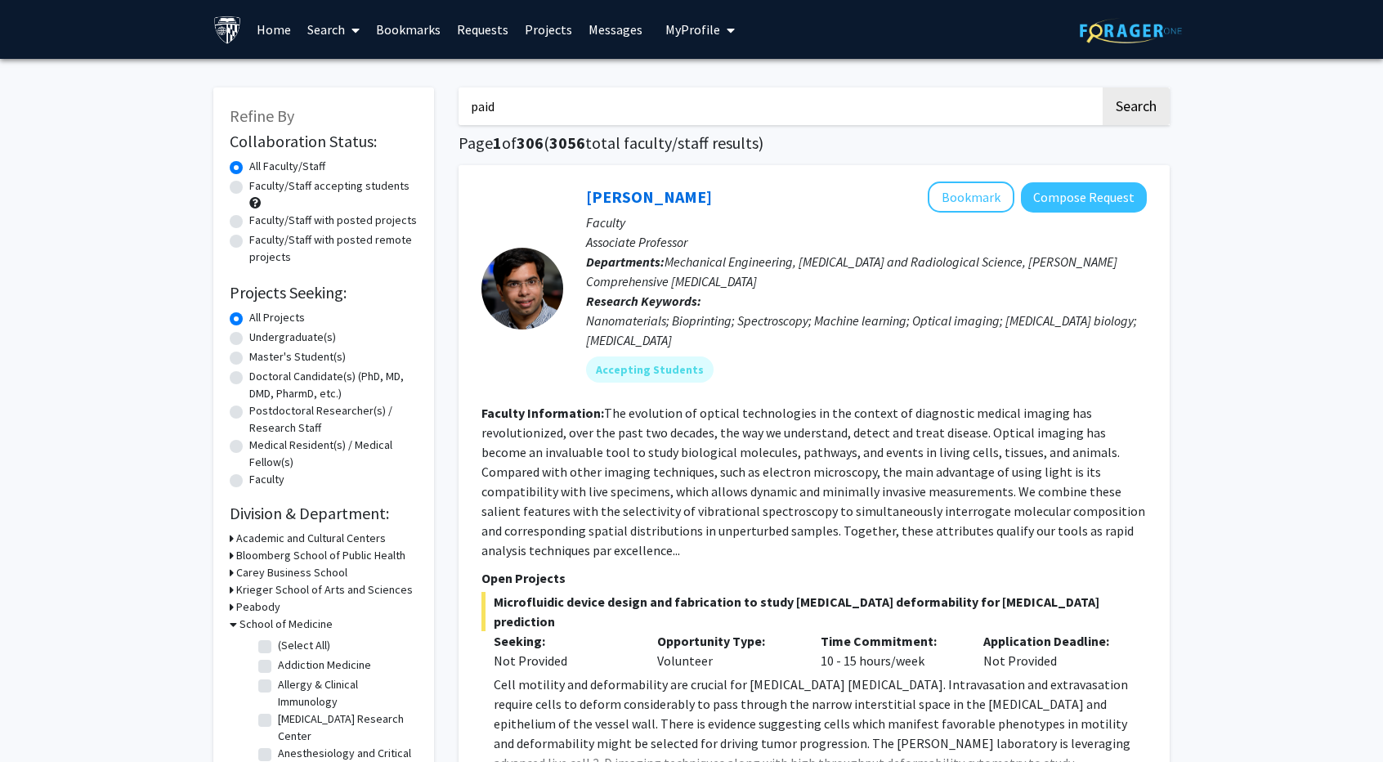
checkbox input "false"
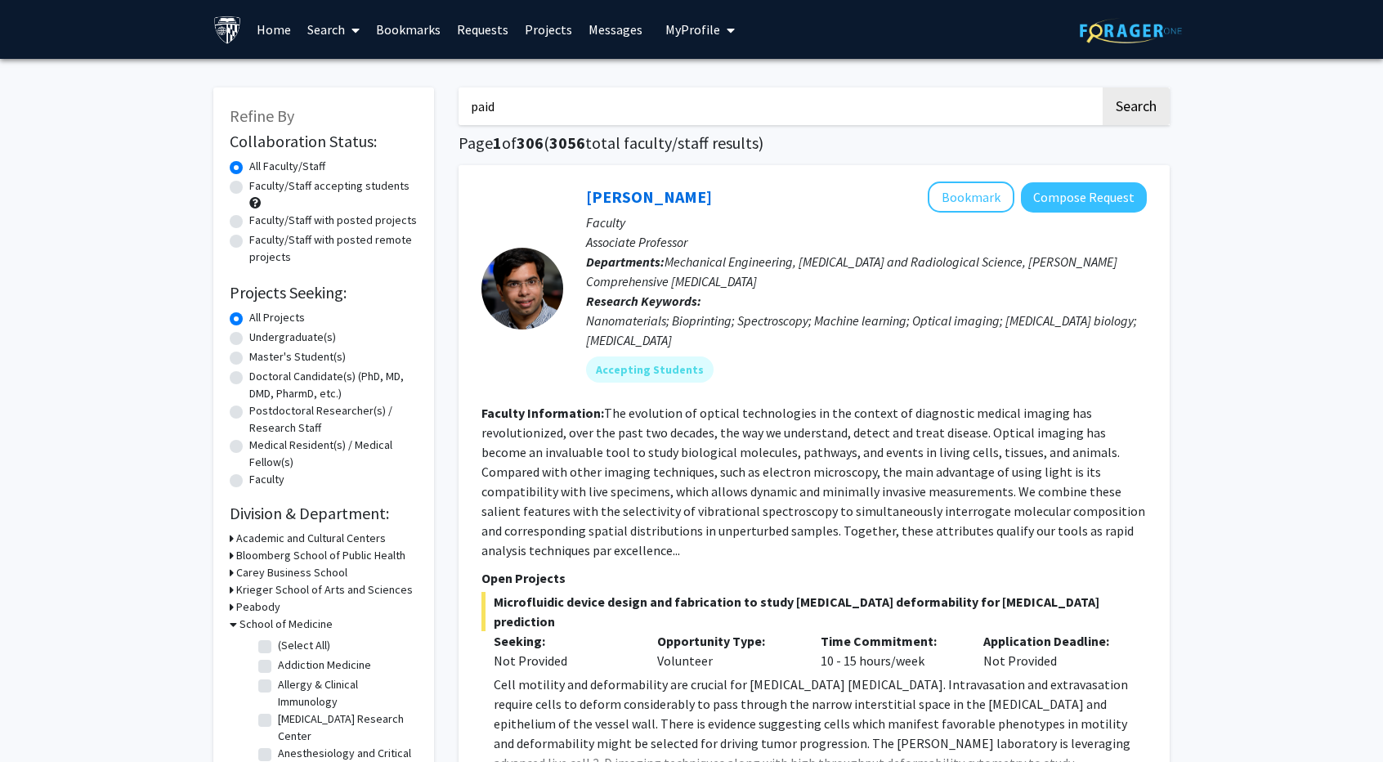
checkbox input "false"
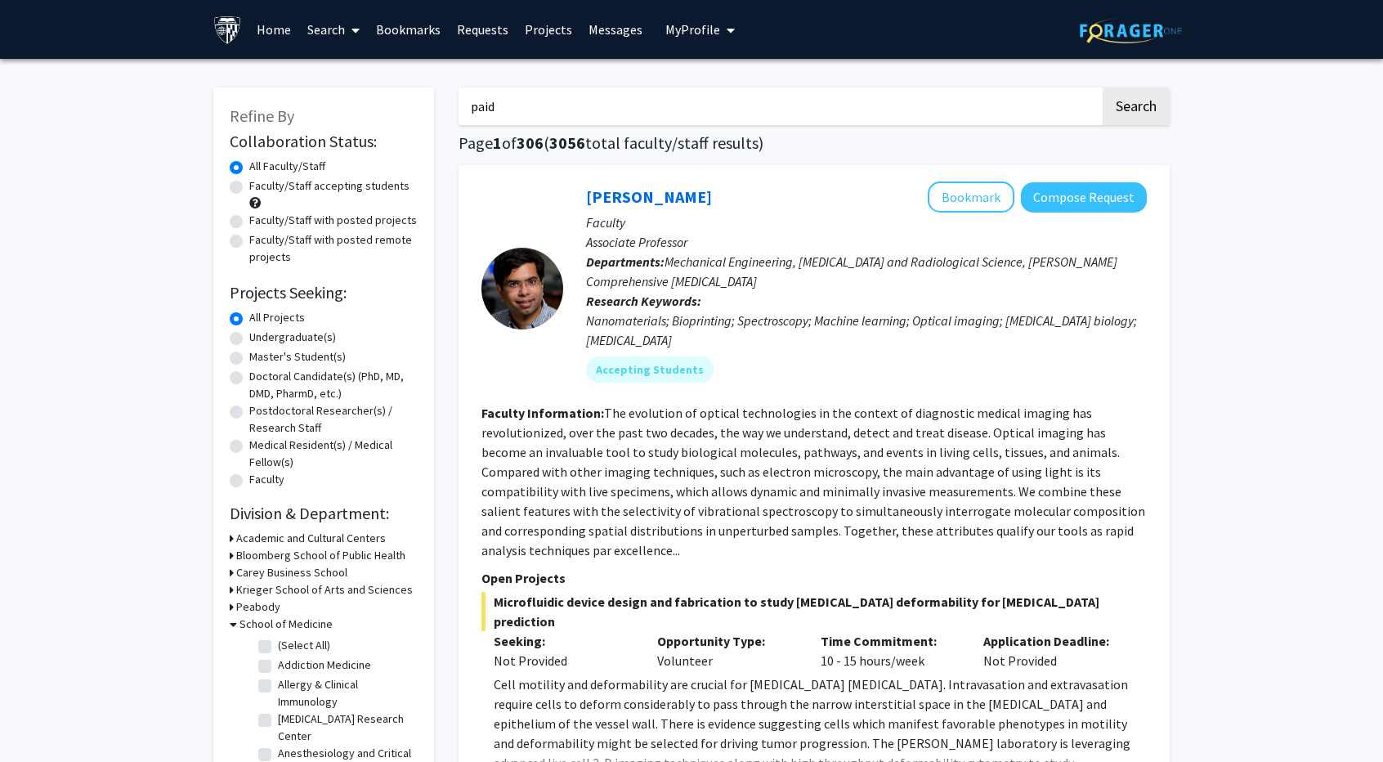
checkbox input "false"
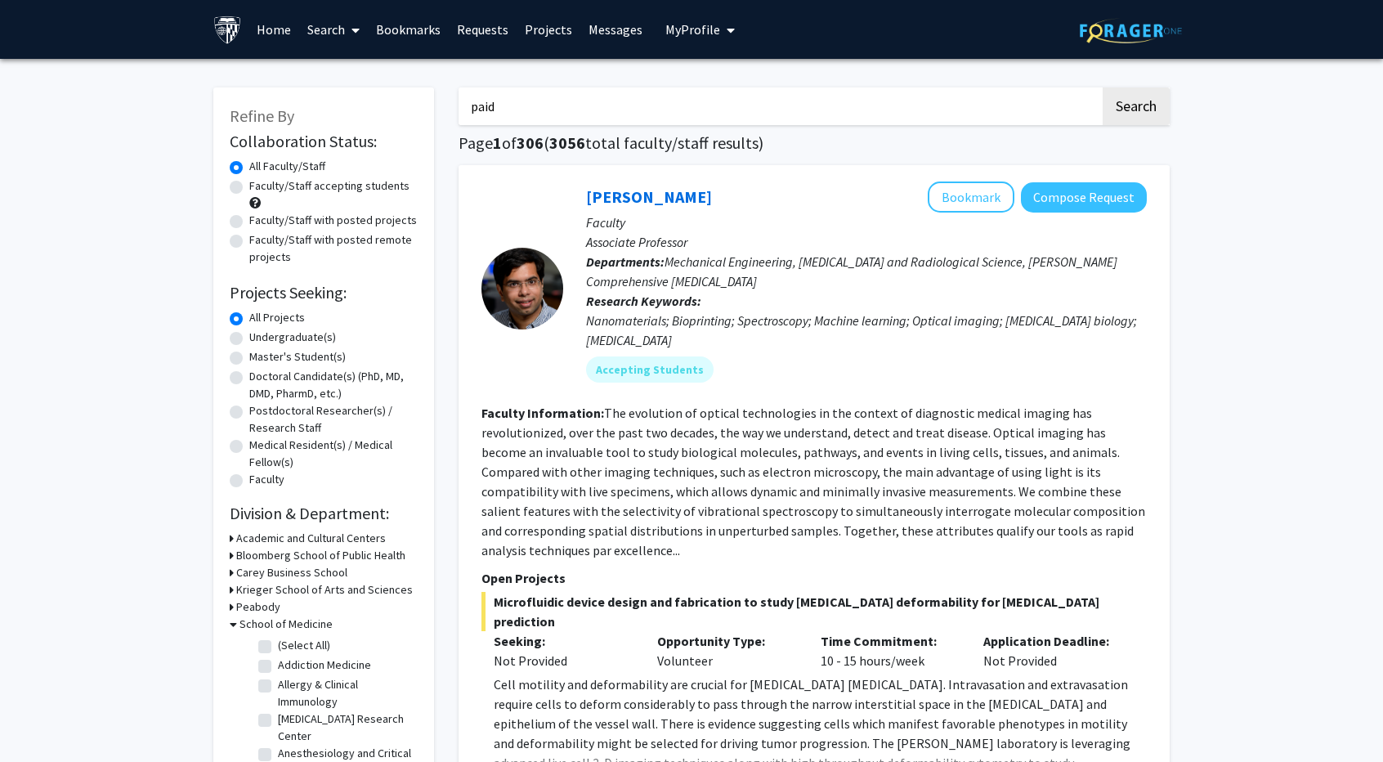
checkbox input "false"
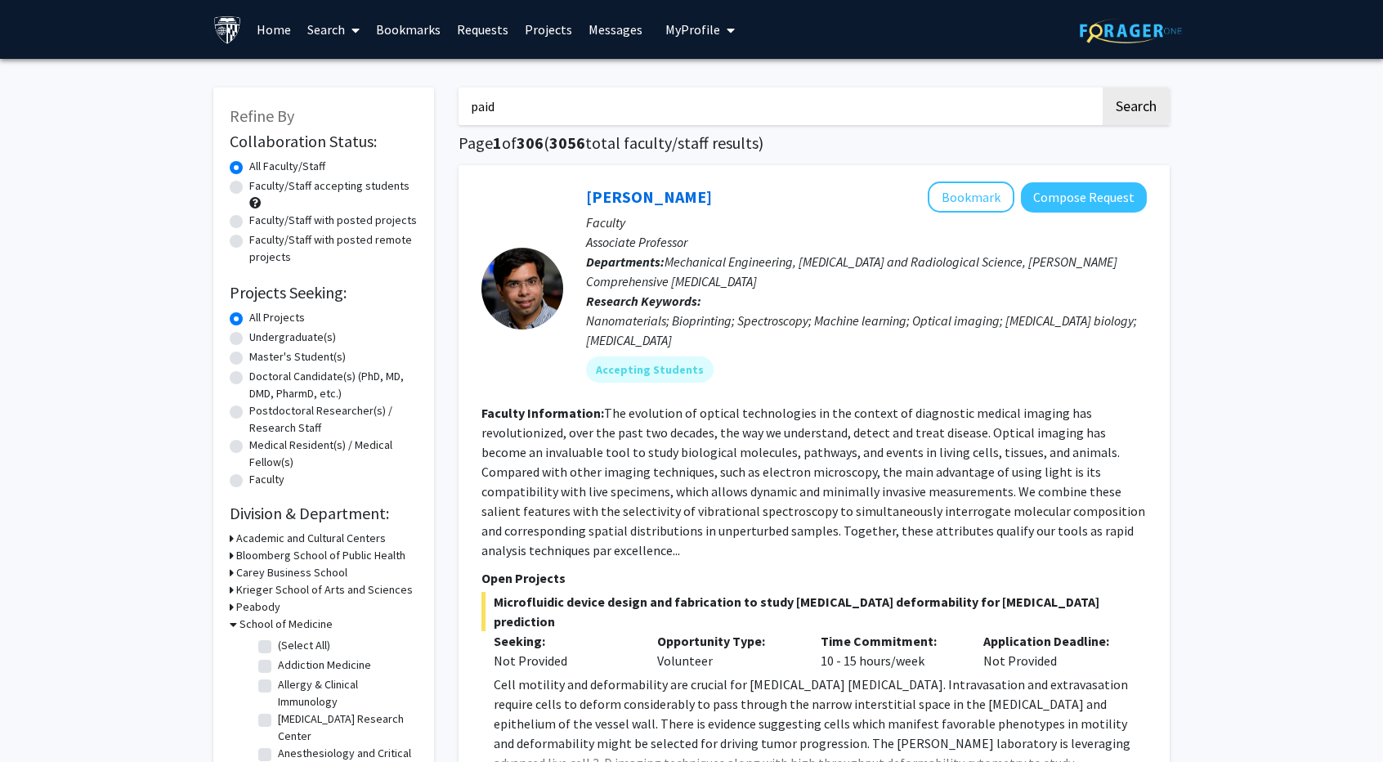
checkbox input "false"
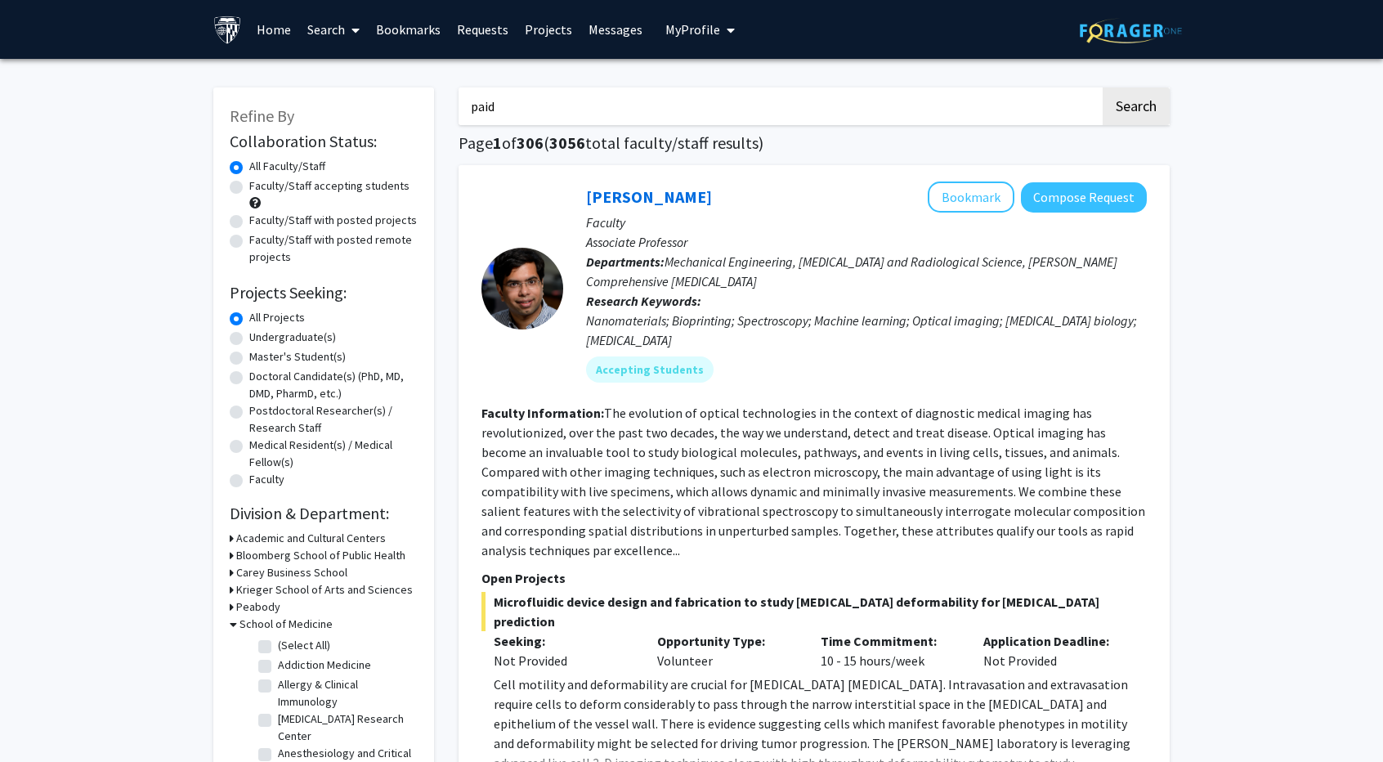
checkbox input "false"
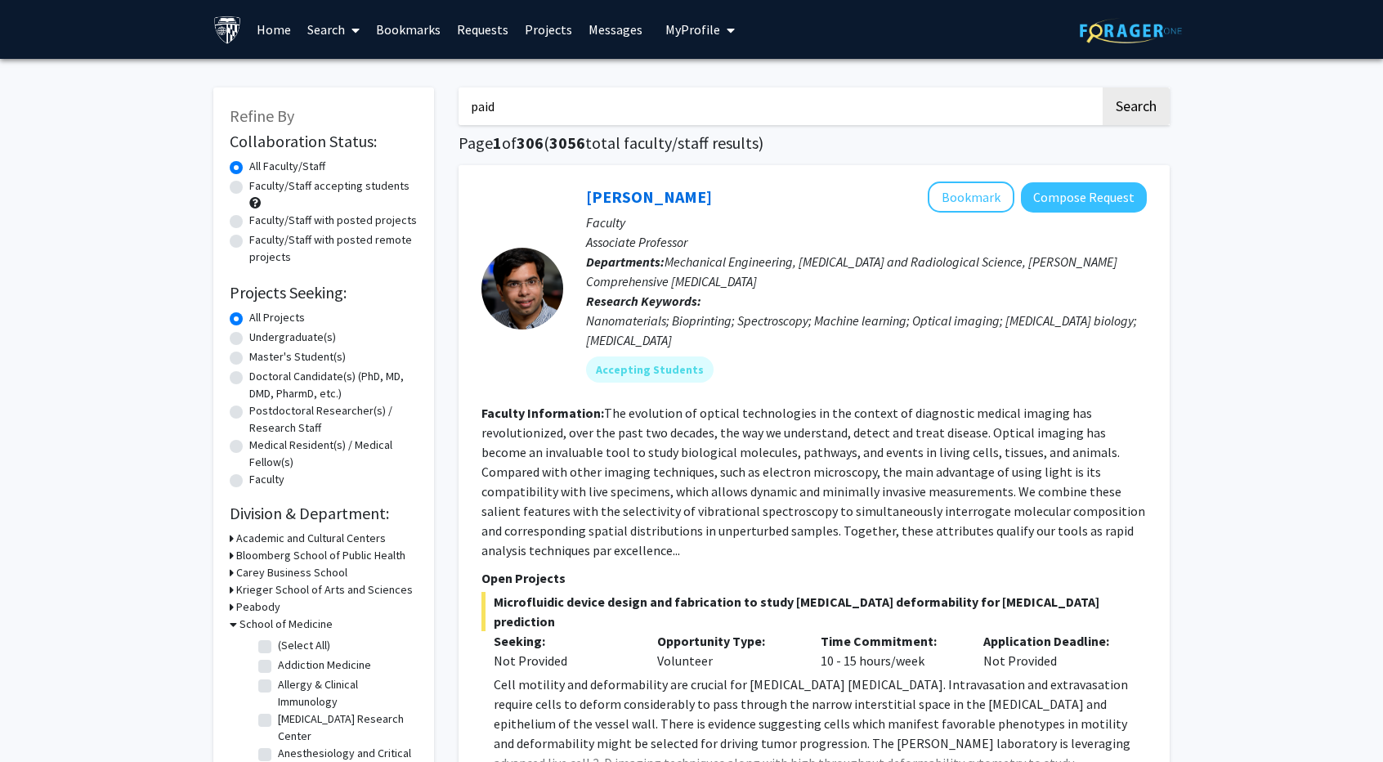
checkbox input "false"
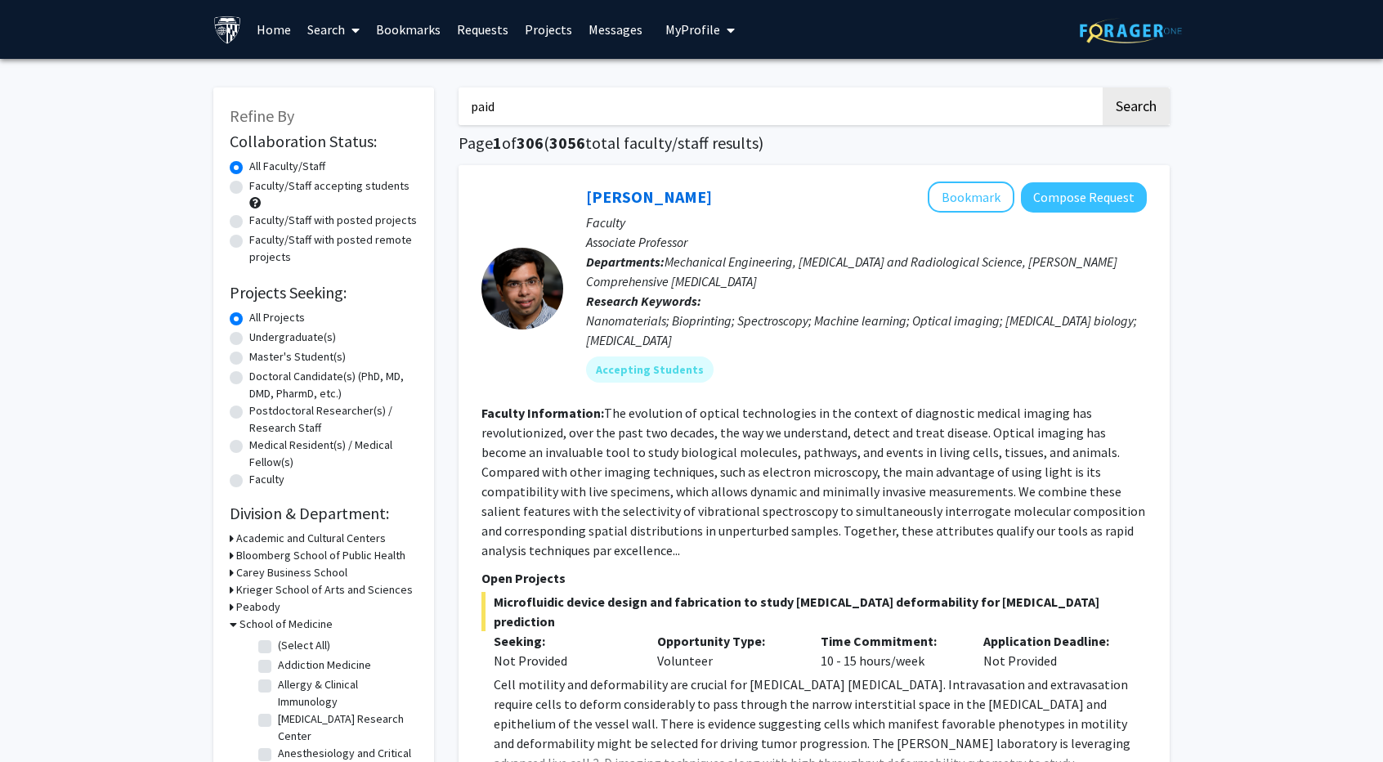
checkbox input "false"
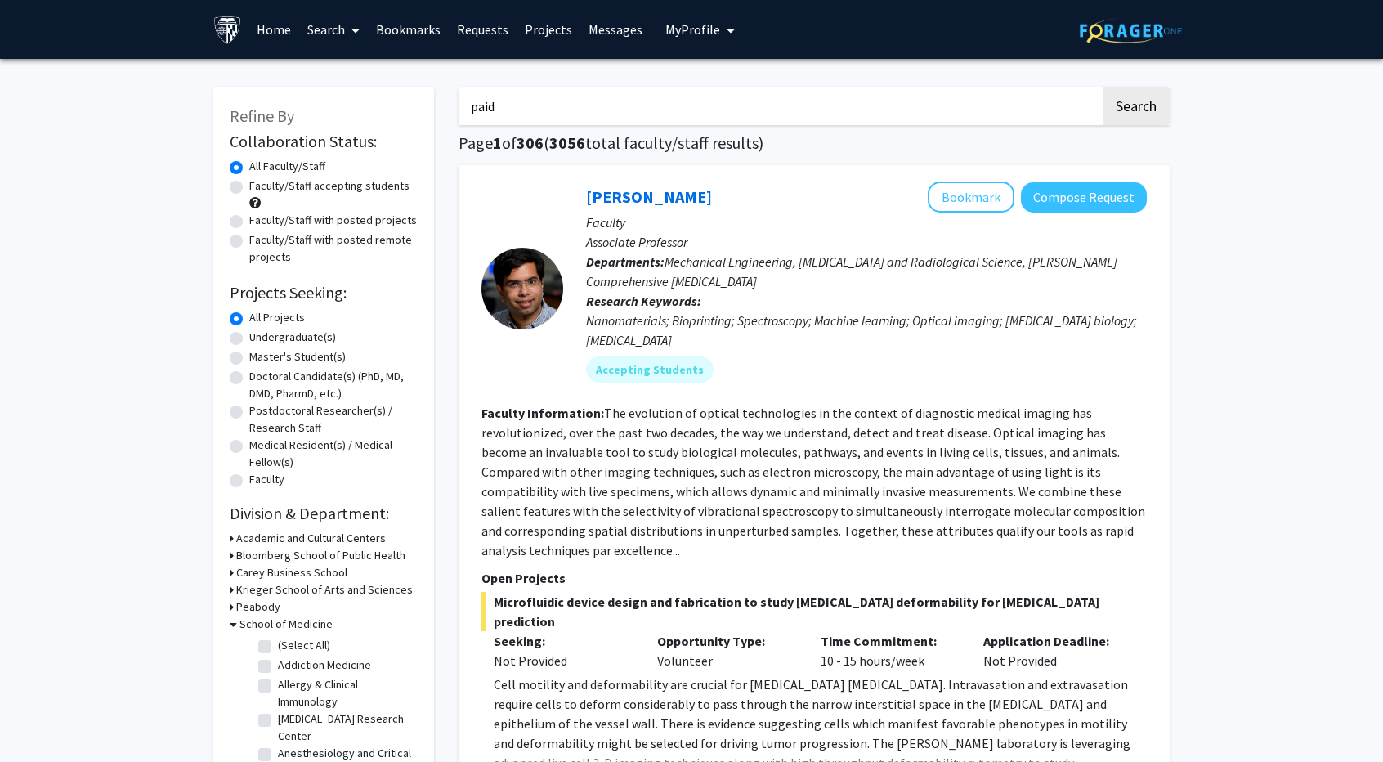
checkbox input "false"
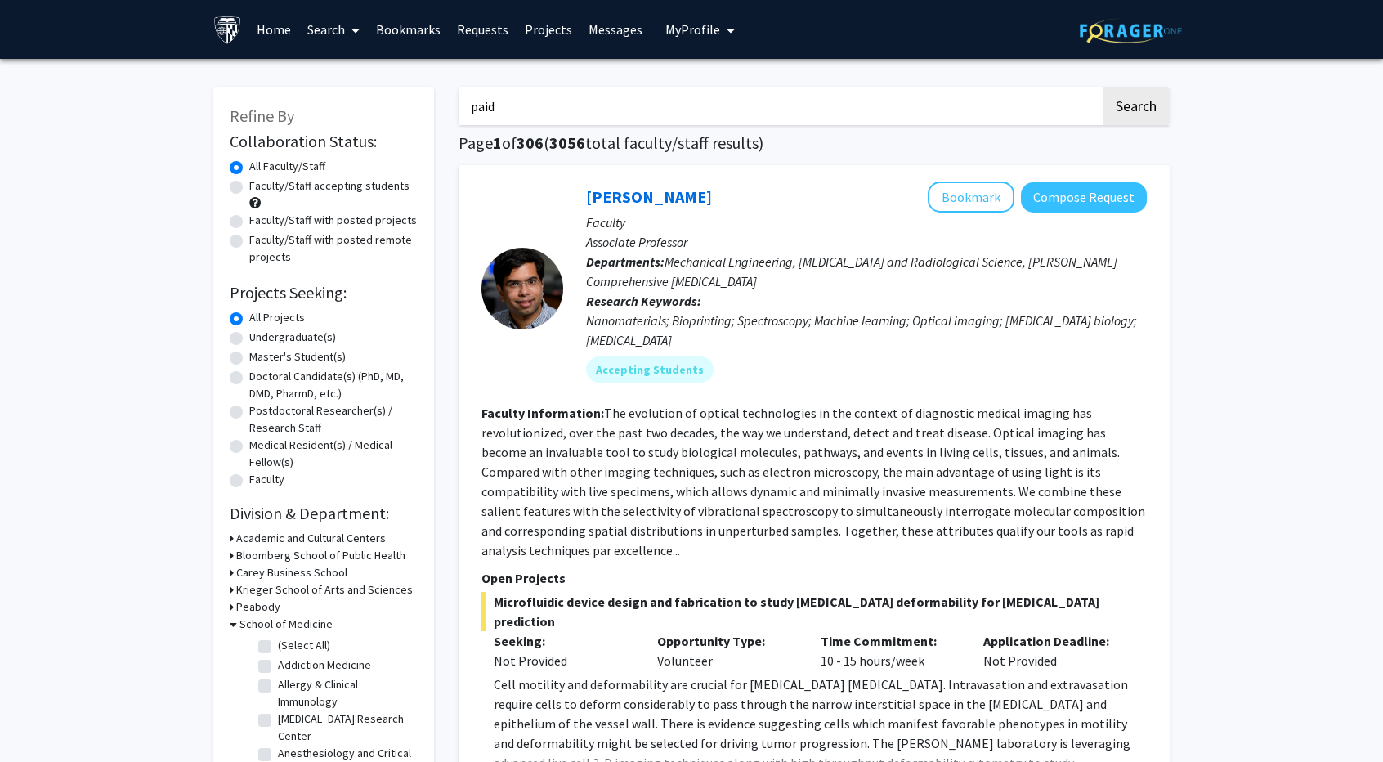
checkbox input "false"
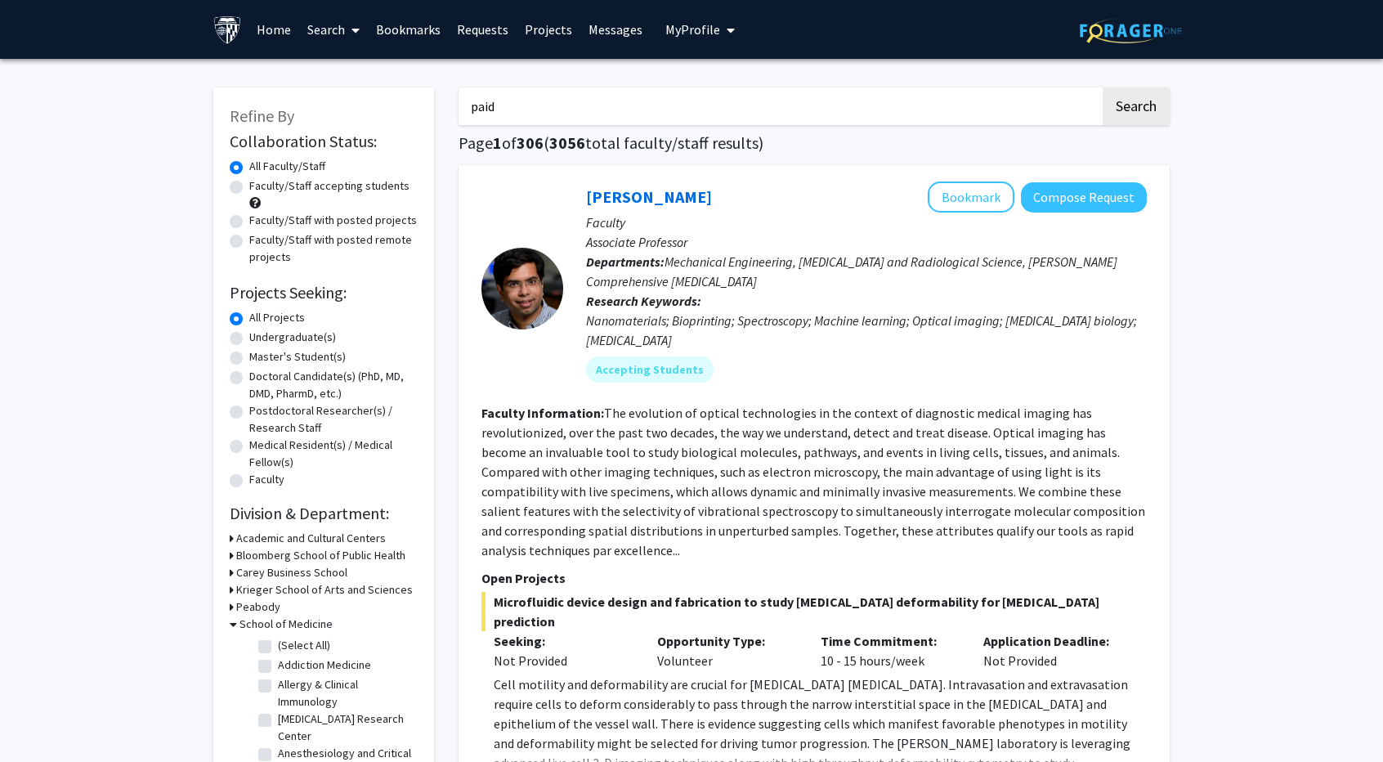
checkbox input "false"
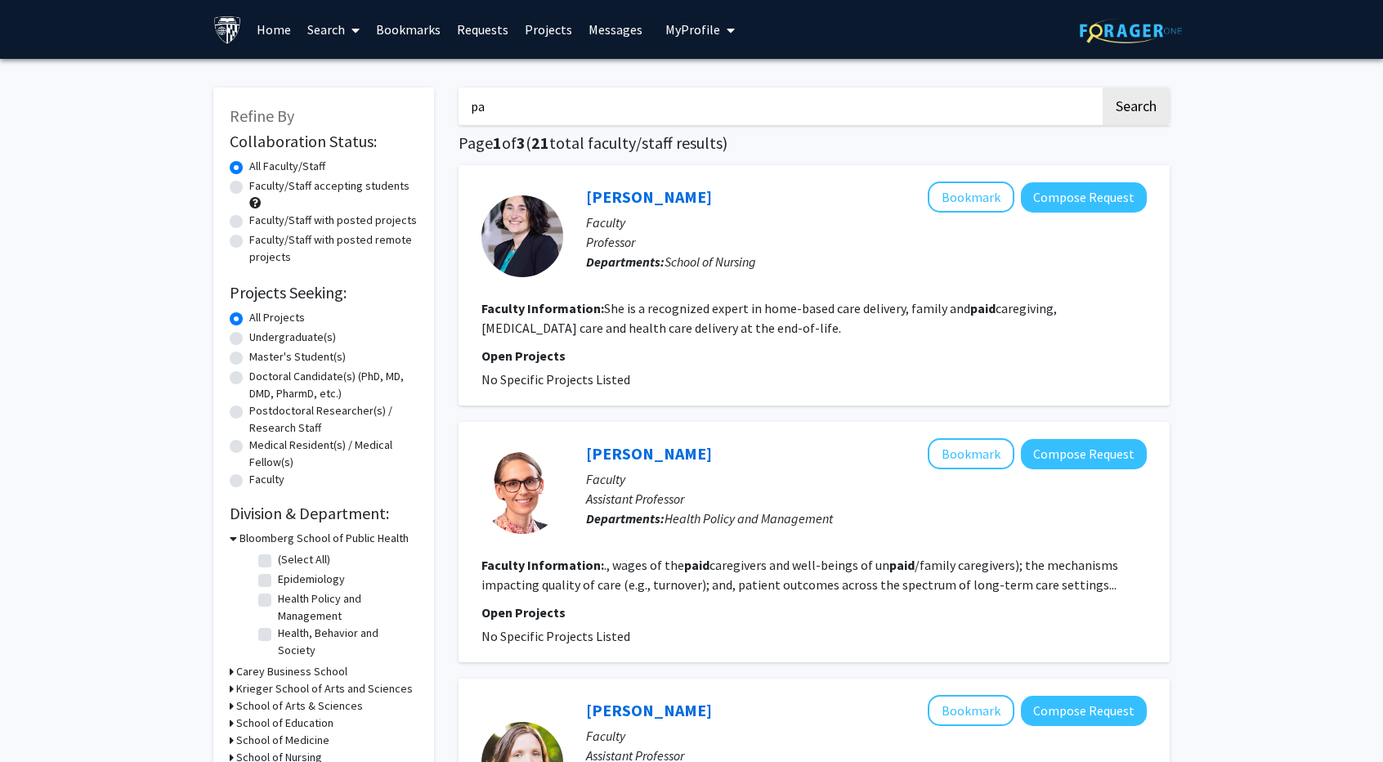
type input "p"
click at [1126, 101] on button "Search" at bounding box center [1136, 106] width 67 height 38
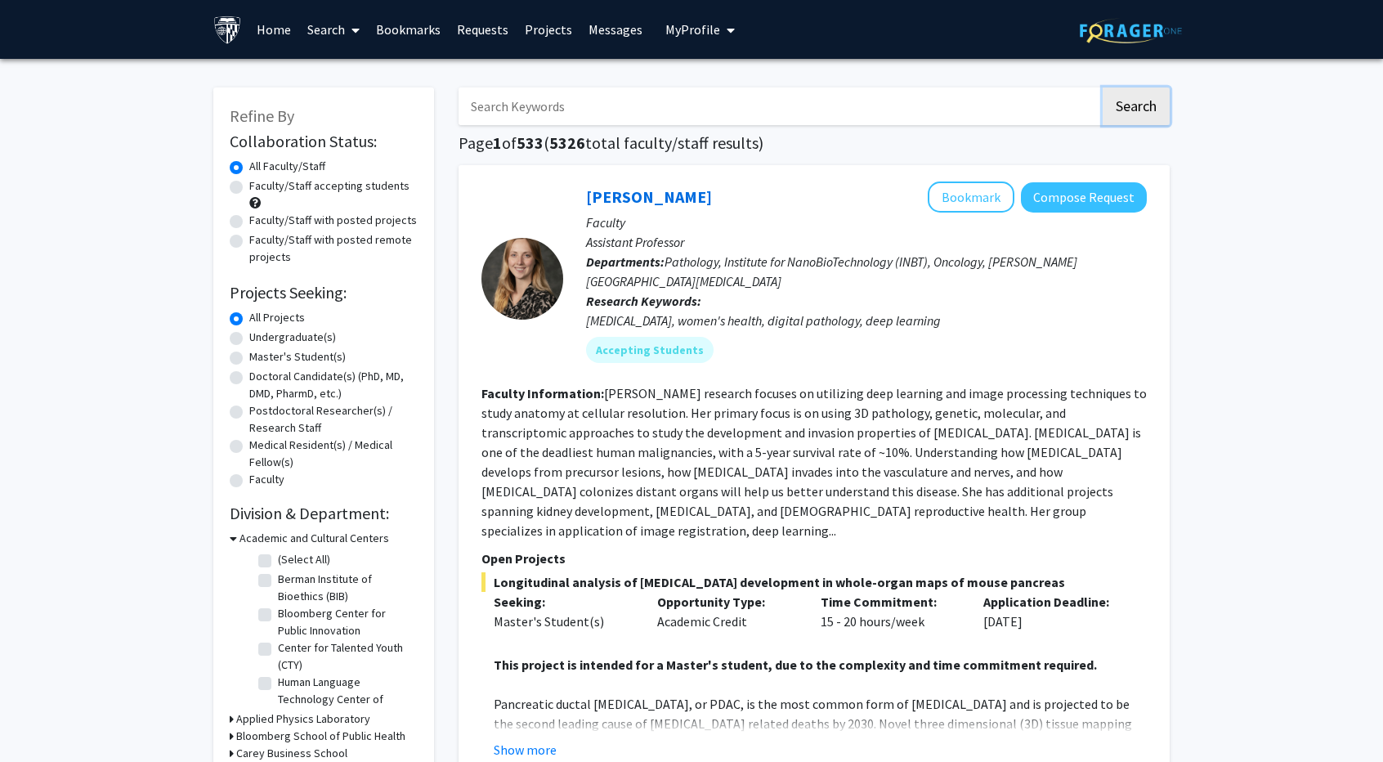
scroll to position [82, 0]
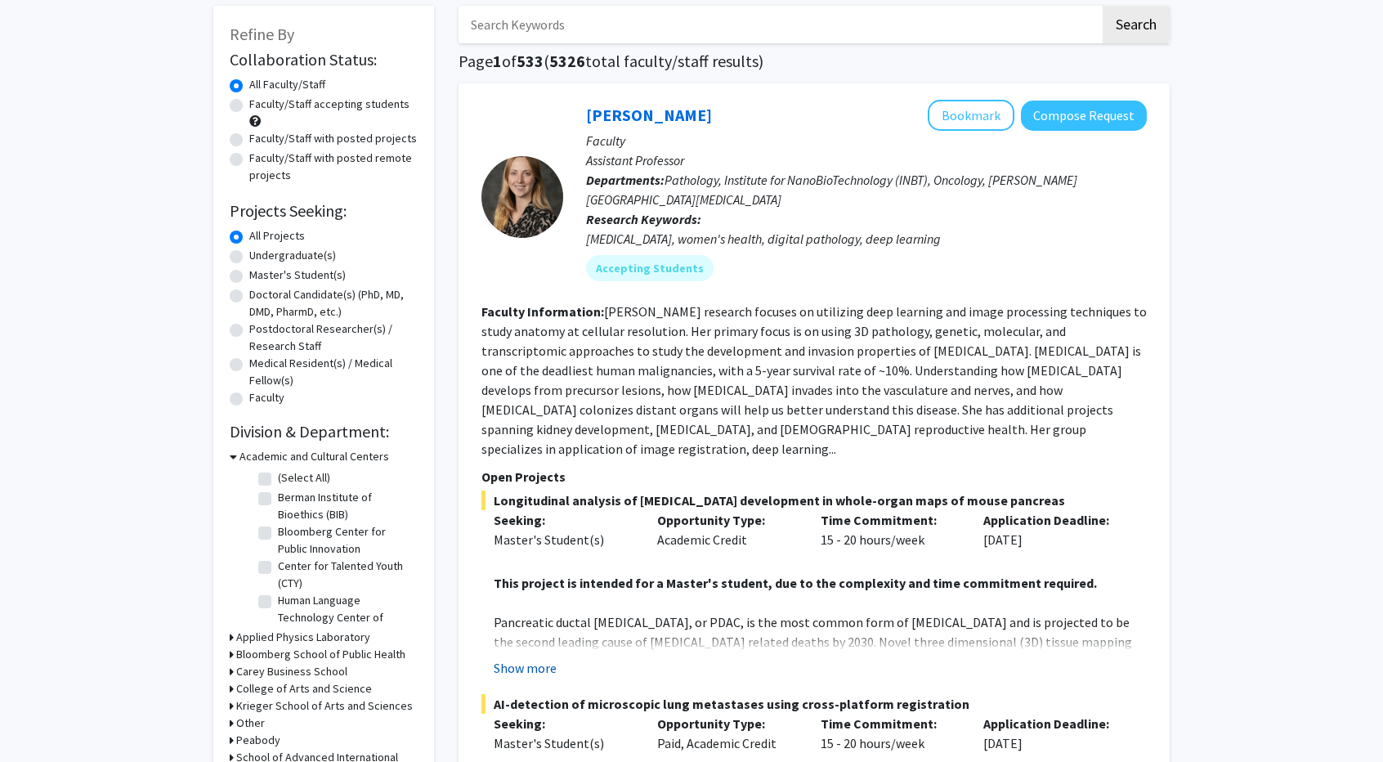
click at [526, 658] on button "Show more" at bounding box center [525, 668] width 63 height 20
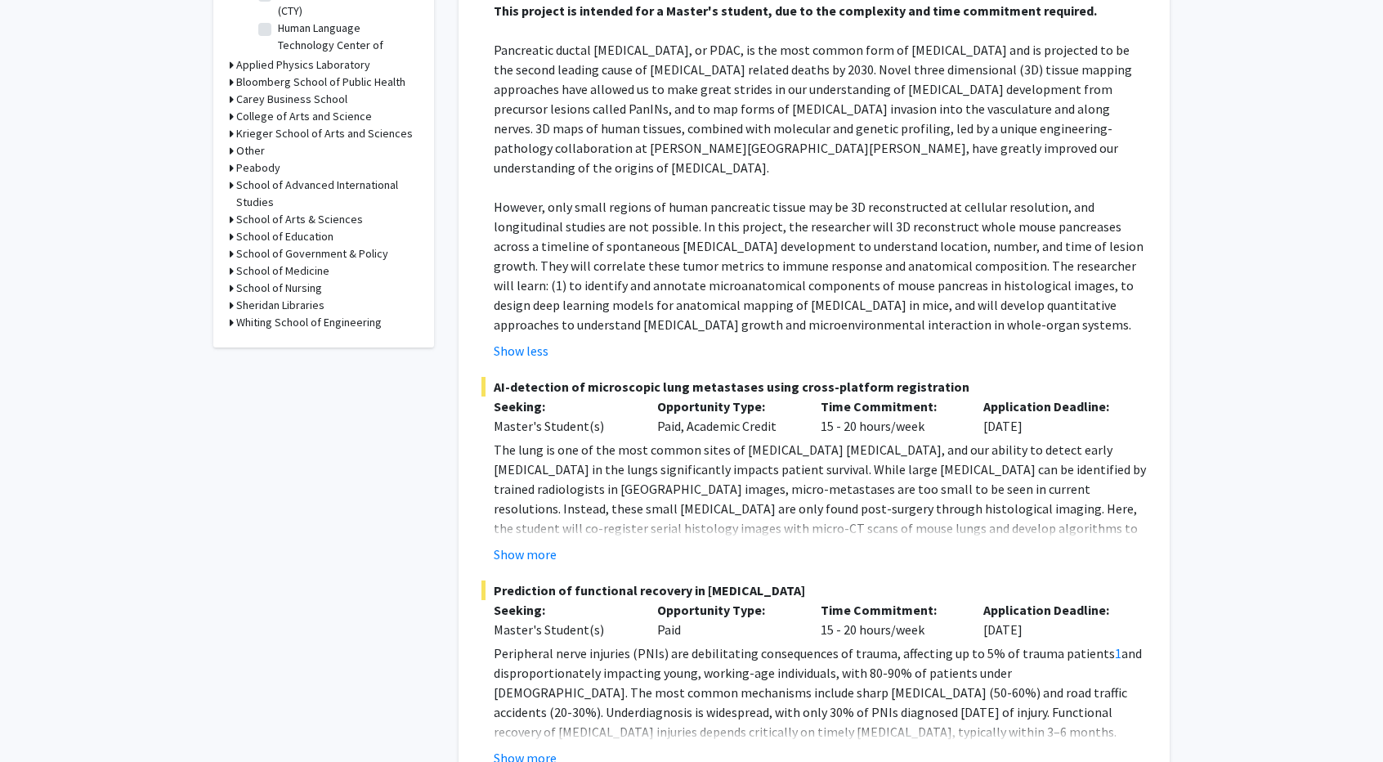
scroll to position [736, 0]
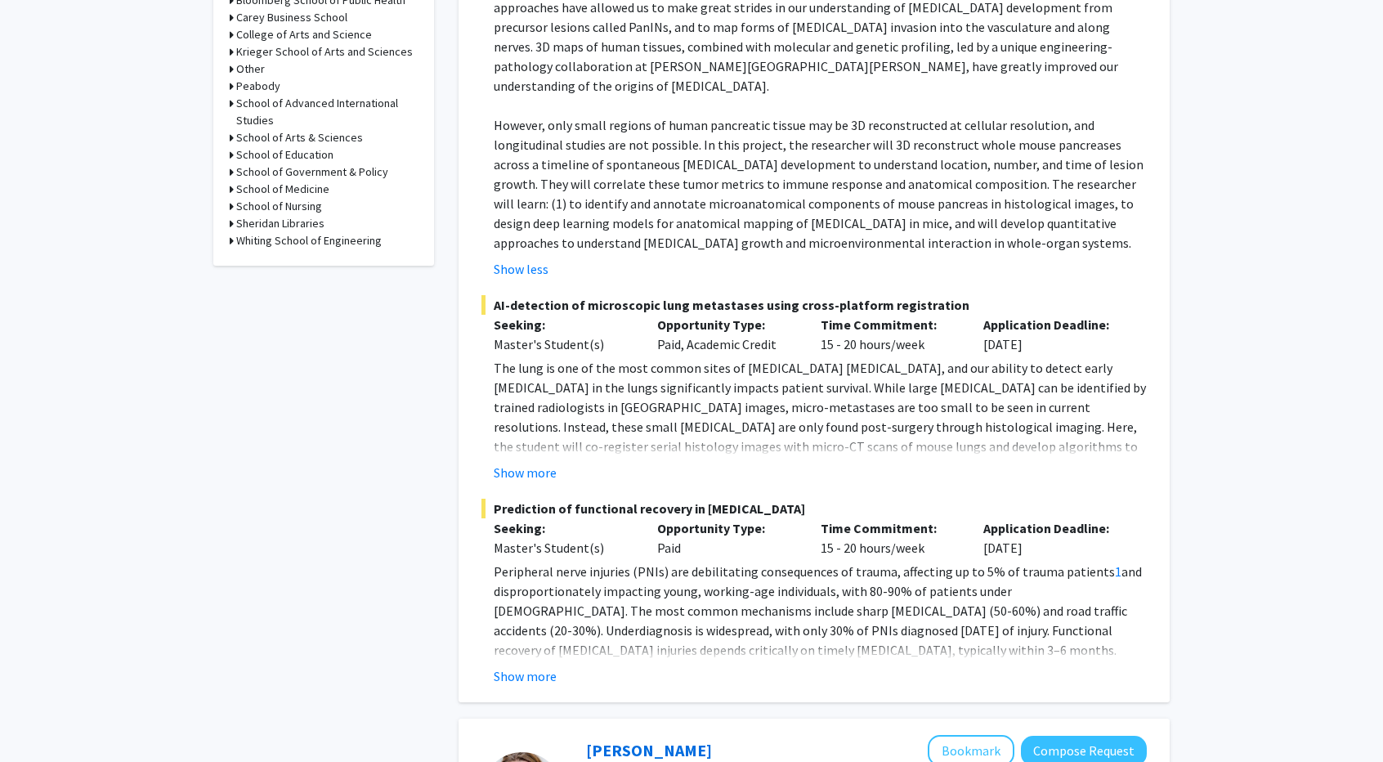
click at [545, 626] on fg-read-more "Peripheral nerve injuries (PNIs) are debilitating consequences of trauma, affec…" at bounding box center [813, 624] width 665 height 124
click at [527, 666] on button "Show more" at bounding box center [525, 676] width 63 height 20
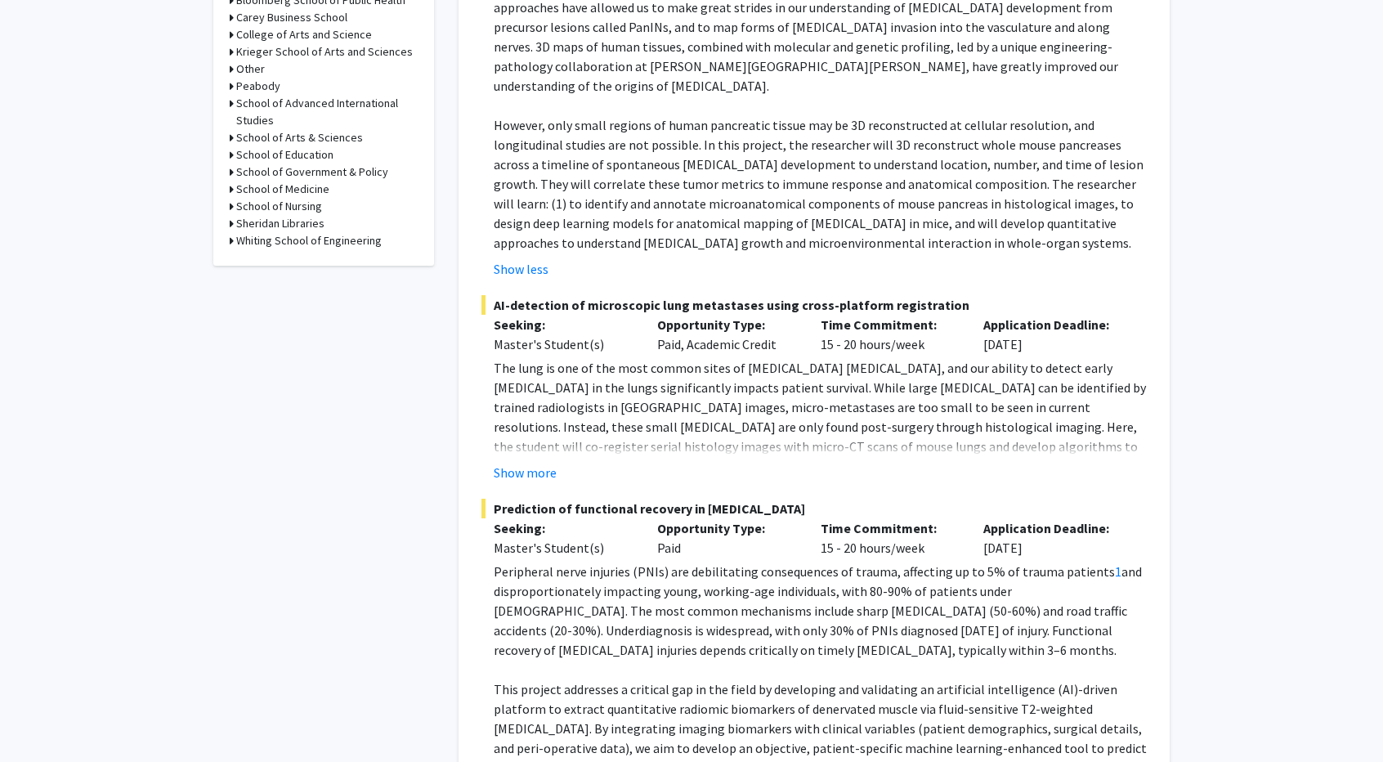
click at [515, 423] on fg-read-more "The lung is one of the most common sites of [MEDICAL_DATA] [MEDICAL_DATA], and …" at bounding box center [813, 420] width 665 height 124
click at [514, 463] on button "Show more" at bounding box center [525, 473] width 63 height 20
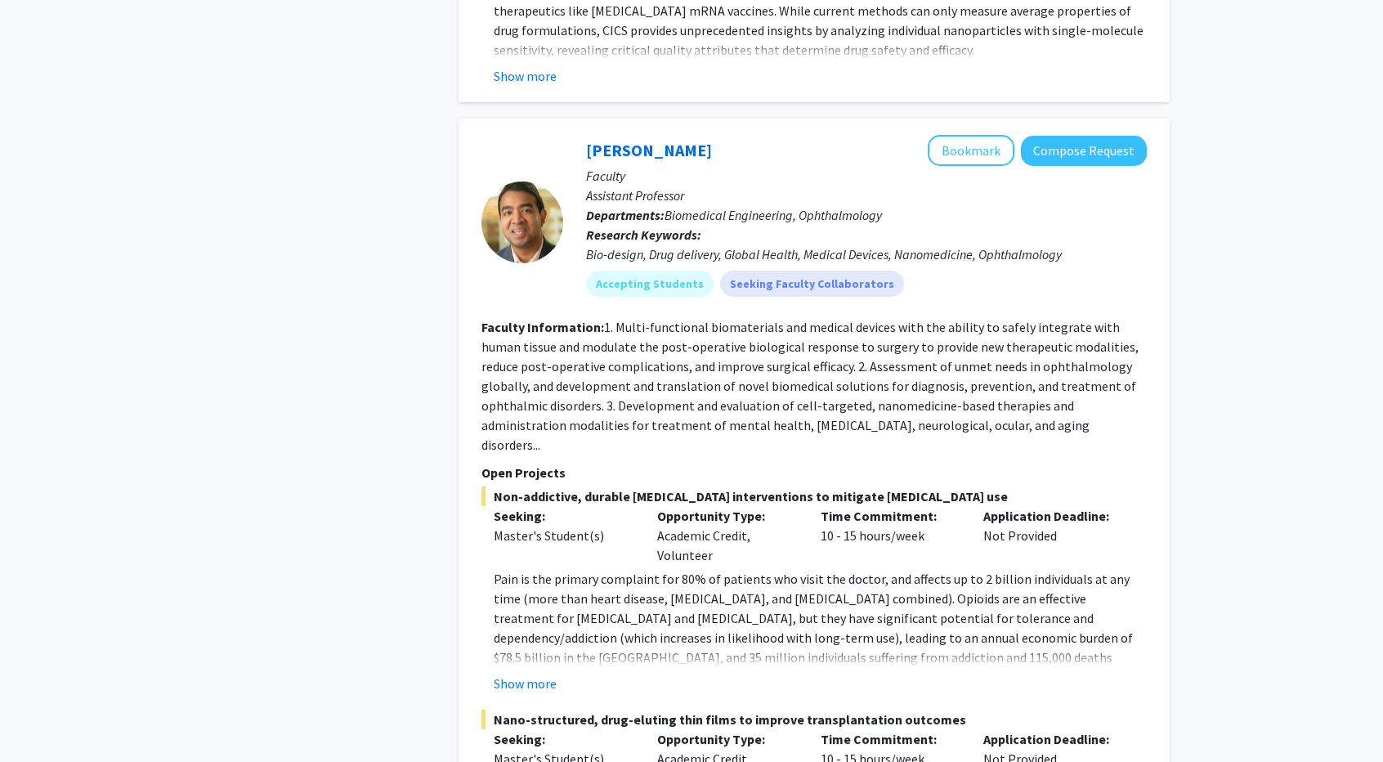
scroll to position [8782, 0]
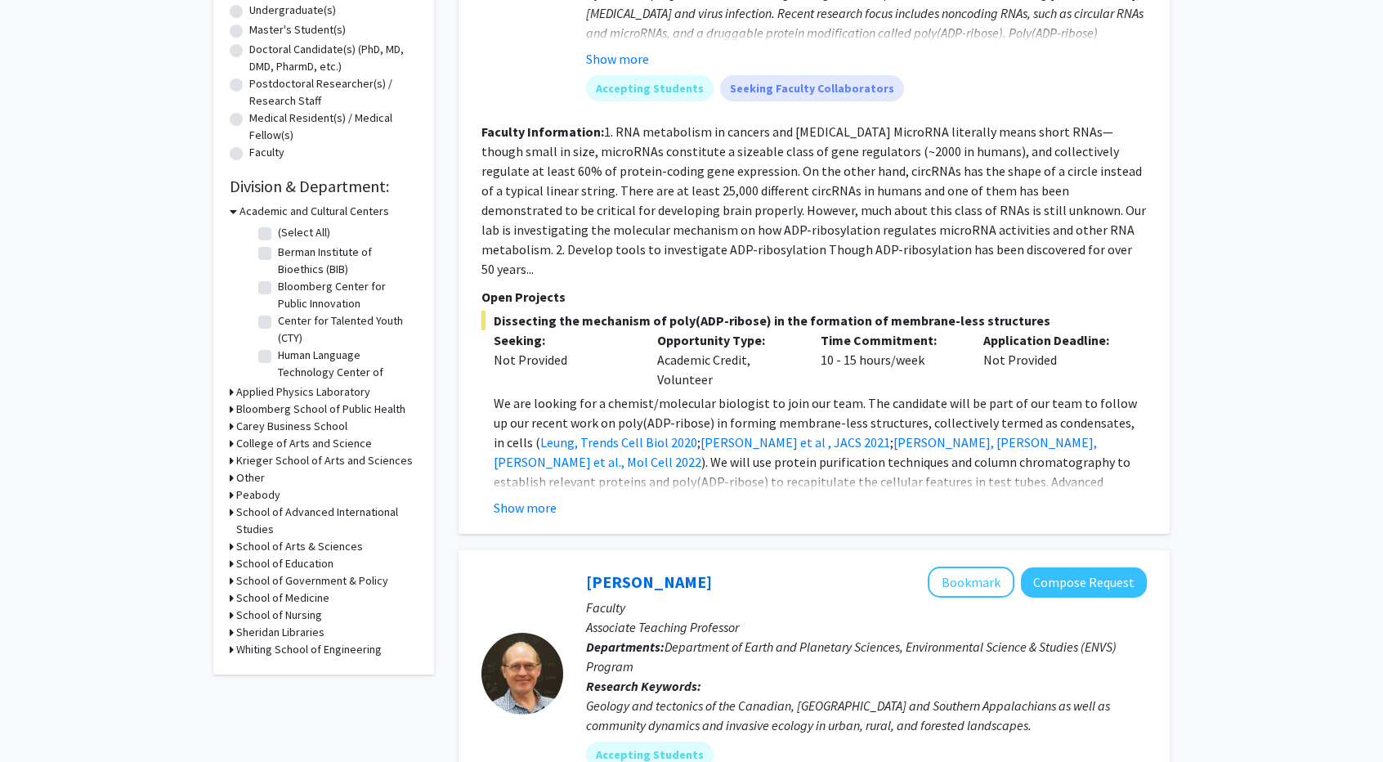
scroll to position [409, 0]
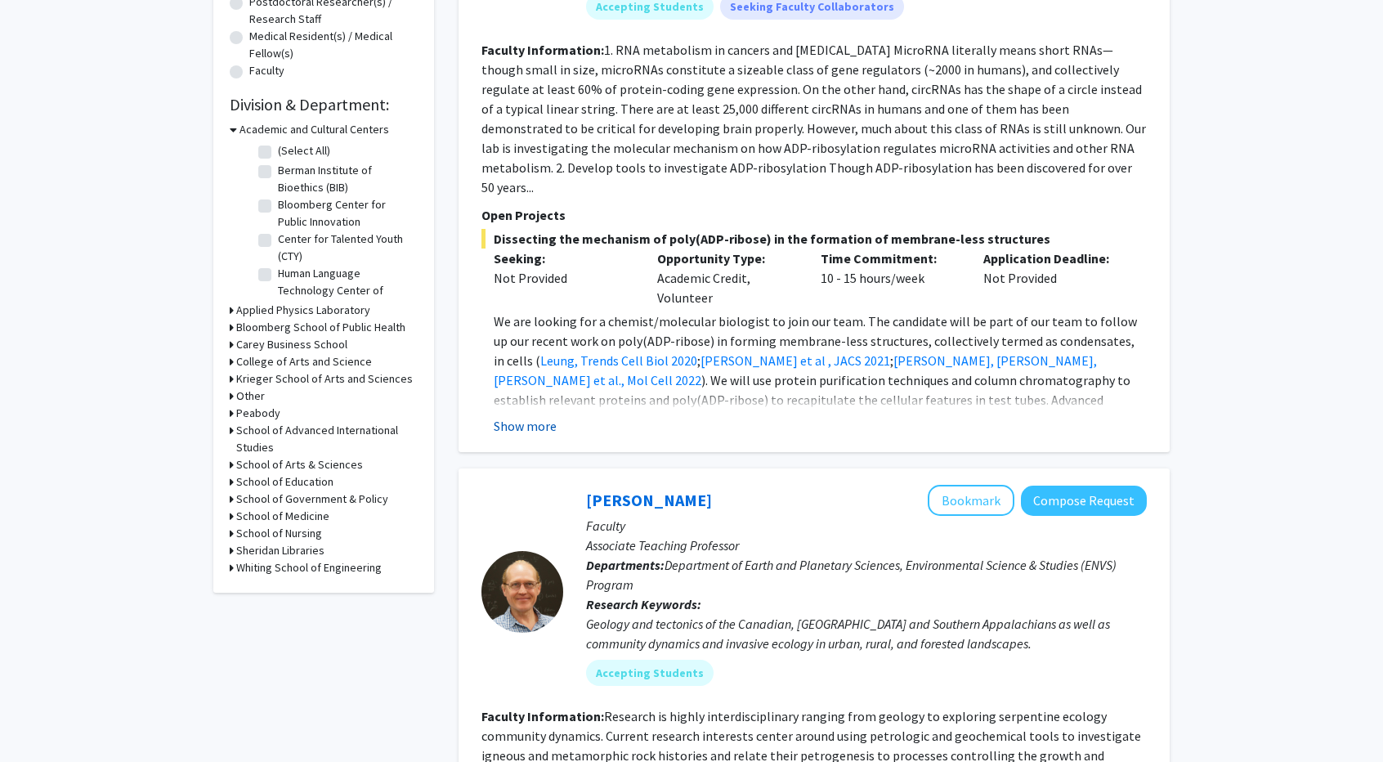
click at [522, 416] on button "Show more" at bounding box center [525, 426] width 63 height 20
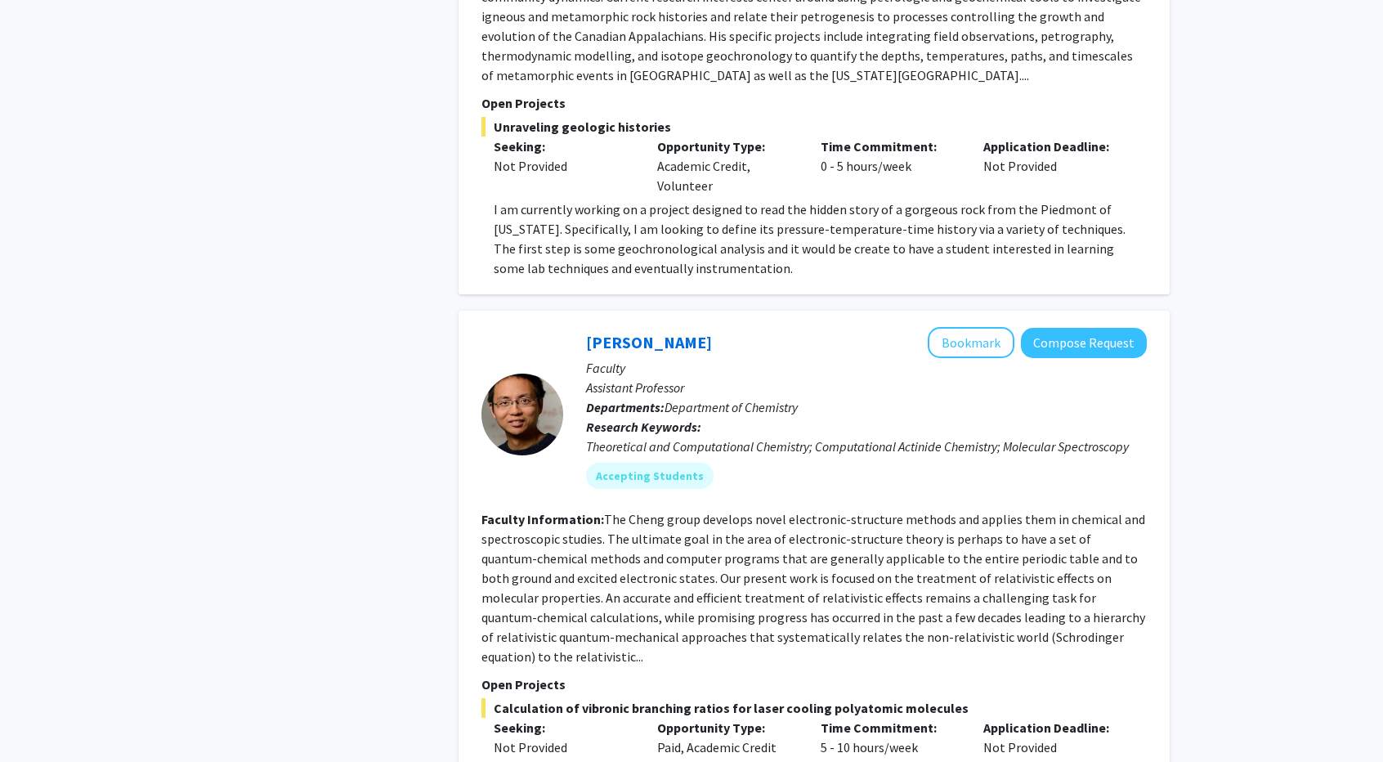
scroll to position [1390, 0]
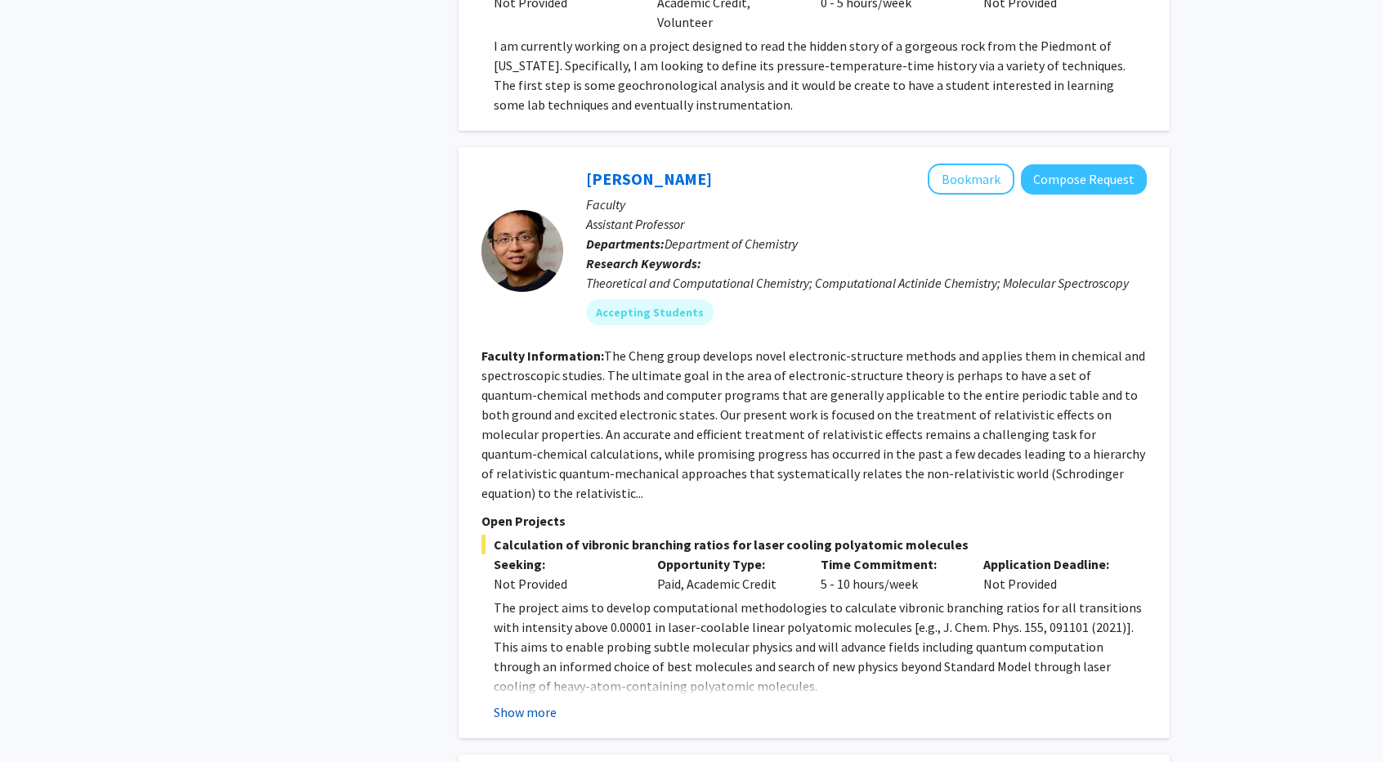
click at [535, 702] on button "Show more" at bounding box center [525, 712] width 63 height 20
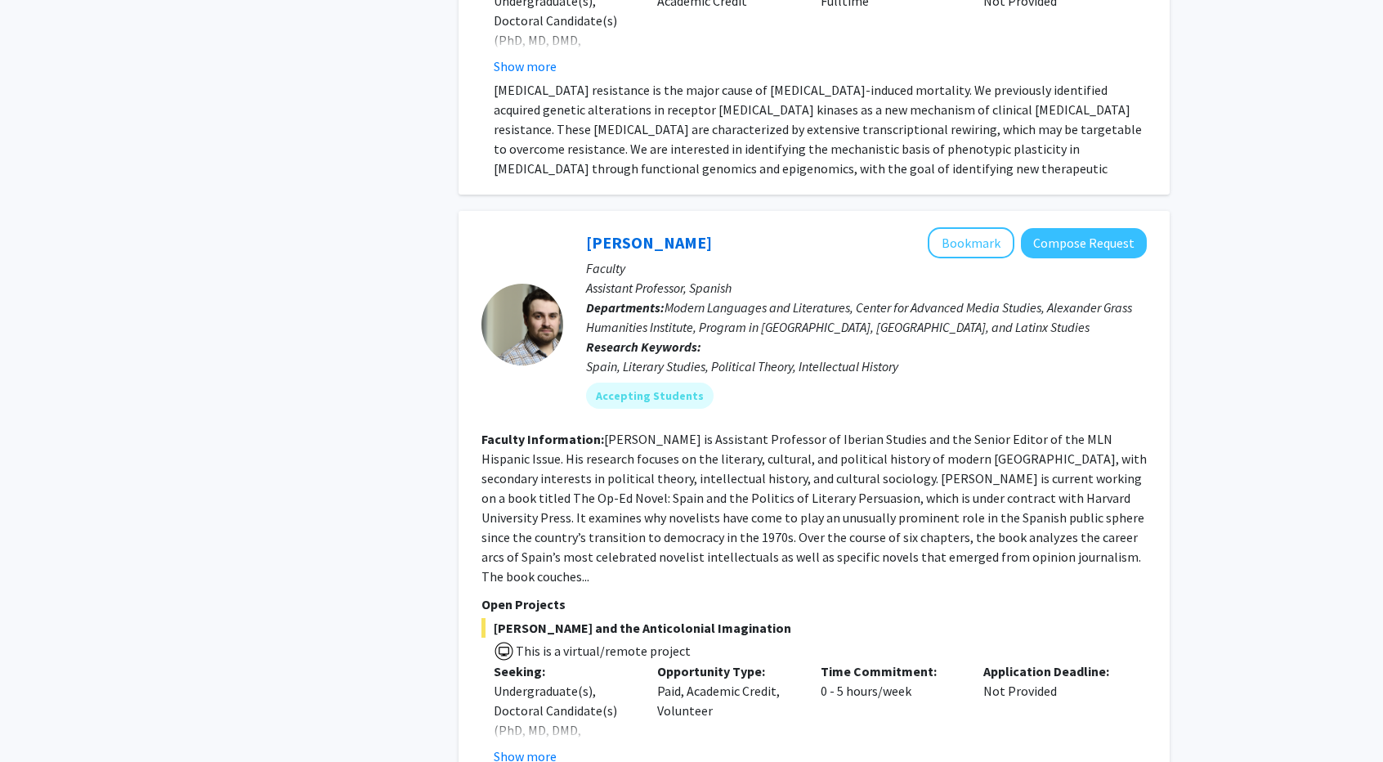
scroll to position [2861, 0]
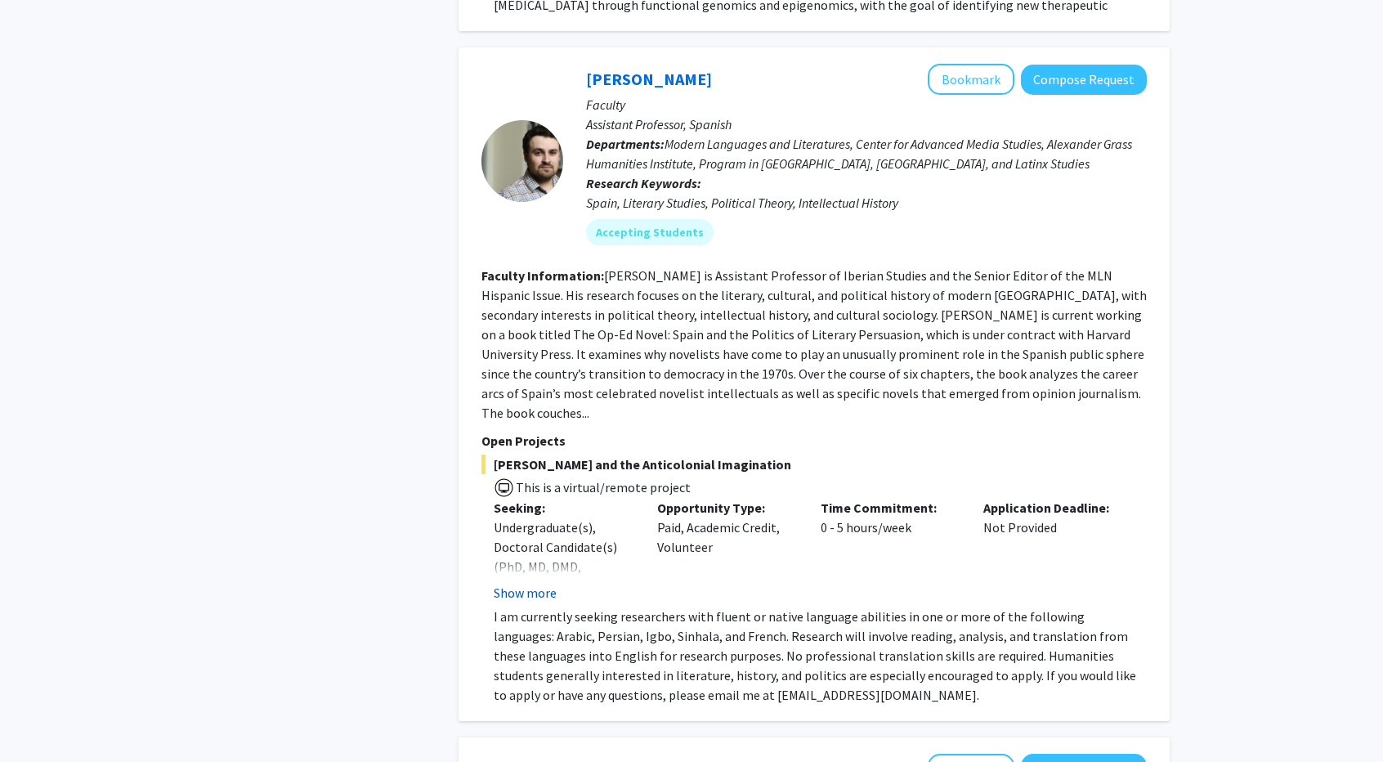
click at [529, 583] on button "Show more" at bounding box center [525, 593] width 63 height 20
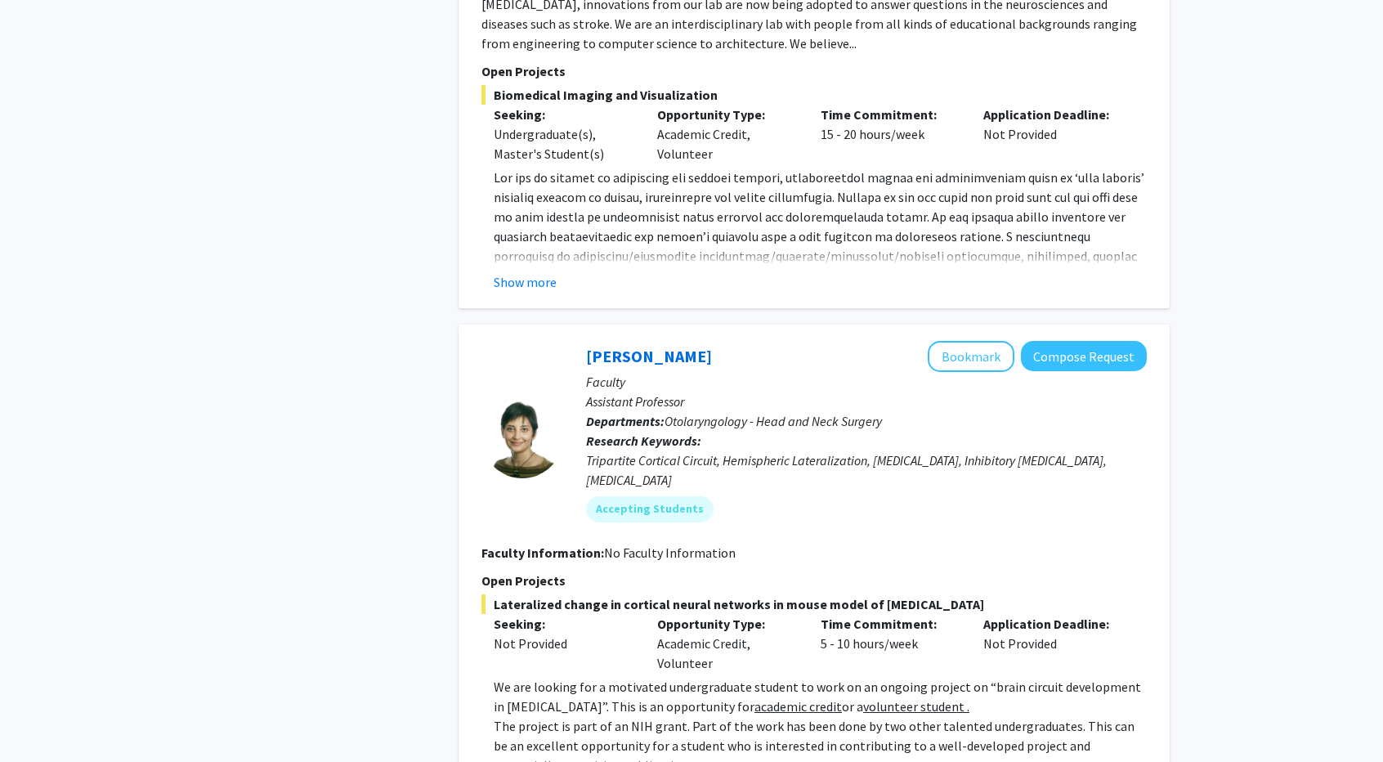
scroll to position [4332, 0]
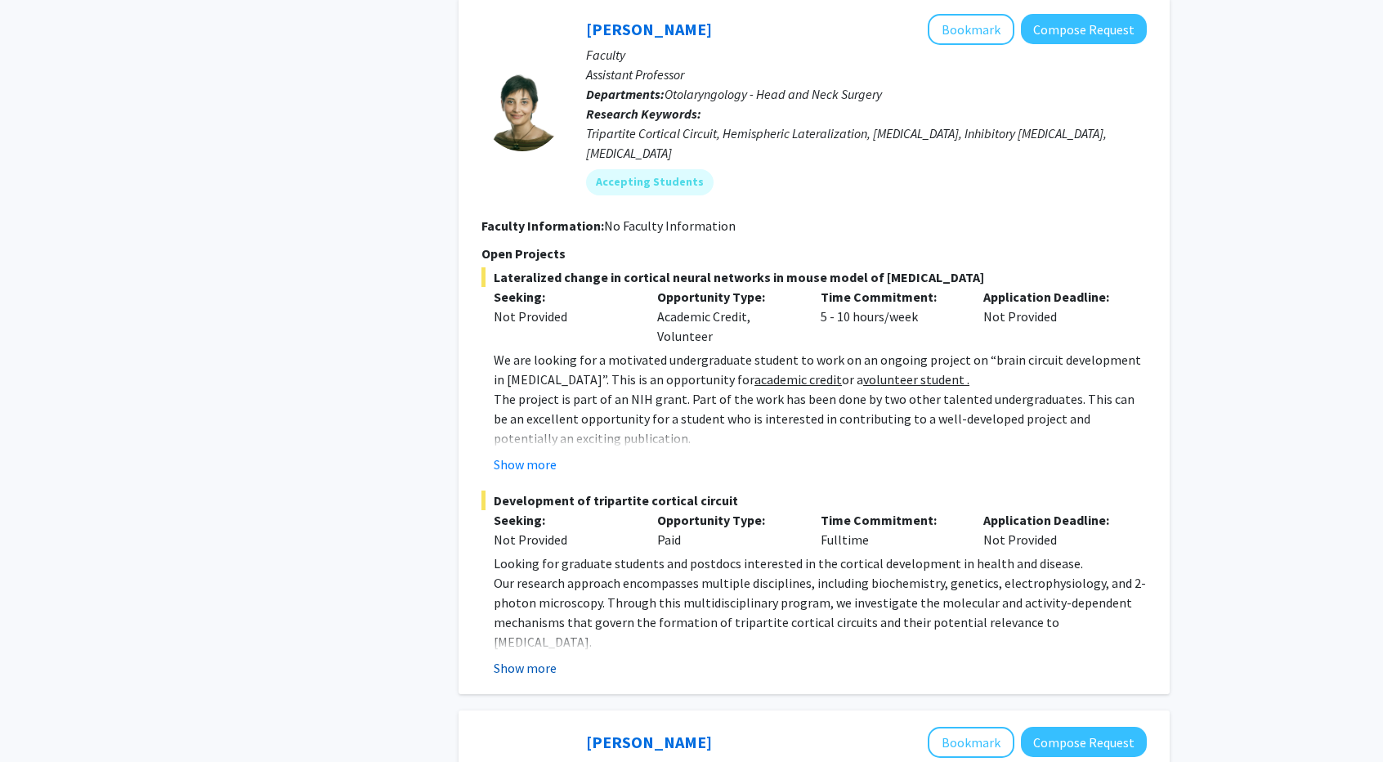
click at [531, 658] on button "Show more" at bounding box center [525, 668] width 63 height 20
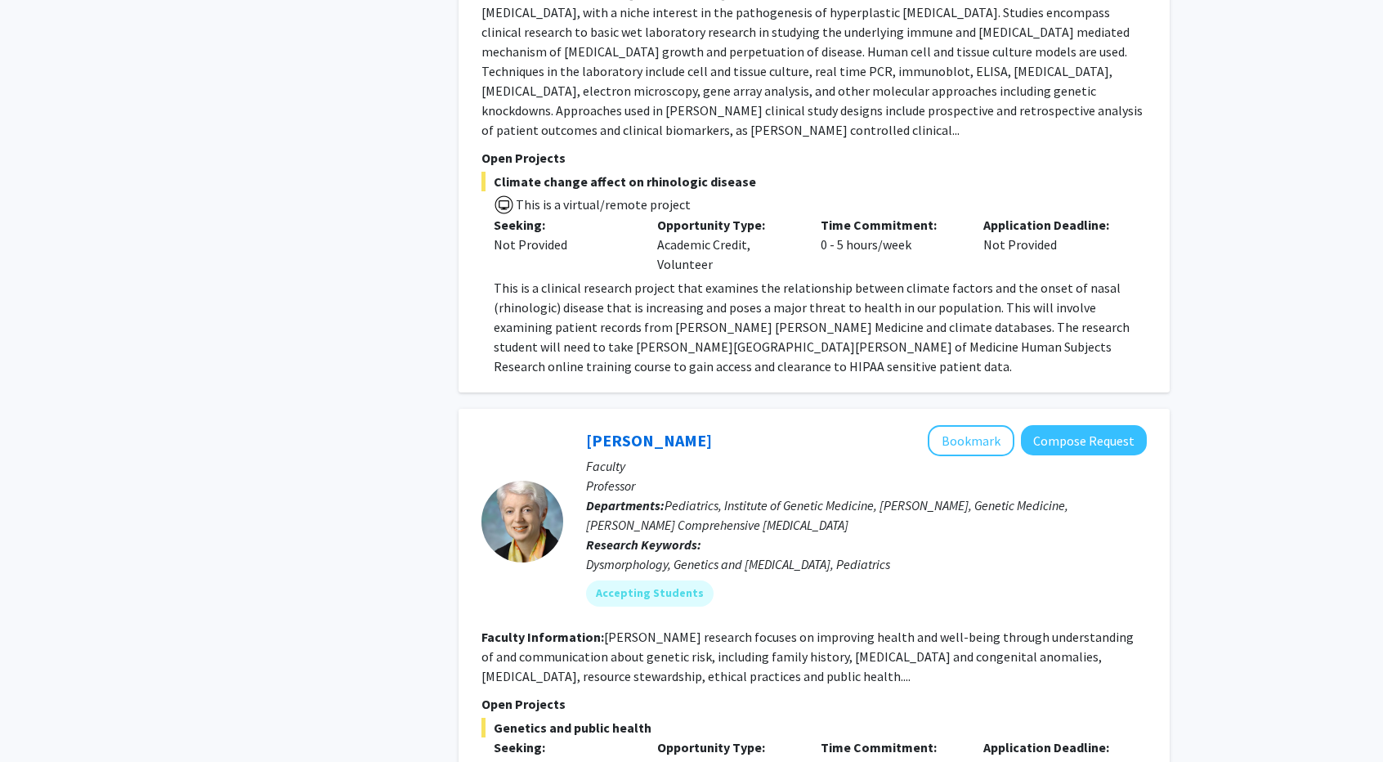
scroll to position [6209, 0]
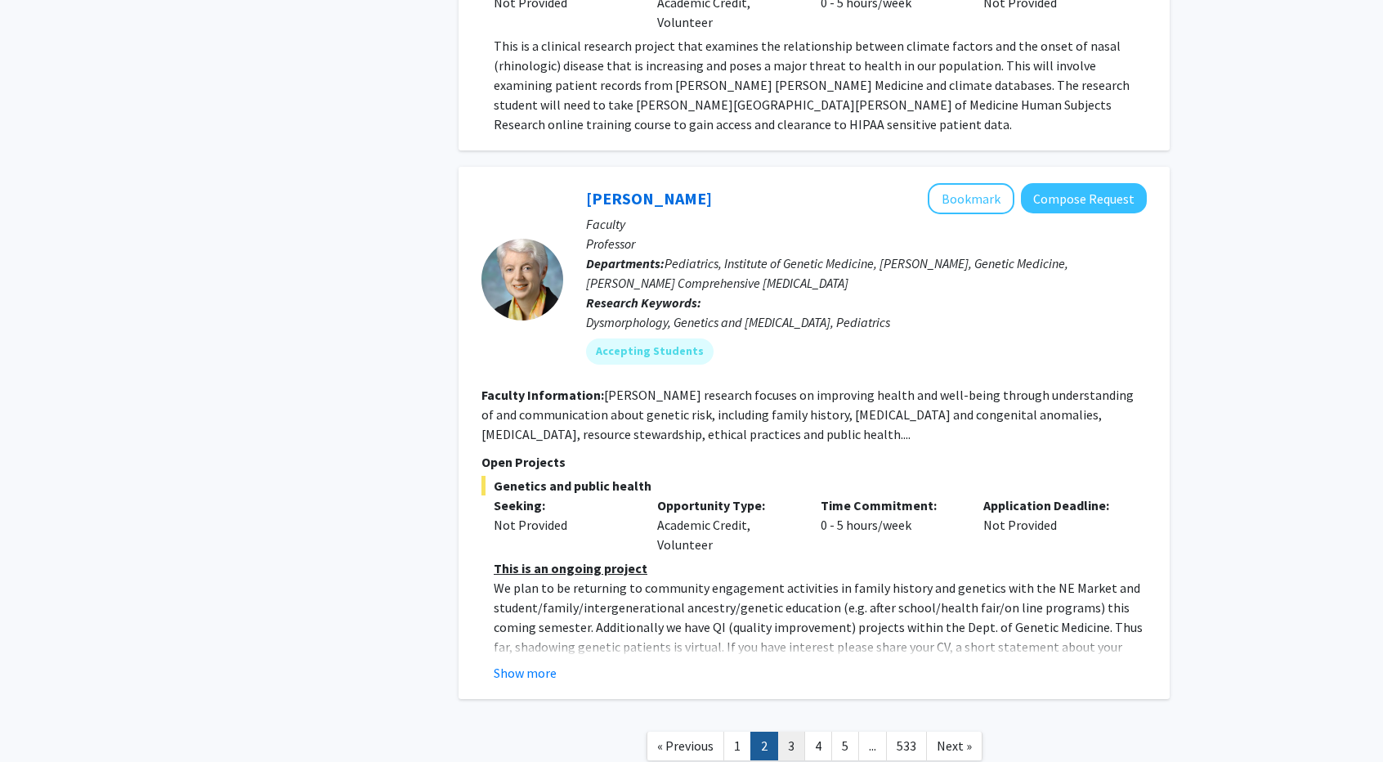
click at [794, 732] on link "3" at bounding box center [791, 746] width 28 height 29
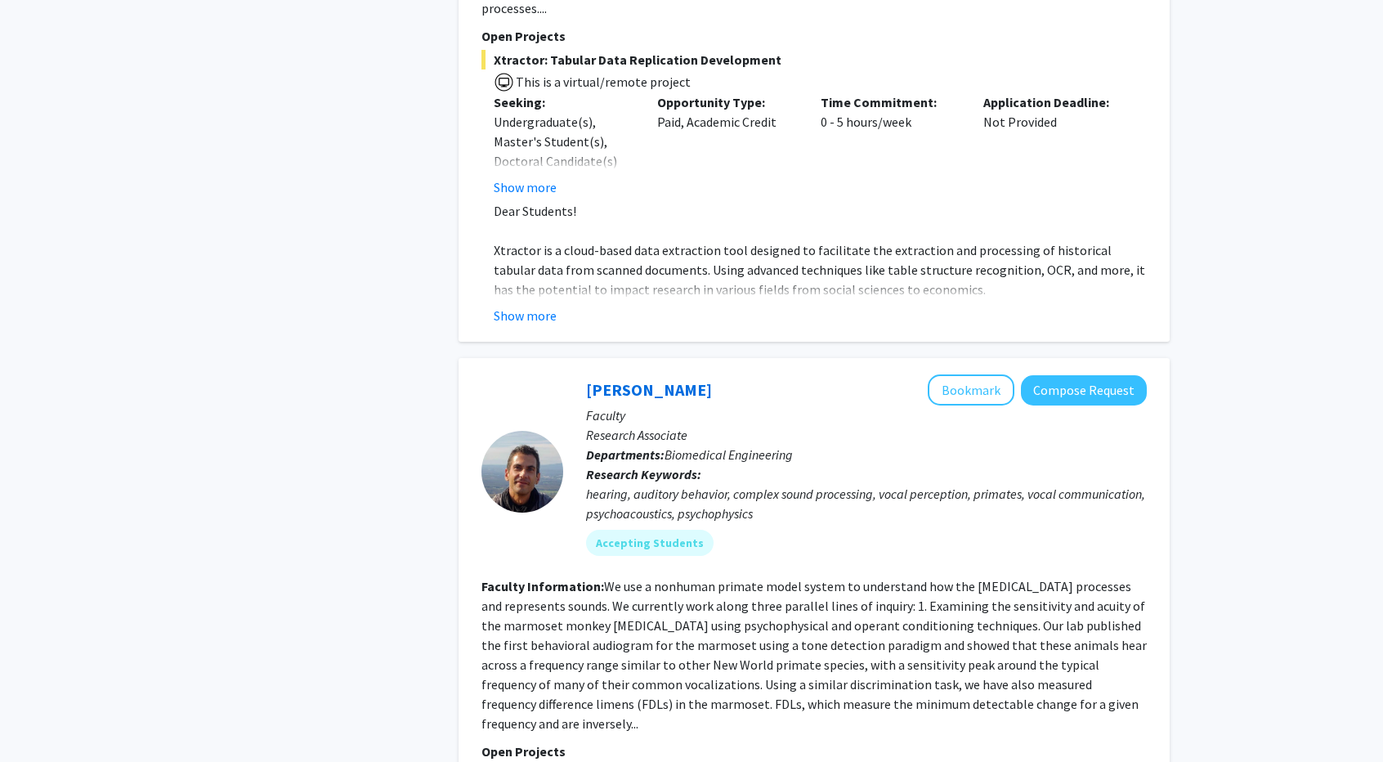
scroll to position [5476, 0]
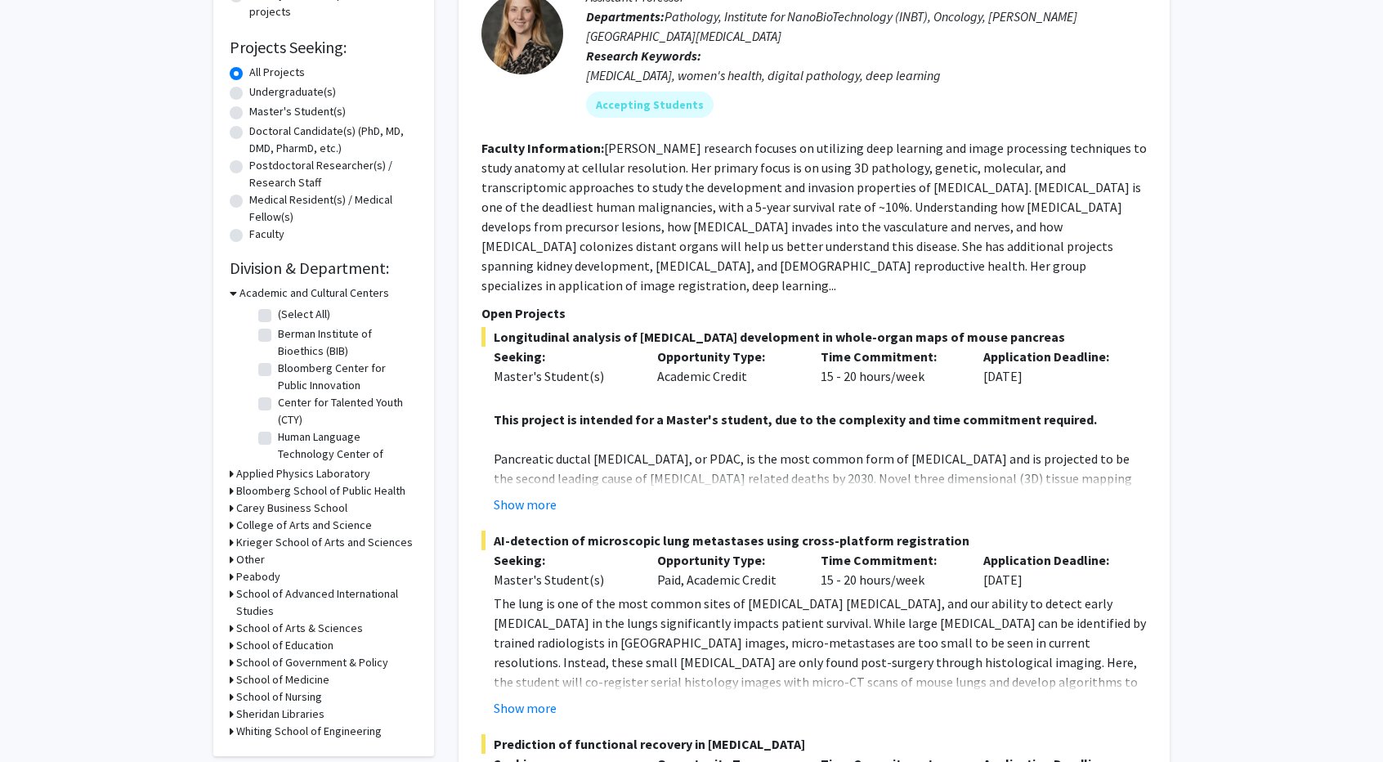
scroll to position [409, 0]
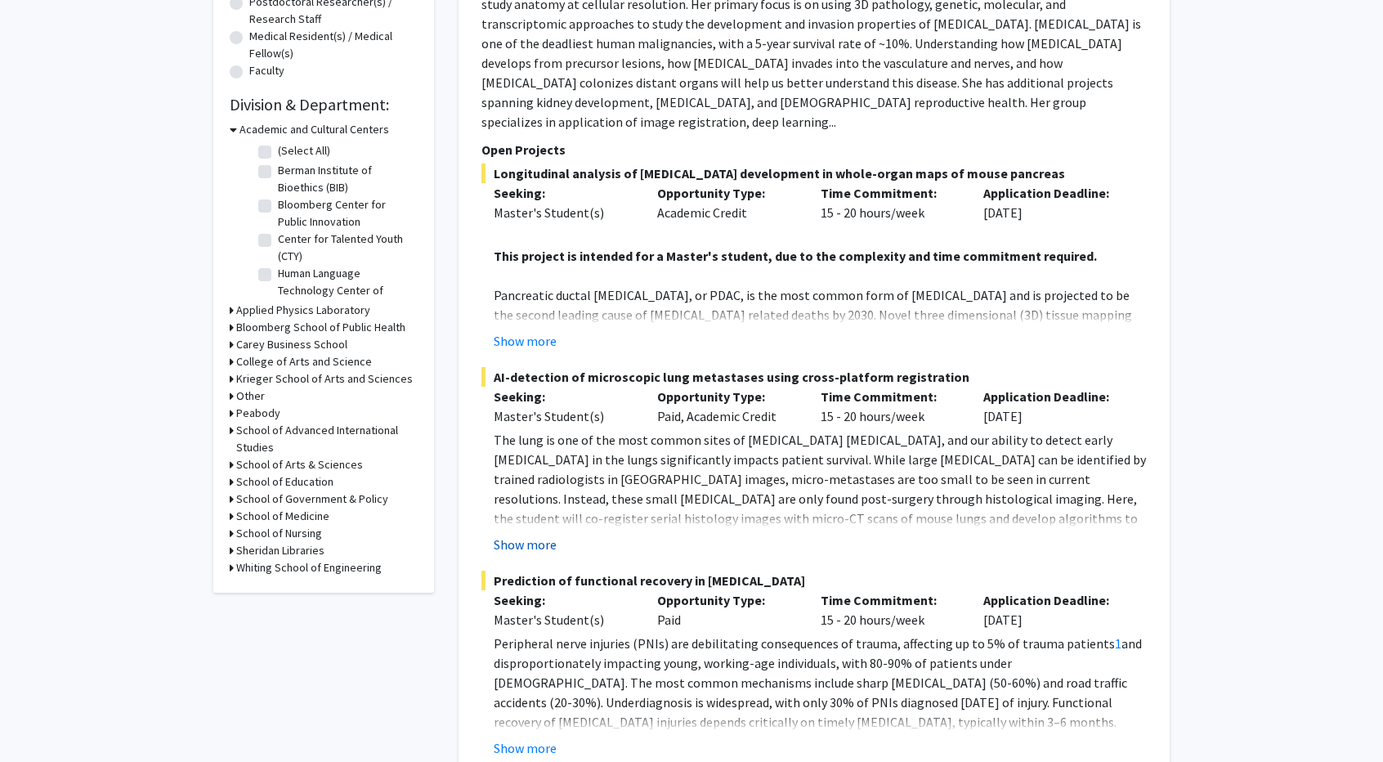
click at [538, 535] on button "Show more" at bounding box center [525, 545] width 63 height 20
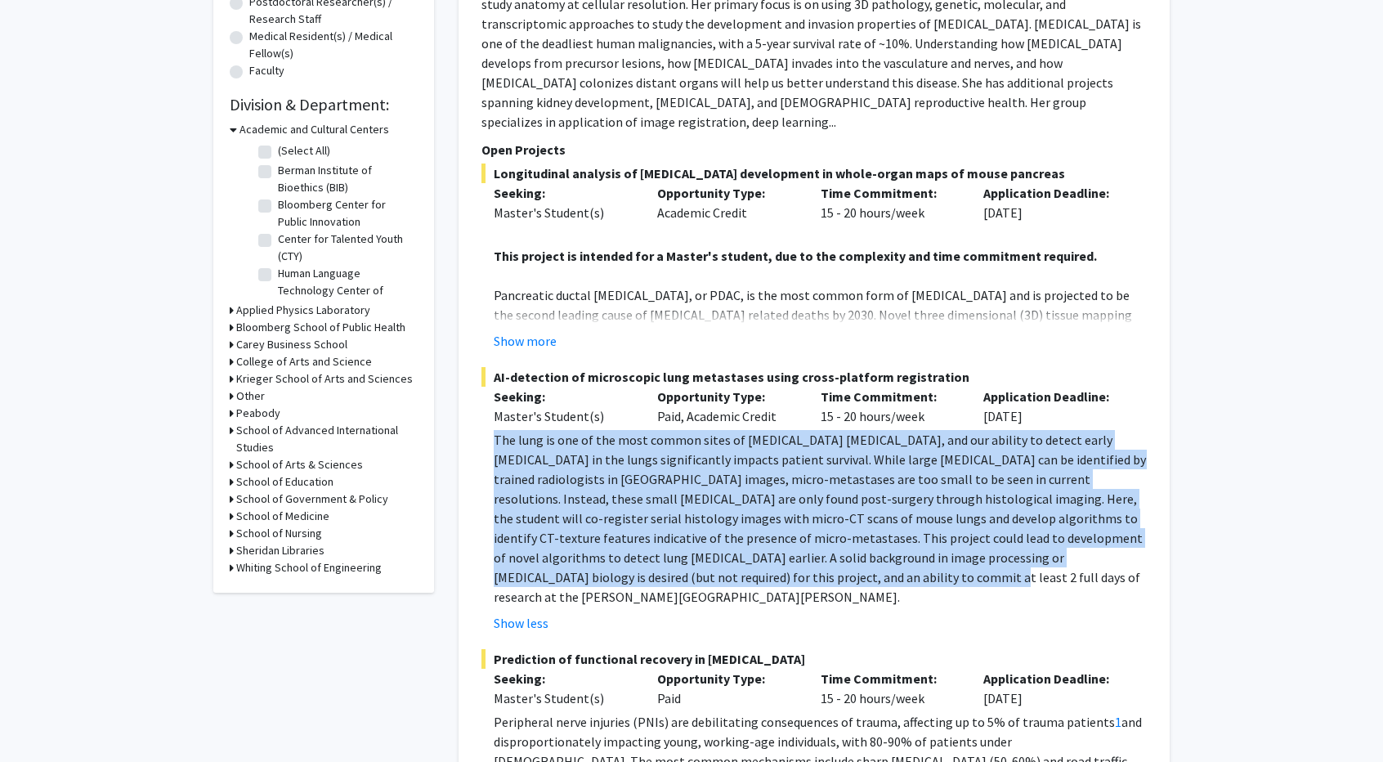
drag, startPoint x: 665, startPoint y: 555, endPoint x: 492, endPoint y: 415, distance: 222.6
click at [492, 430] on fg-read-more "The lung is one of the most common sites of [MEDICAL_DATA] [MEDICAL_DATA], and …" at bounding box center [813, 531] width 665 height 203
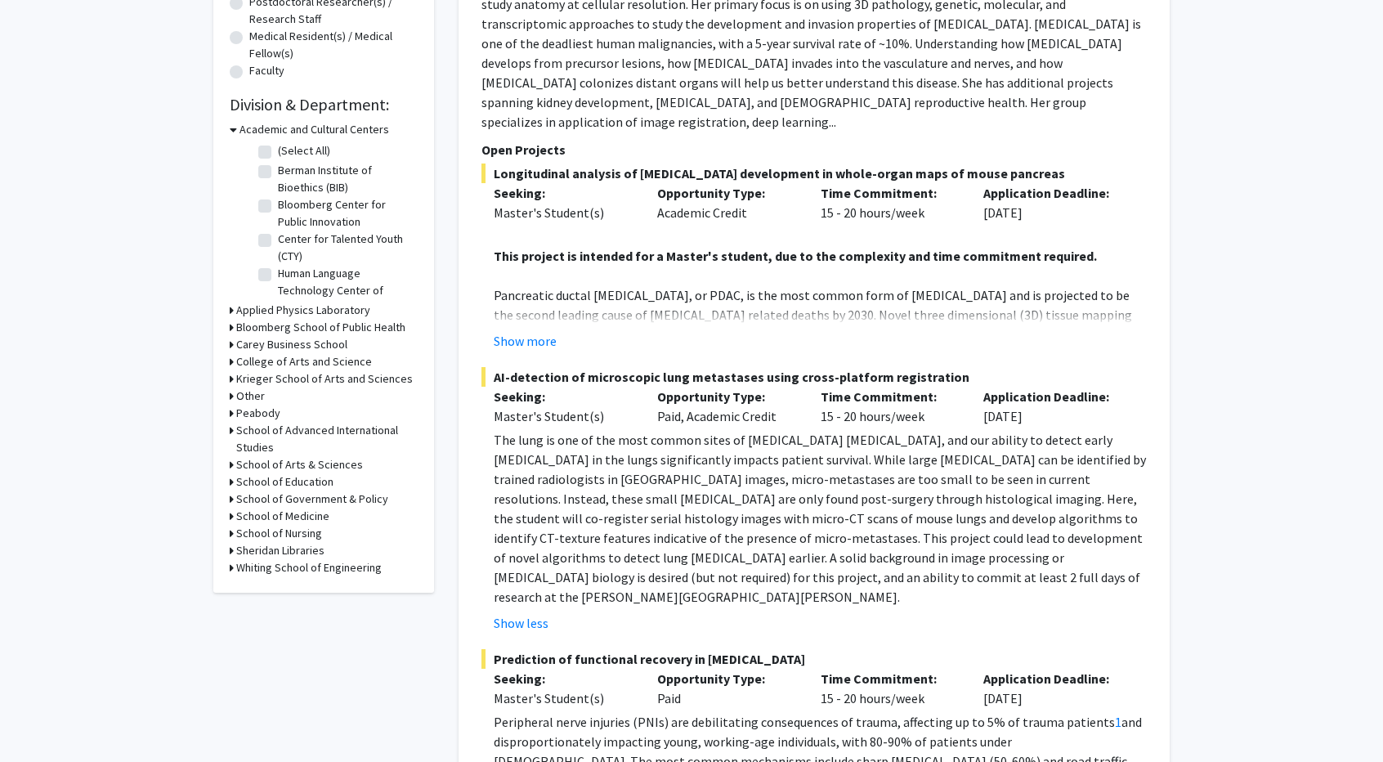
click at [780, 613] on div "Show less" at bounding box center [820, 623] width 653 height 20
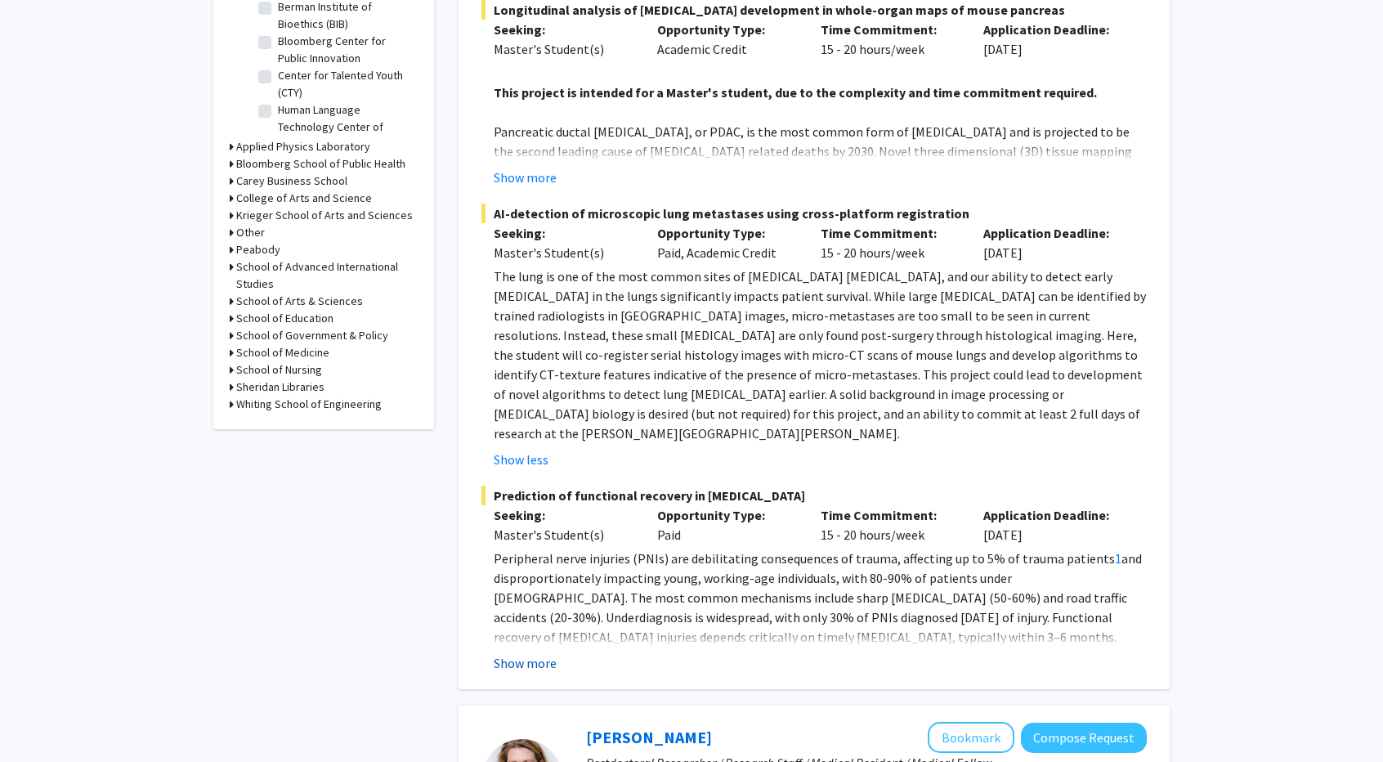
click at [517, 653] on button "Show more" at bounding box center [525, 663] width 63 height 20
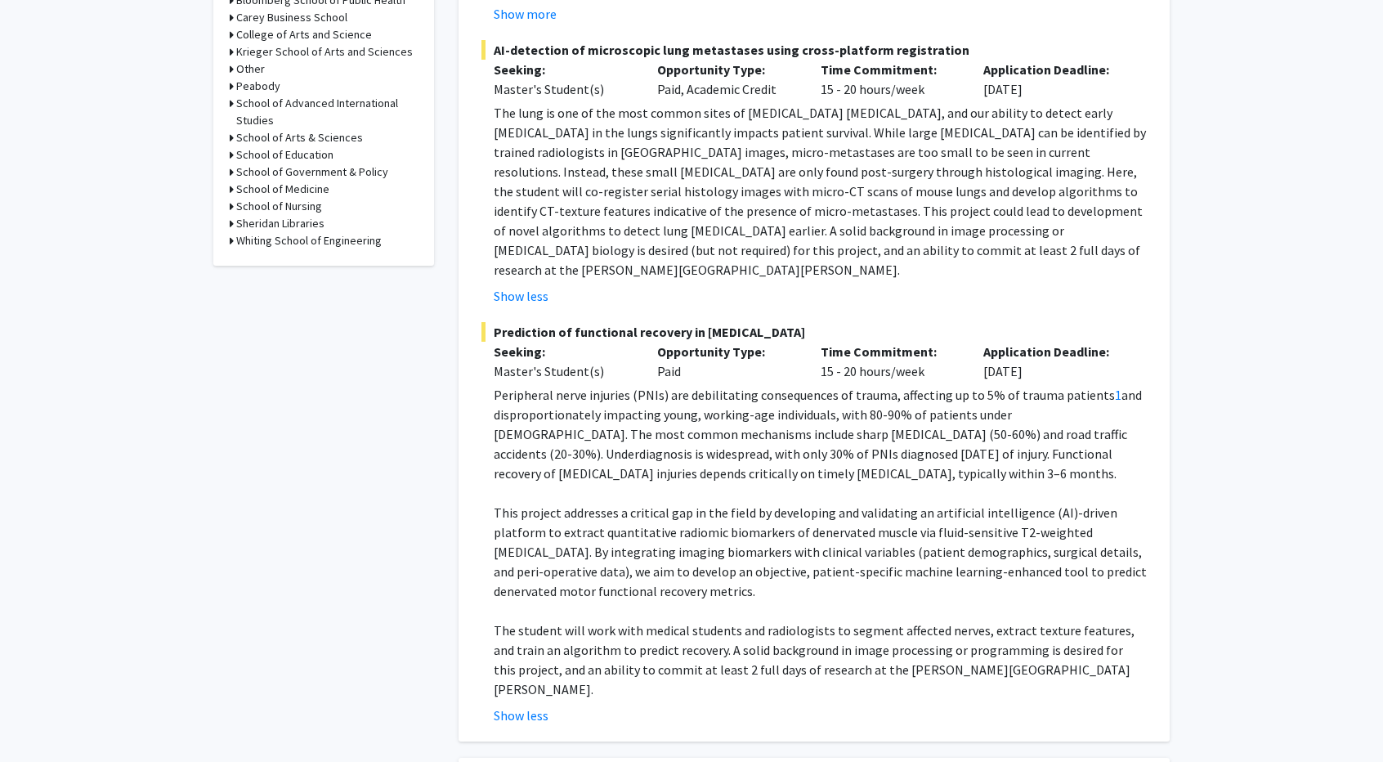
scroll to position [817, 0]
